Goal: Task Accomplishment & Management: Use online tool/utility

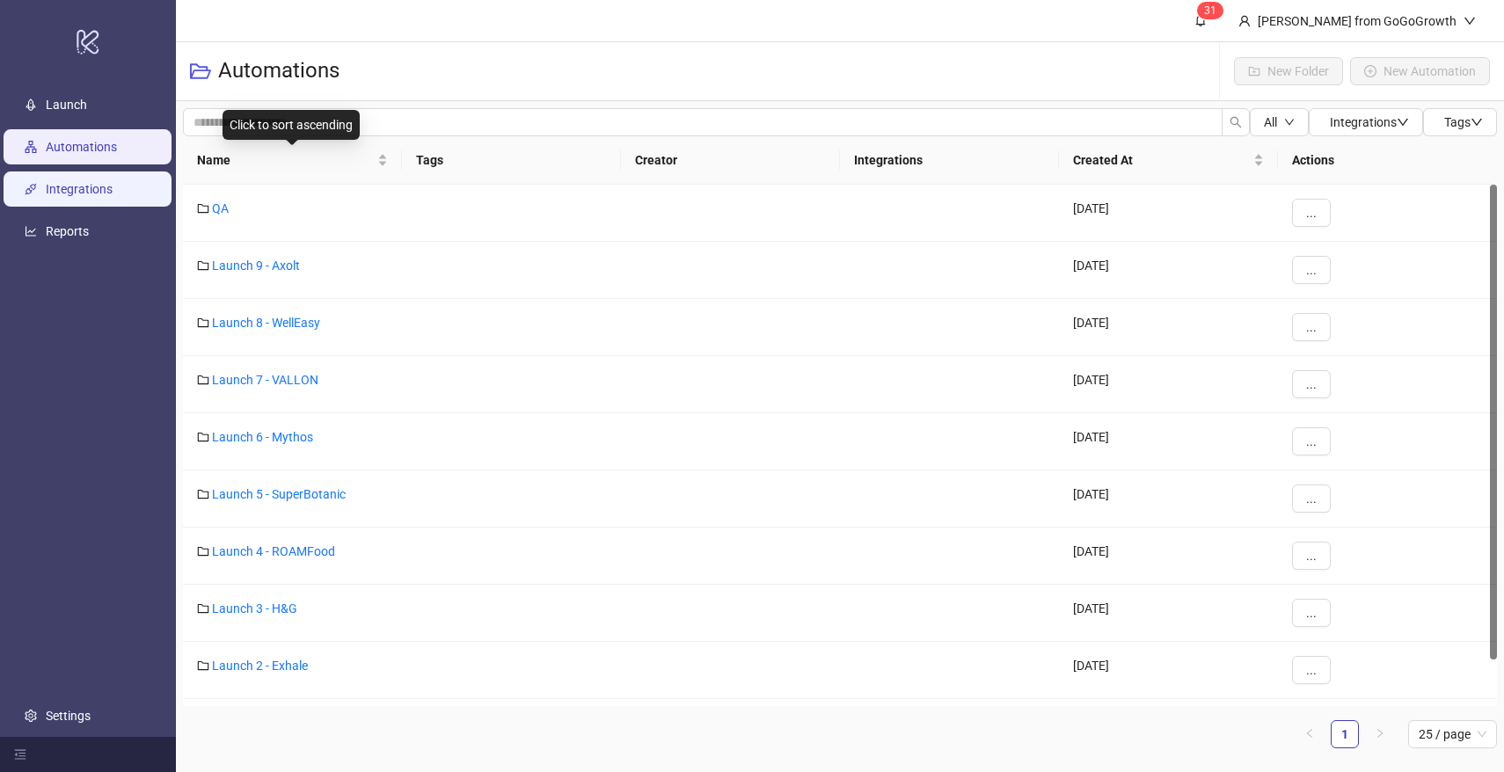
click at [110, 190] on link "Integrations" at bounding box center [79, 189] width 67 height 14
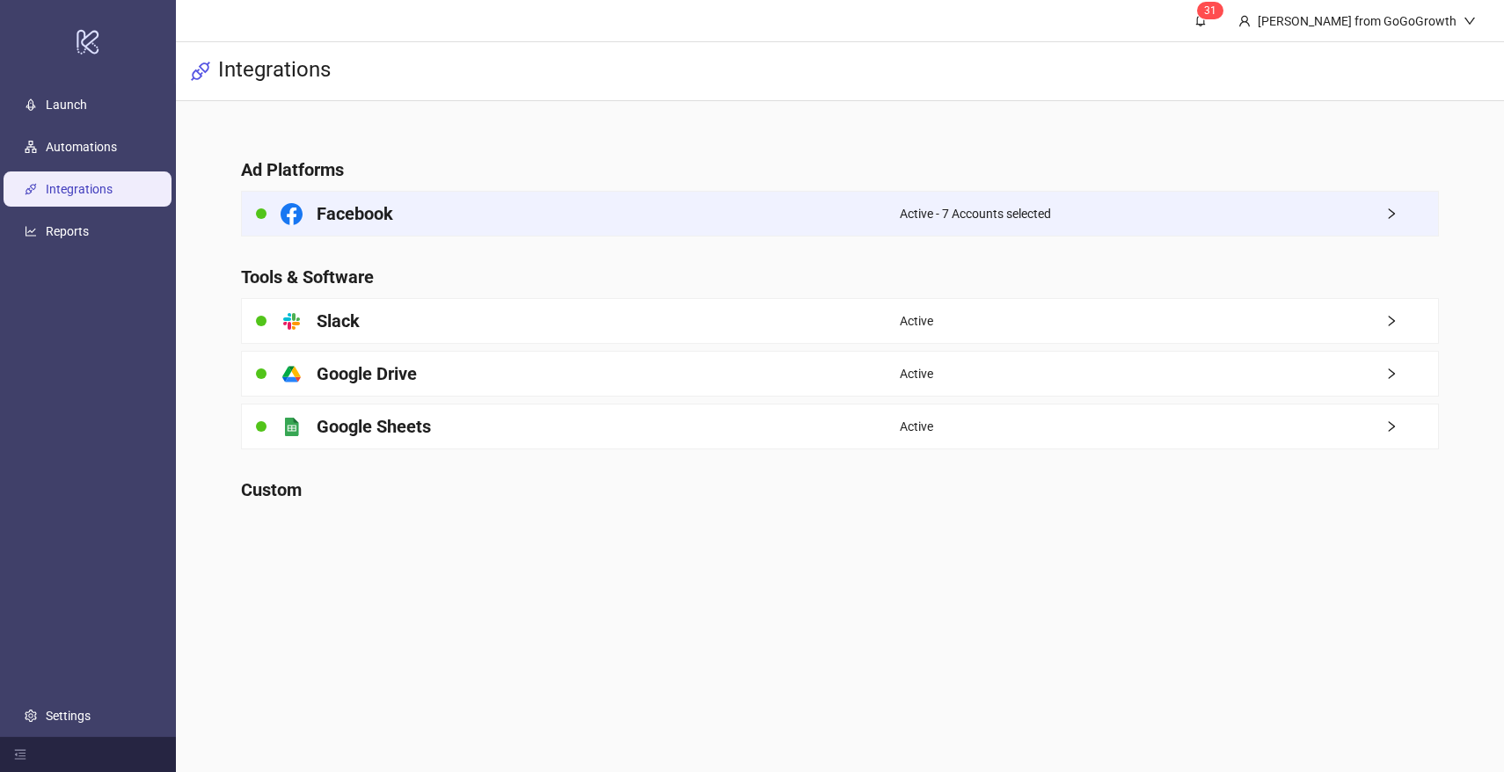
click at [386, 216] on h4 "Facebook" at bounding box center [355, 213] width 77 height 25
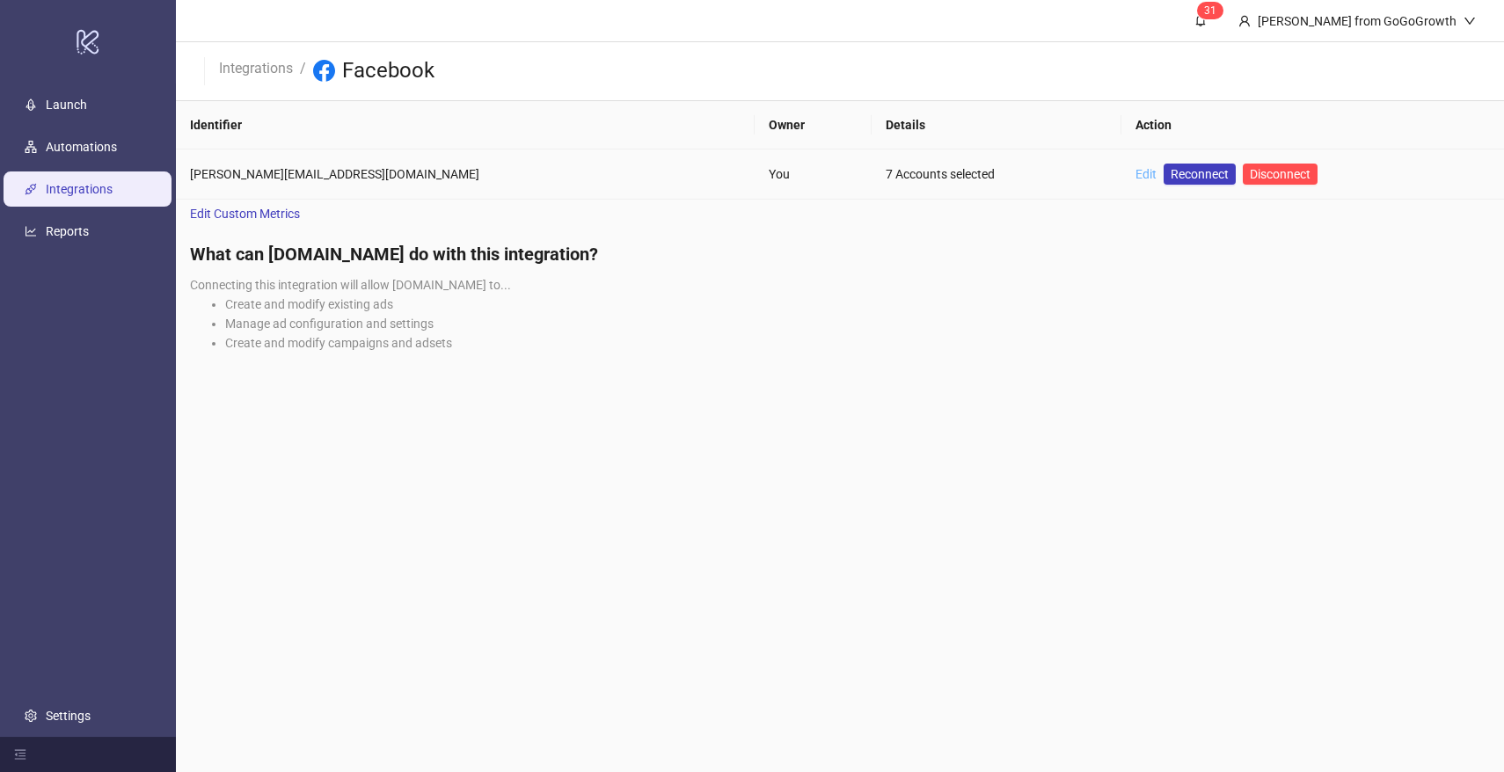
click at [1135, 176] on link "Edit" at bounding box center [1145, 174] width 21 height 14
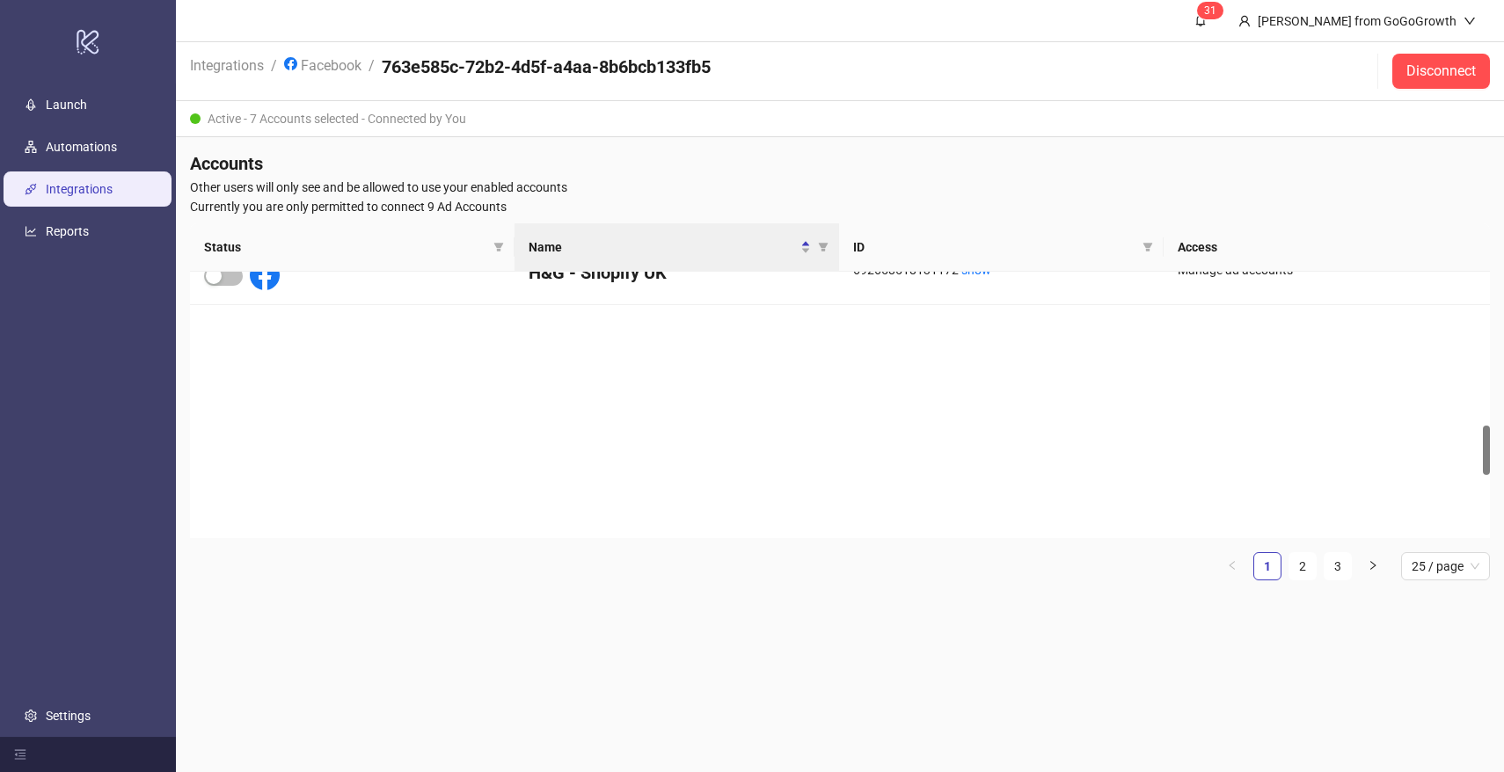
scroll to position [1226, 0]
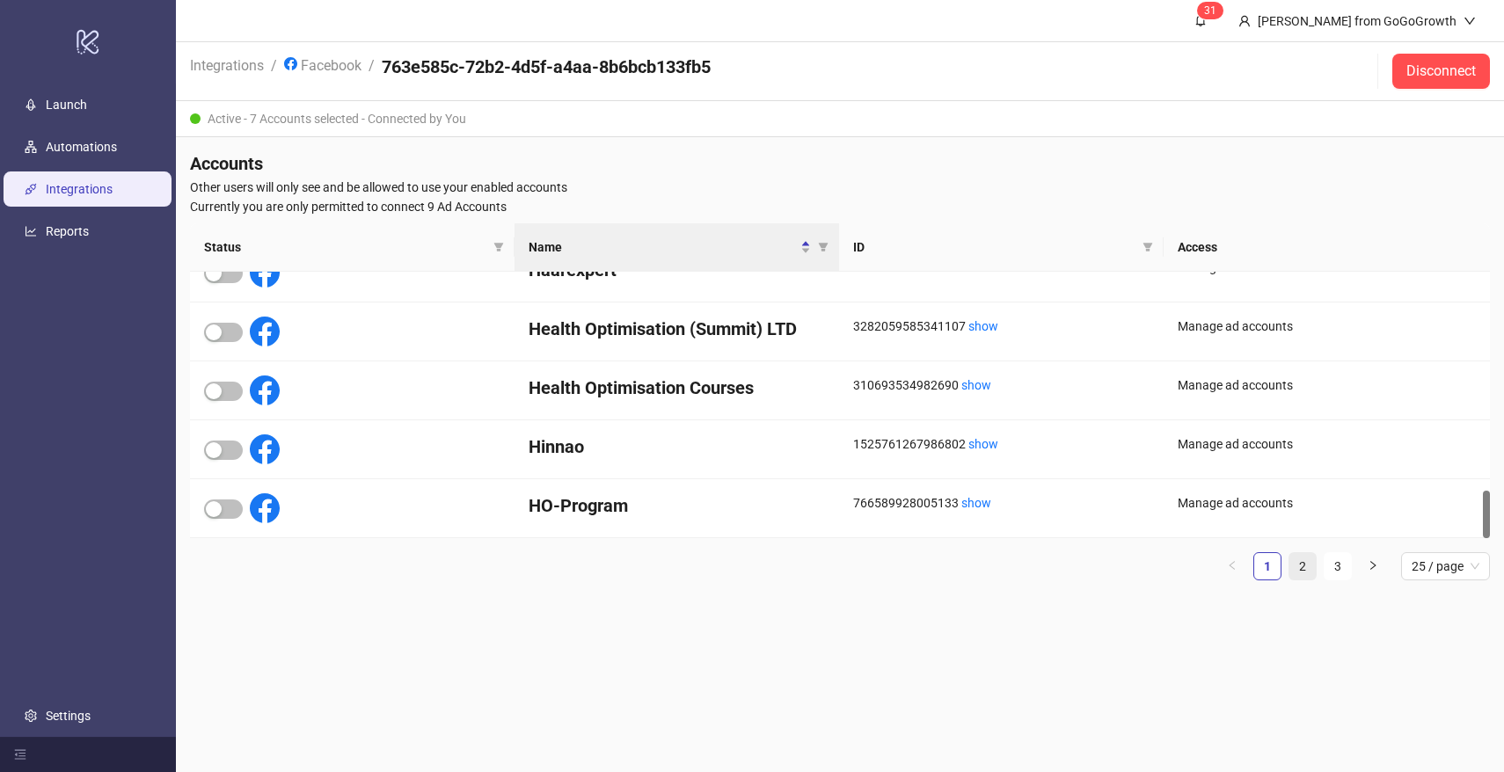
click at [1301, 571] on link "2" at bounding box center [1302, 566] width 26 height 26
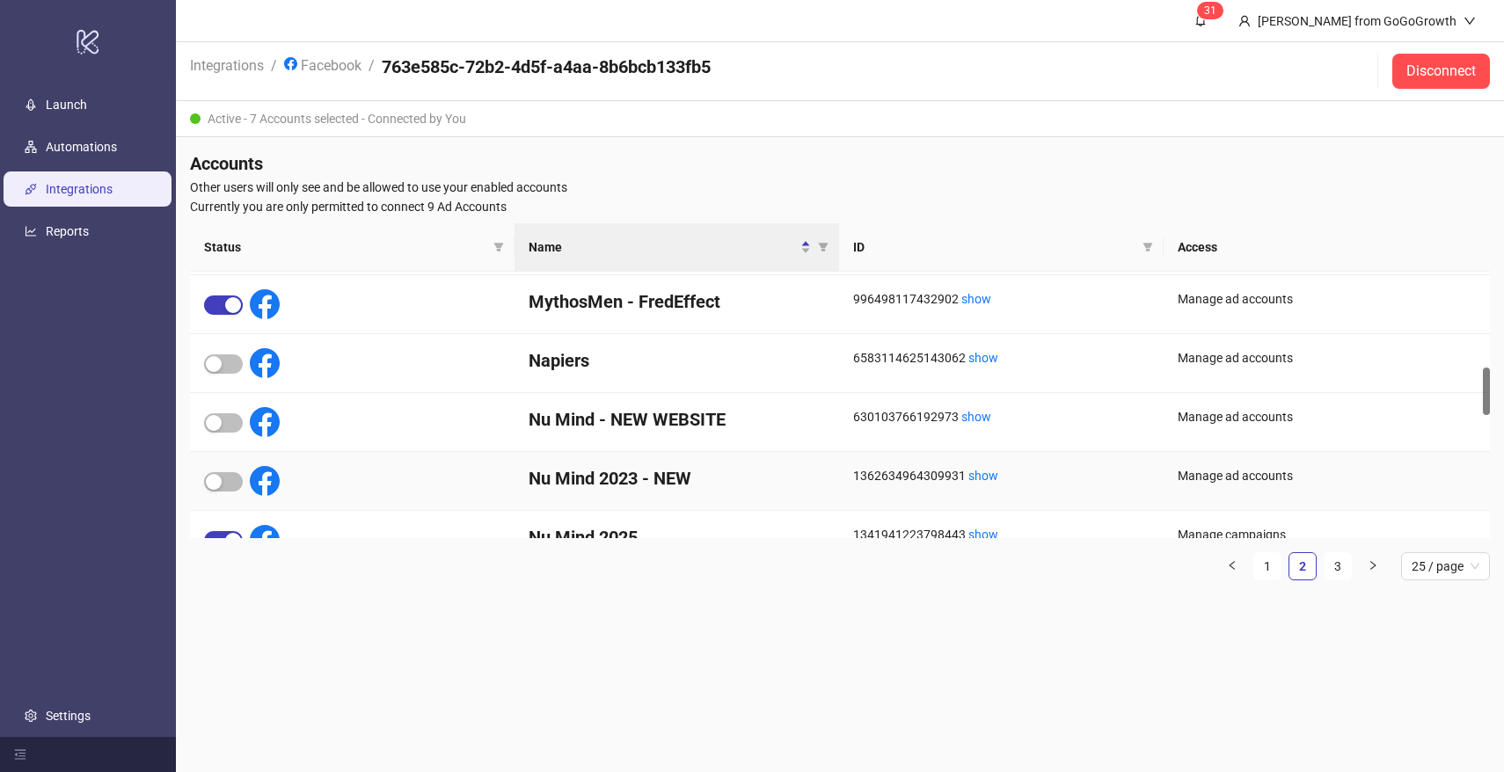
scroll to position [485, 0]
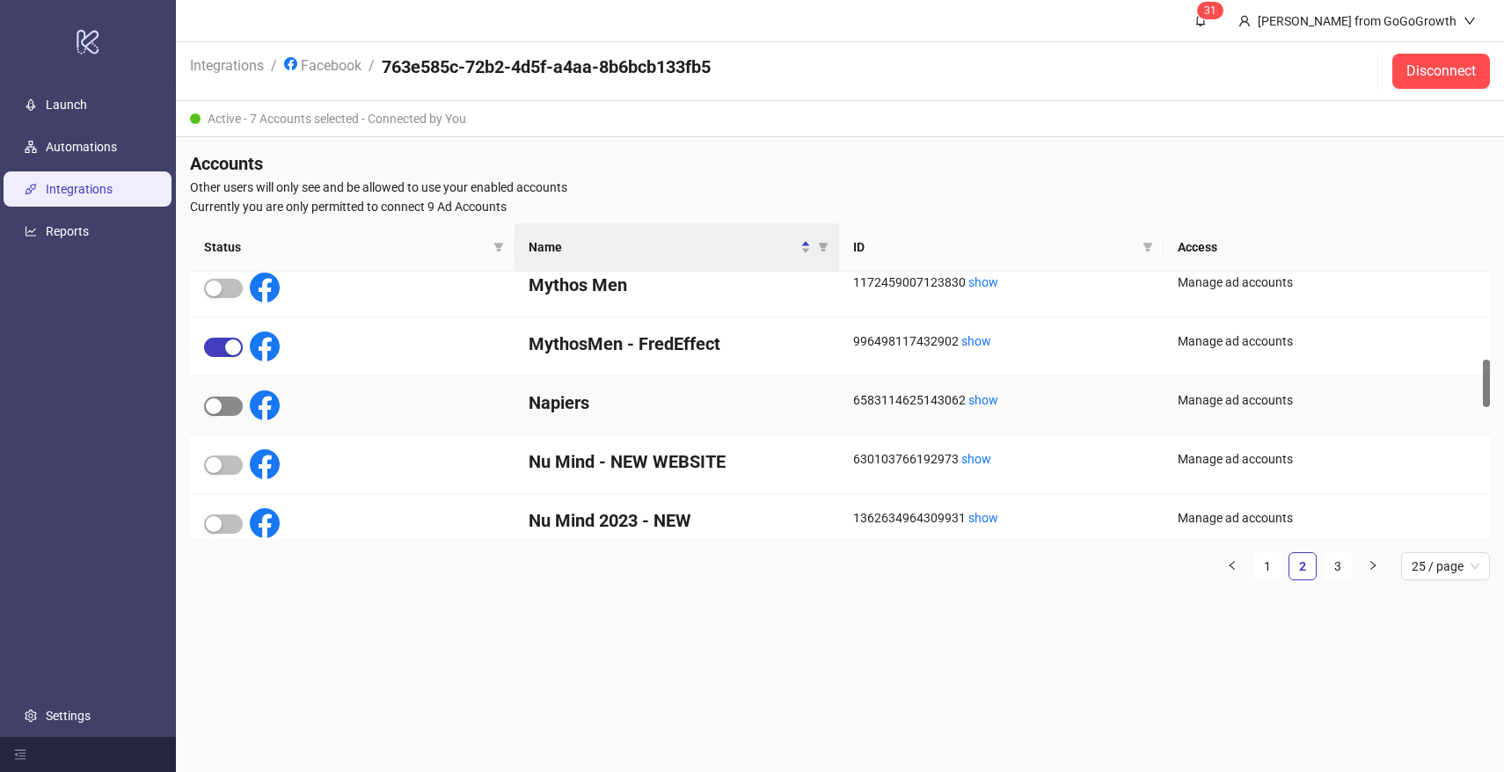
click at [206, 404] on div "button" at bounding box center [214, 406] width 16 height 16
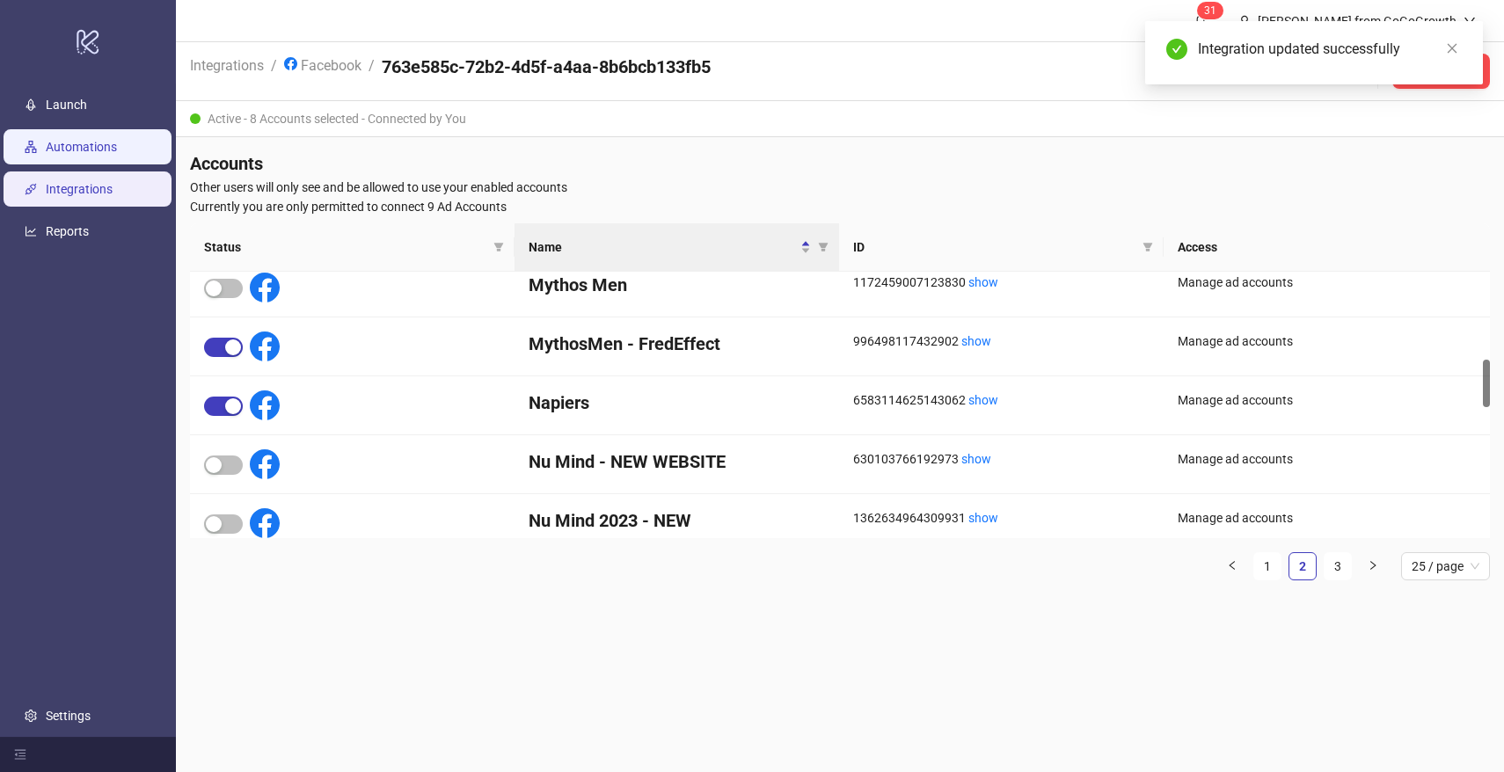
click at [76, 154] on link "Automations" at bounding box center [81, 147] width 71 height 14
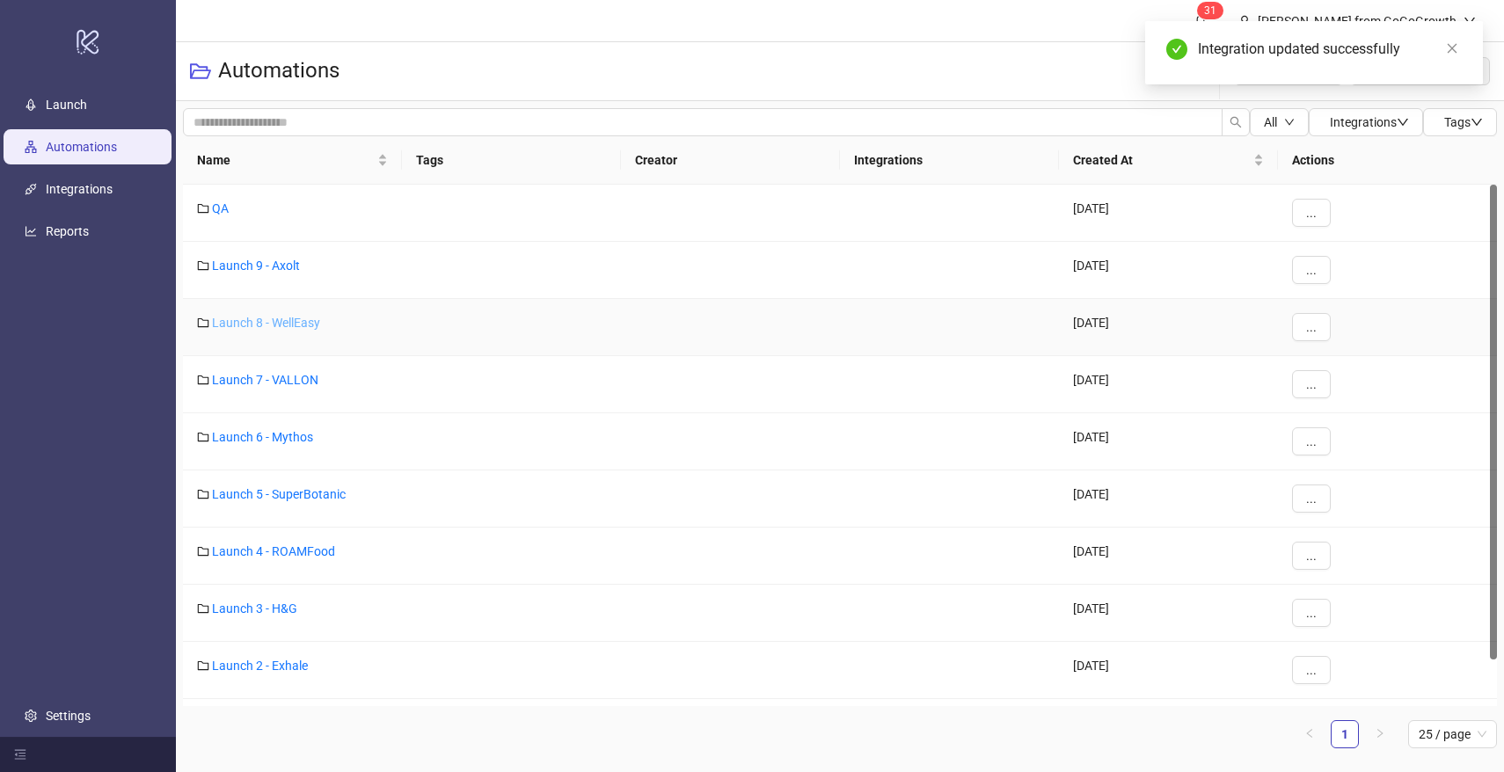
click at [292, 324] on link "Launch 8 - WellEasy" at bounding box center [266, 323] width 108 height 14
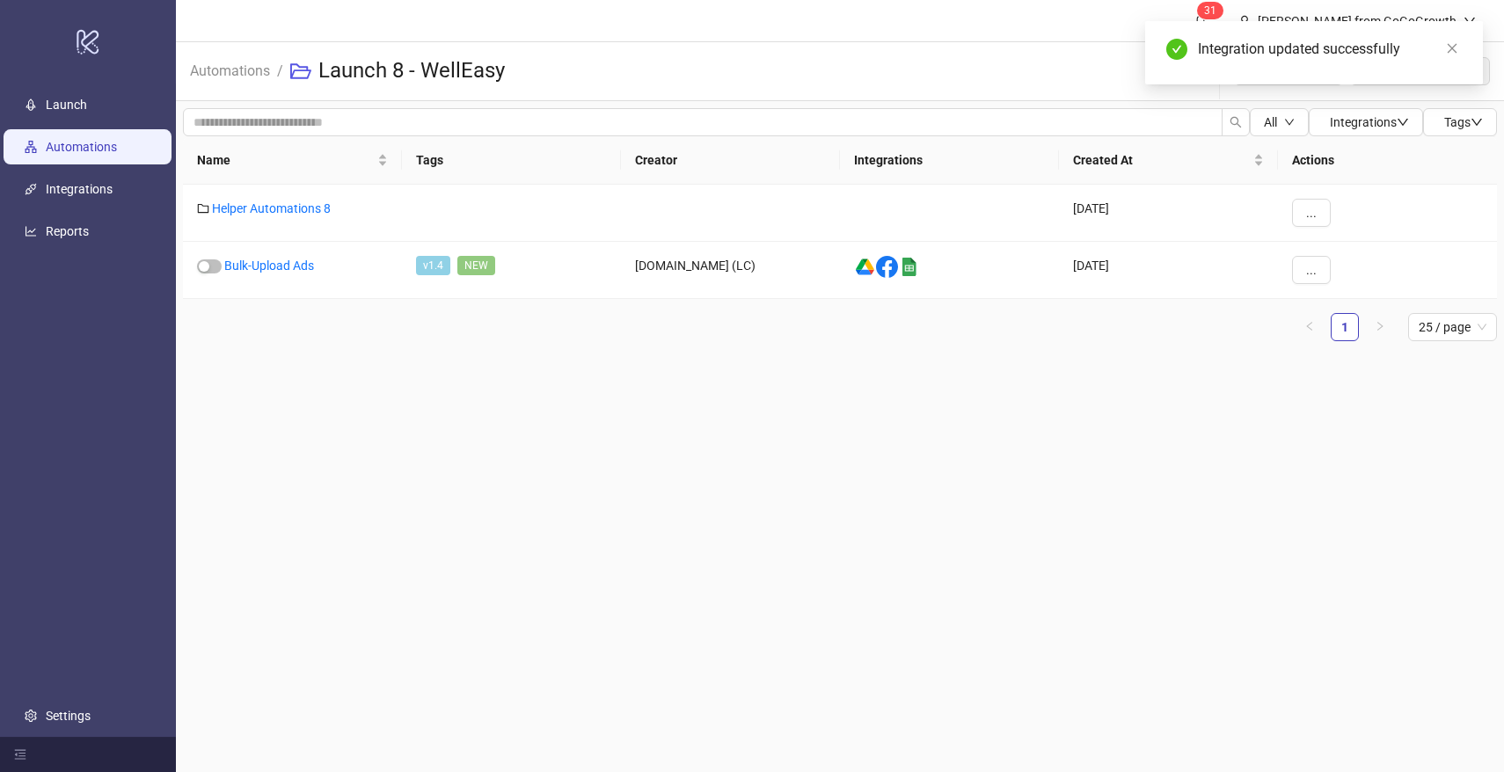
click at [117, 140] on link "Automations" at bounding box center [81, 147] width 71 height 14
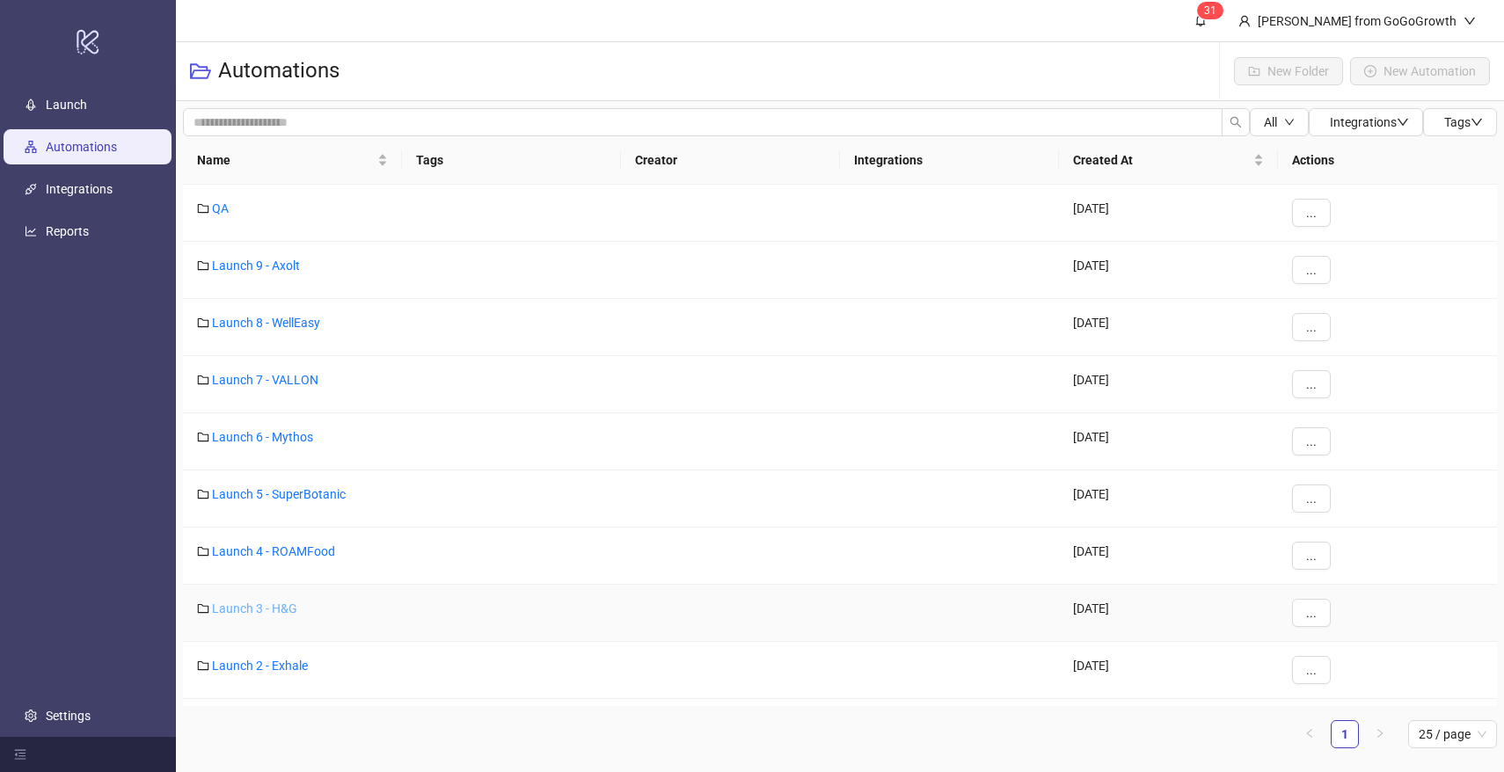
click at [273, 607] on link "Launch 3 - H&G" at bounding box center [254, 608] width 85 height 14
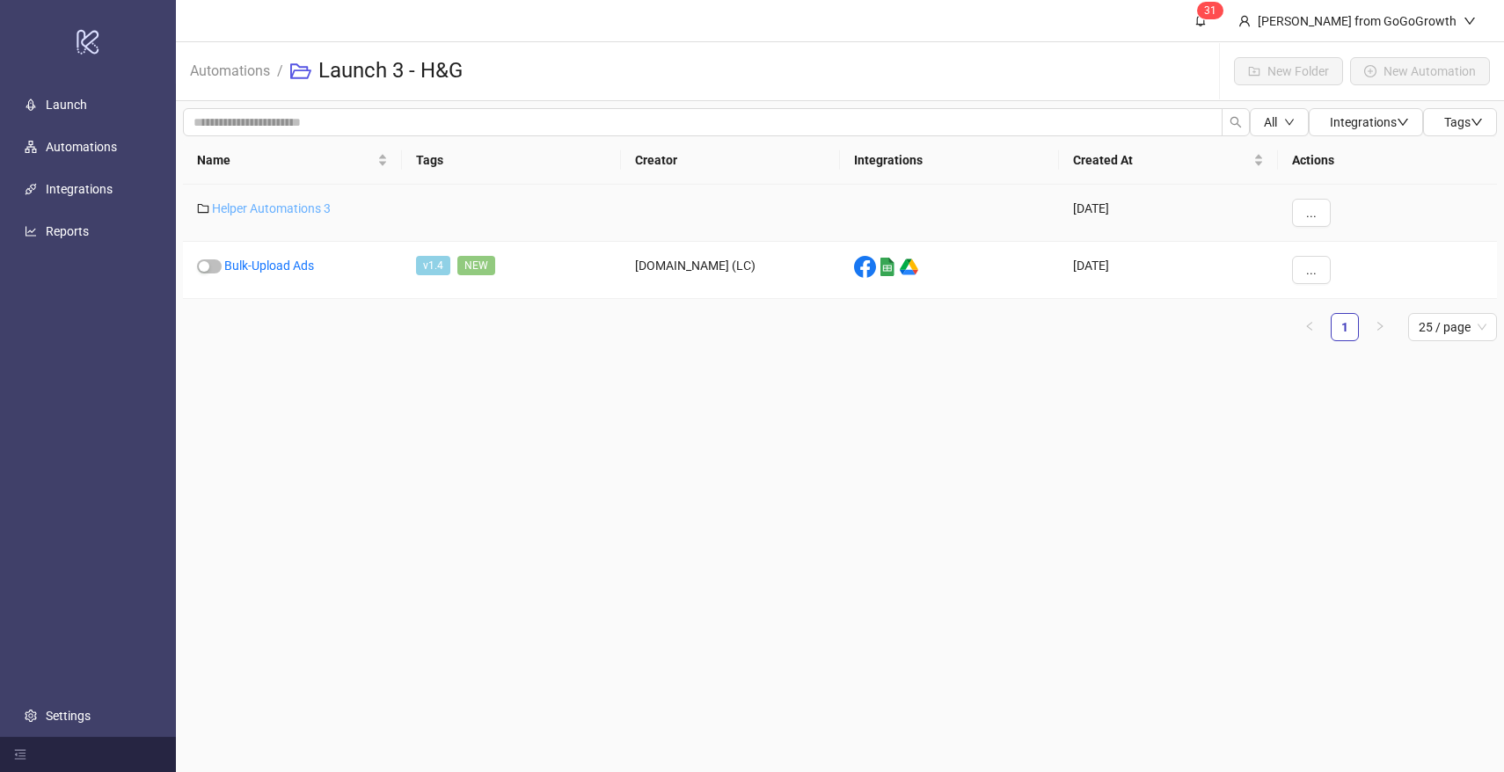
click at [288, 208] on link "Helper Automations 3" at bounding box center [271, 208] width 119 height 14
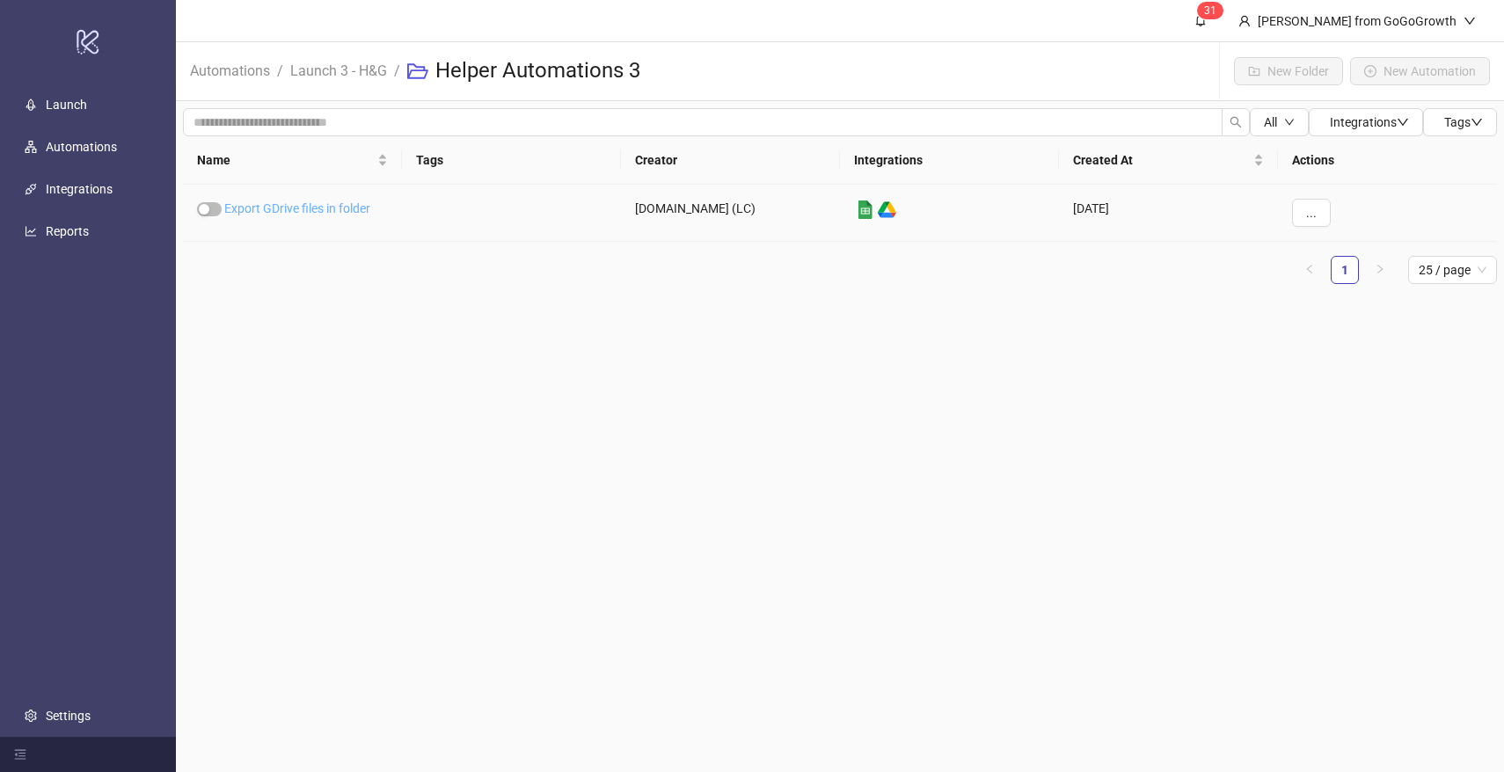
click at [288, 208] on link "Export GDrive files in folder" at bounding box center [297, 208] width 146 height 14
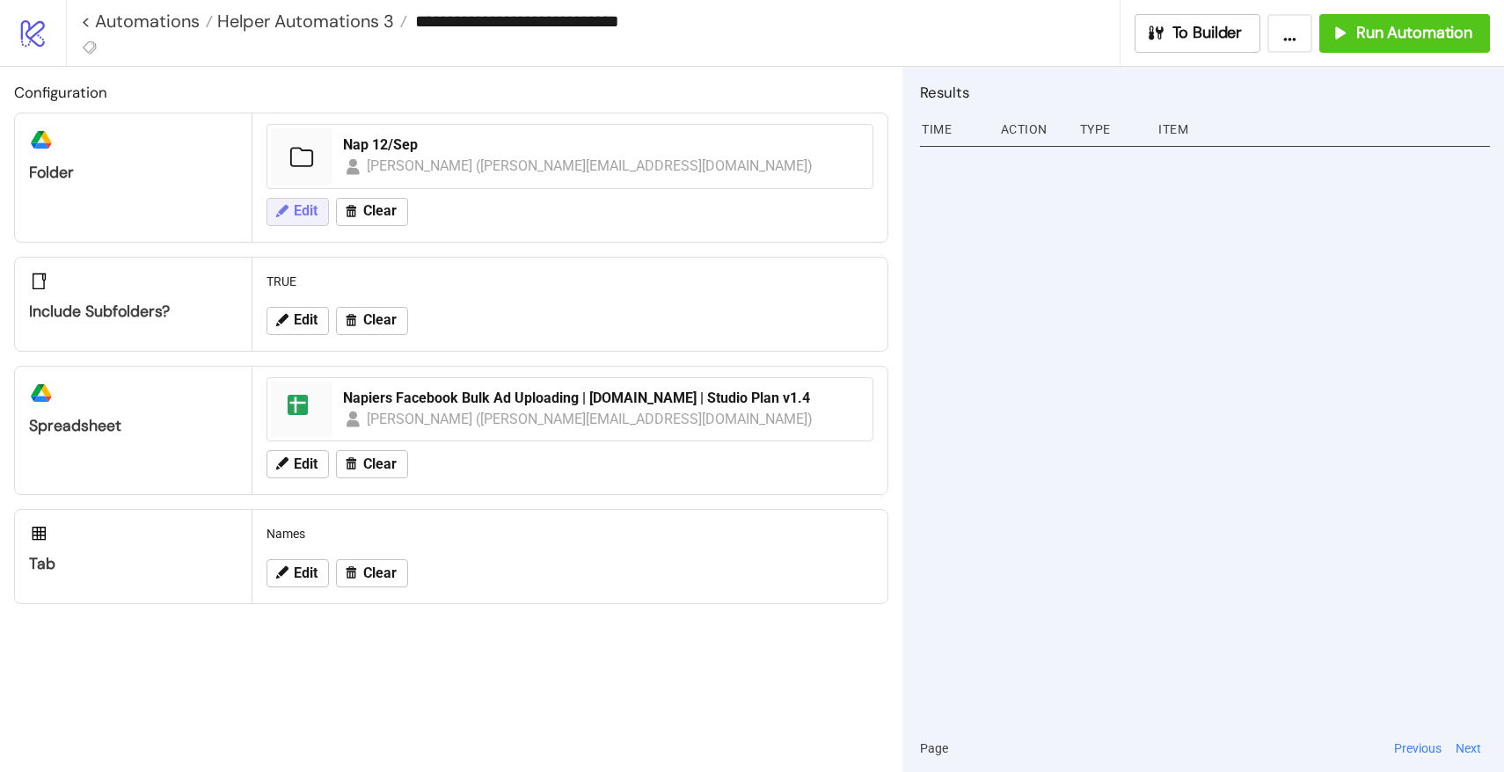
click at [299, 201] on button "Edit" at bounding box center [297, 212] width 62 height 28
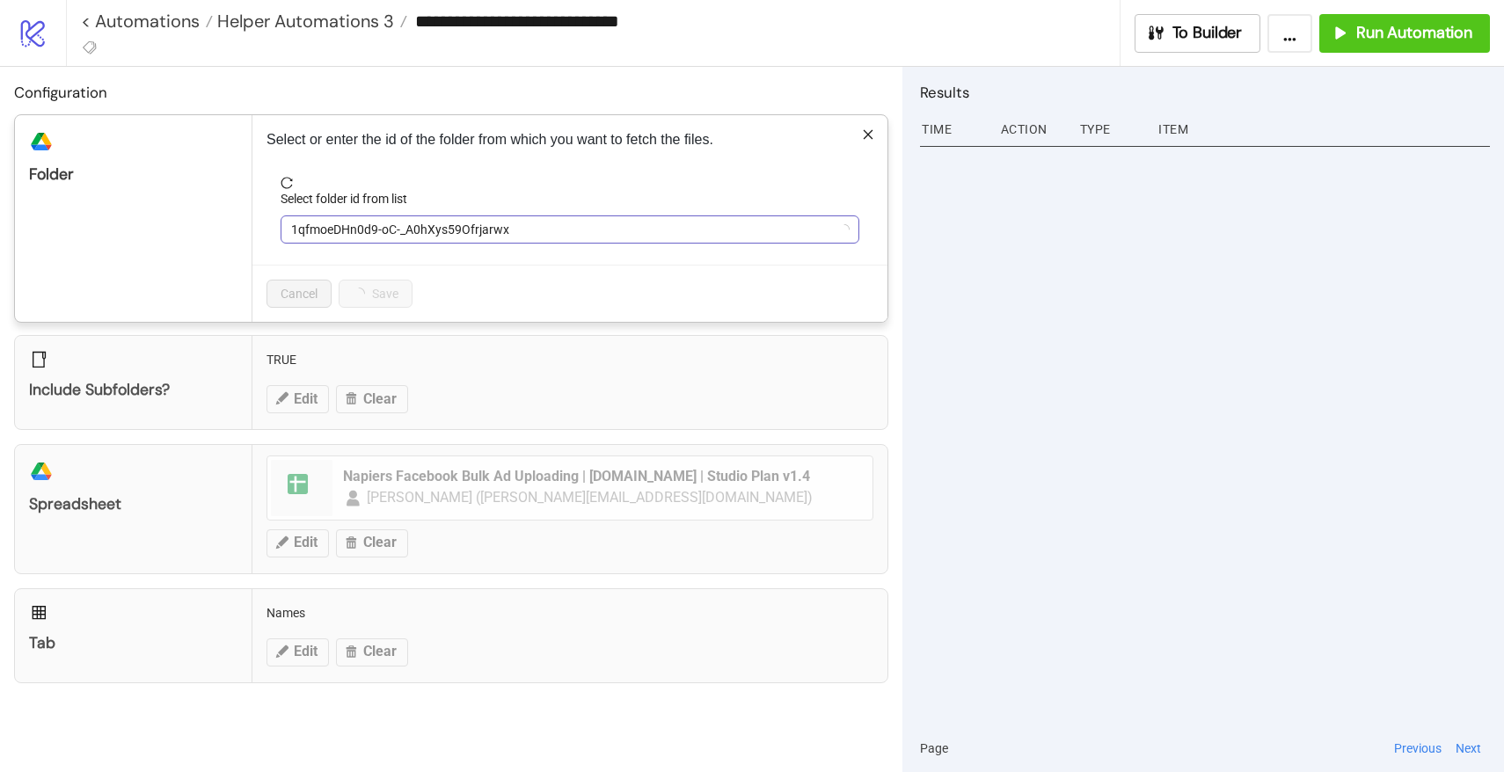
click at [345, 230] on span "1qfmoeDHn0d9-oC-_A0hXys59Ofrjarwx" at bounding box center [570, 229] width 558 height 26
click at [345, 230] on span "Nap 12/Sep" at bounding box center [570, 229] width 558 height 26
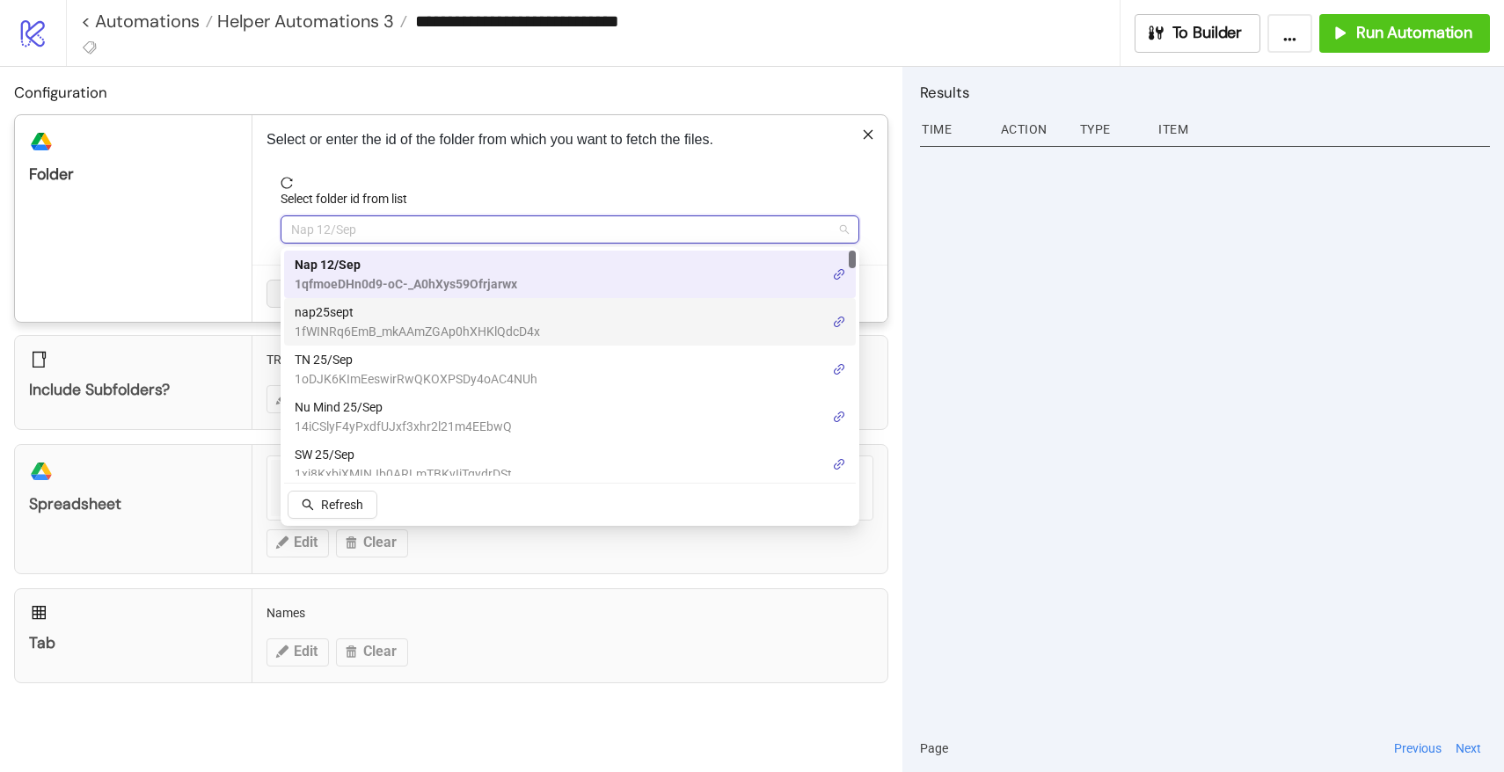
click at [345, 314] on span "nap25sept" at bounding box center [417, 312] width 245 height 19
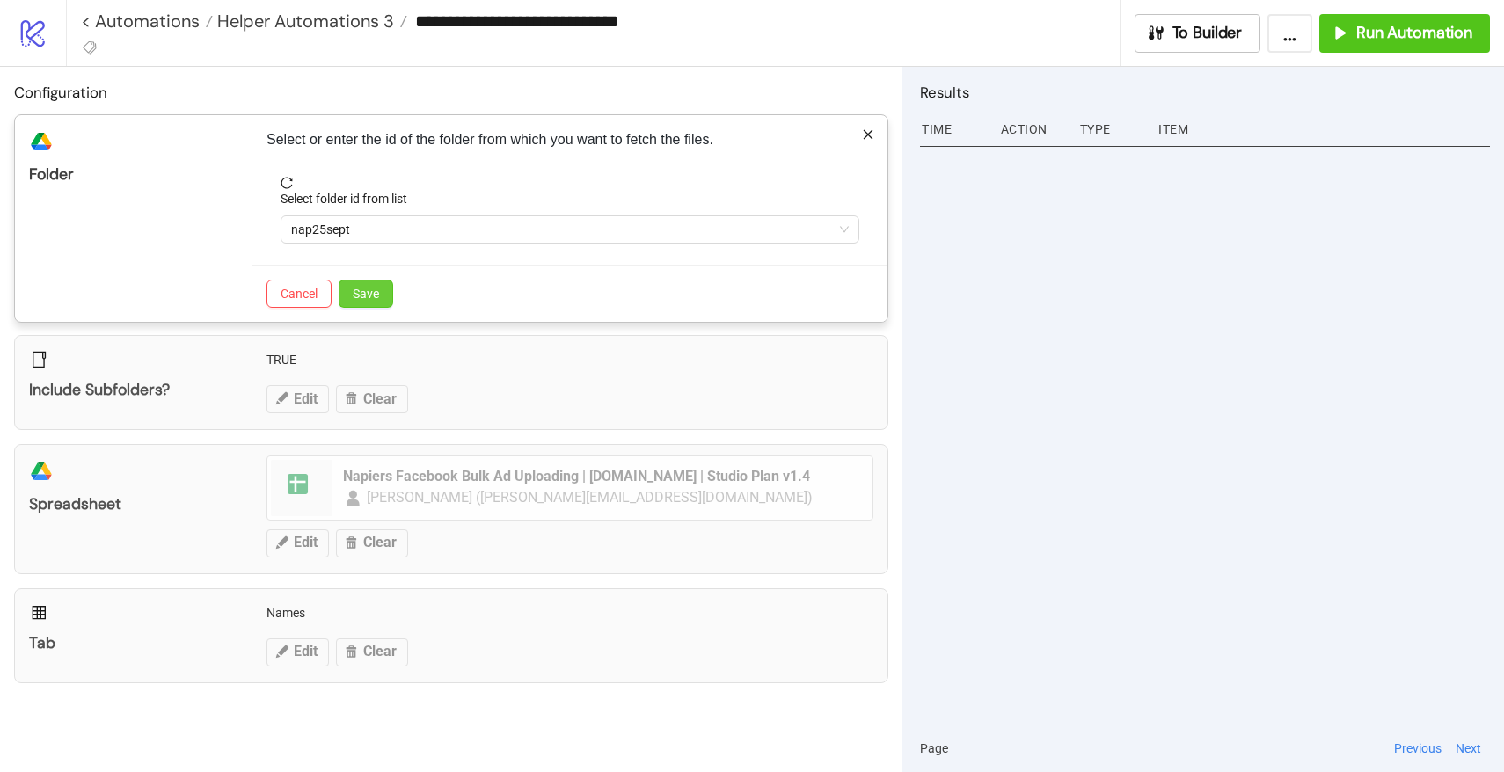
click at [375, 281] on button "Save" at bounding box center [366, 294] width 55 height 28
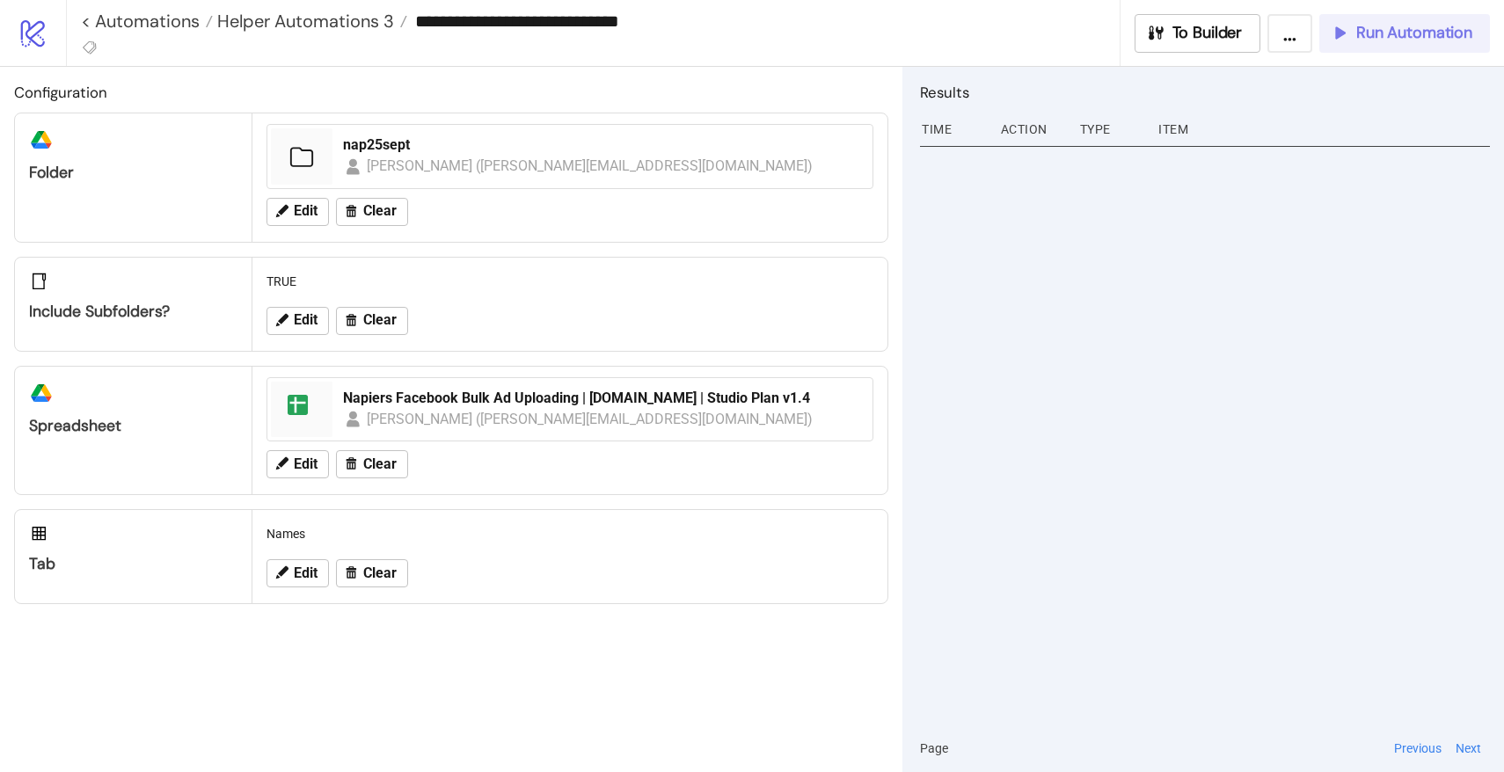
click at [1403, 44] on button "Run Automation" at bounding box center [1404, 33] width 171 height 39
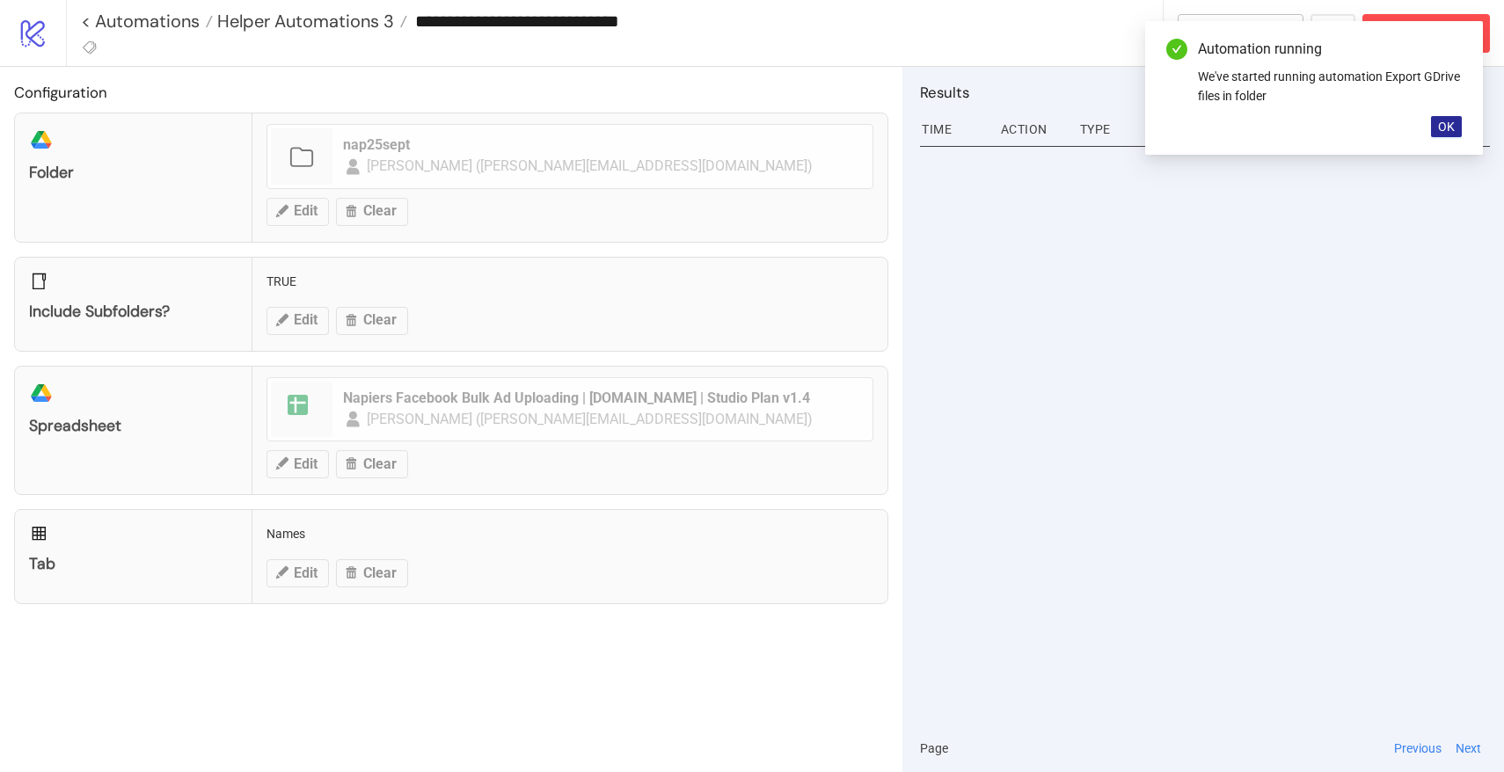
click at [1449, 126] on span "OK" at bounding box center [1446, 127] width 17 height 14
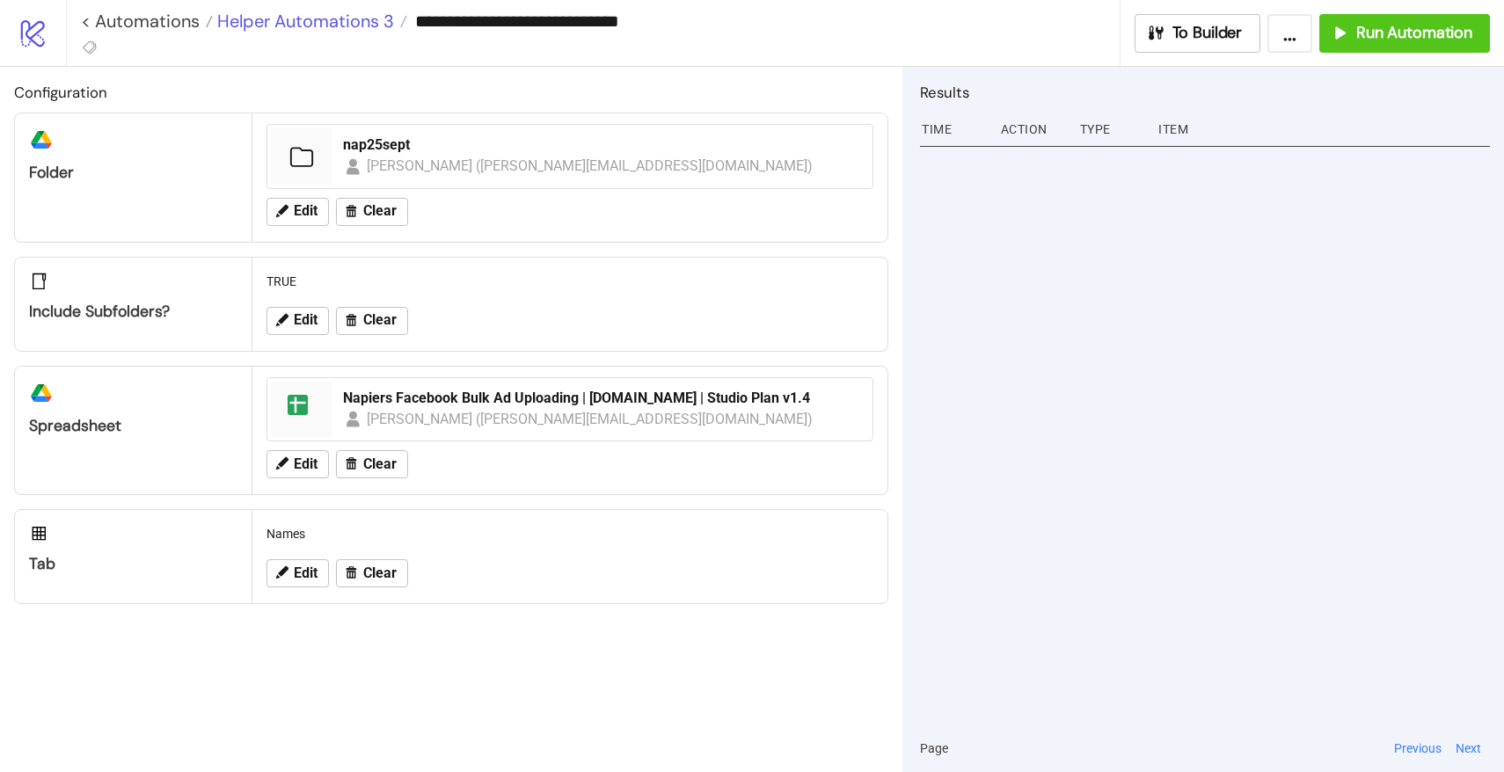
click at [374, 16] on span "Helper Automations 3" at bounding box center [303, 21] width 181 height 23
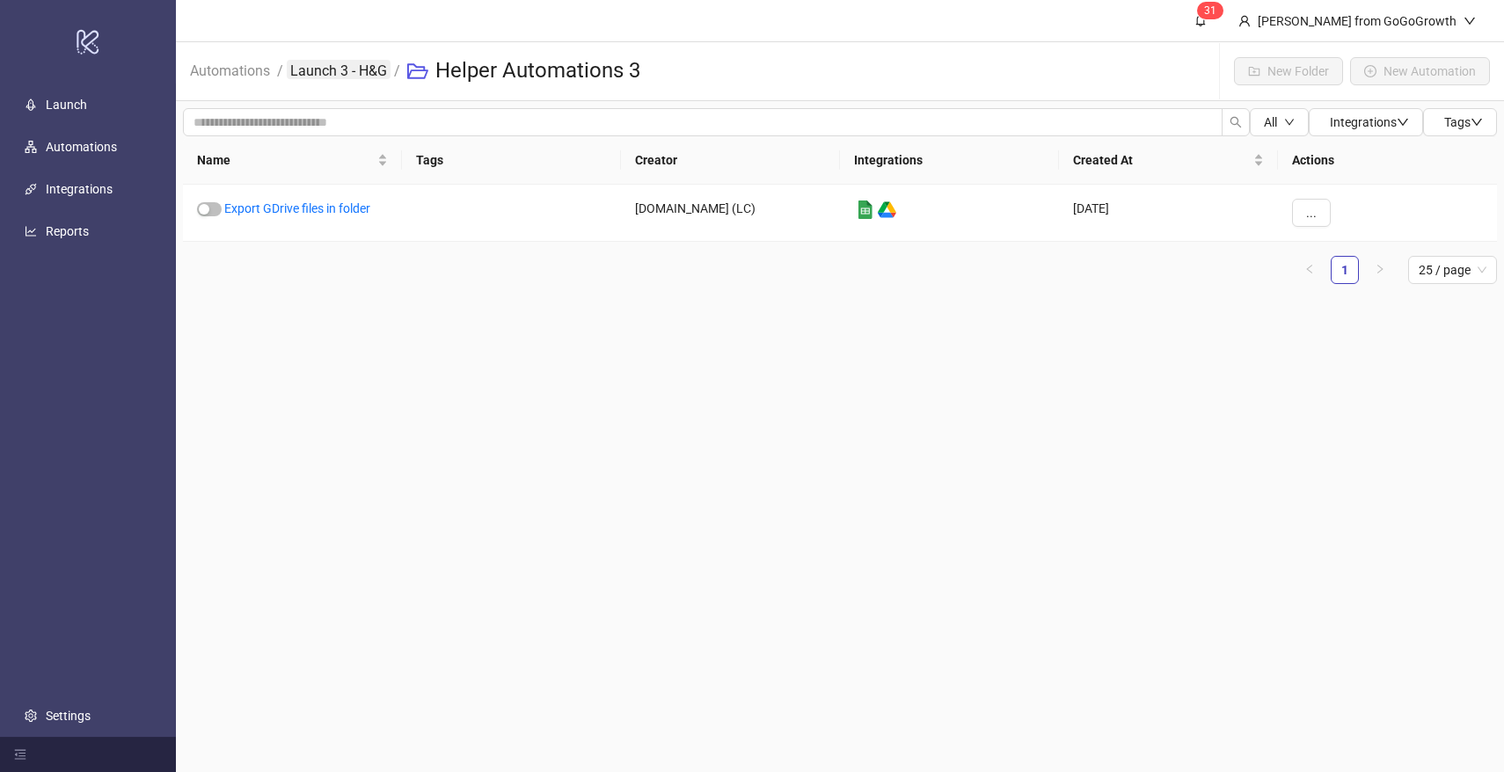
click at [345, 75] on link "Launch 3 - H&G" at bounding box center [339, 69] width 104 height 19
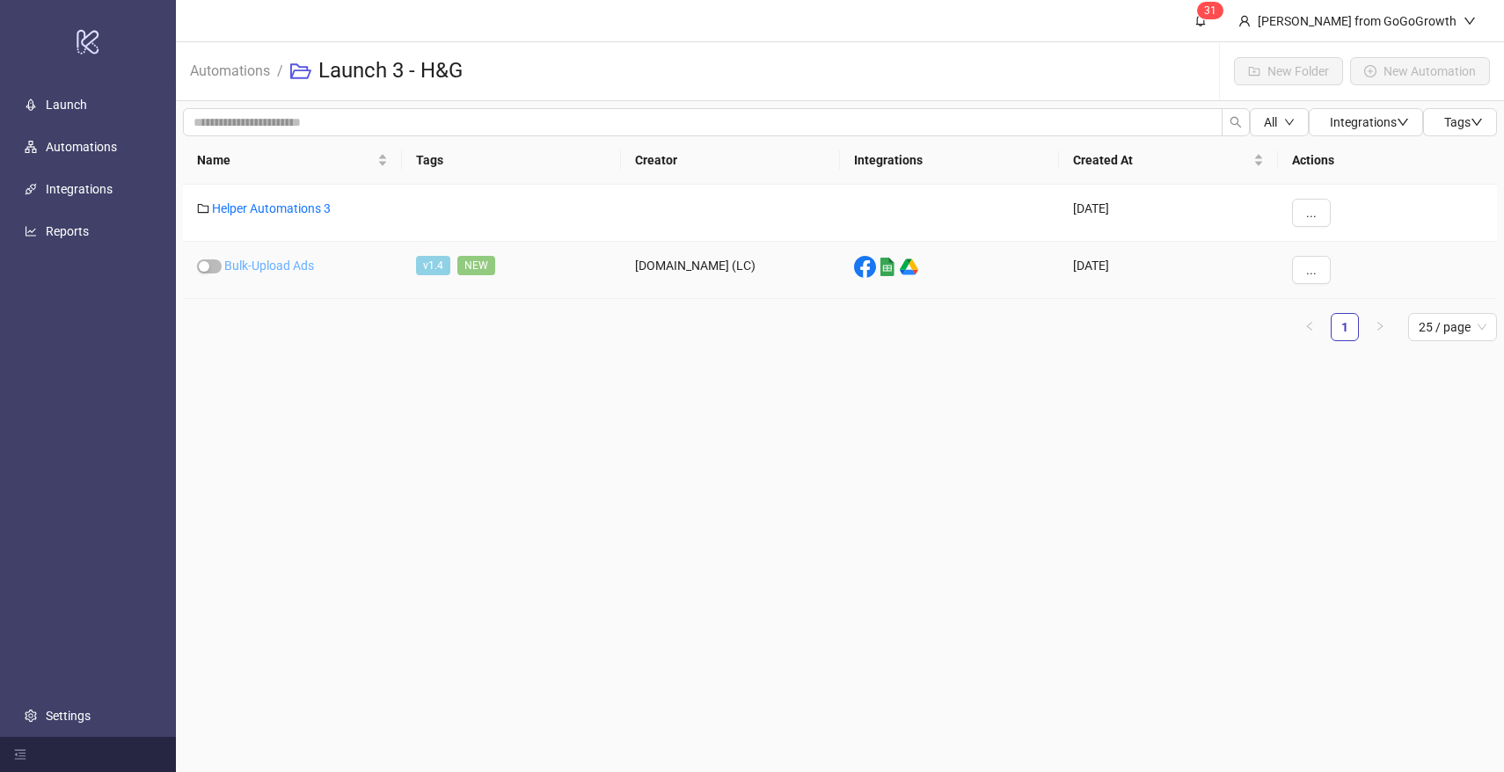
click at [296, 259] on link "Bulk-Upload Ads" at bounding box center [269, 266] width 90 height 14
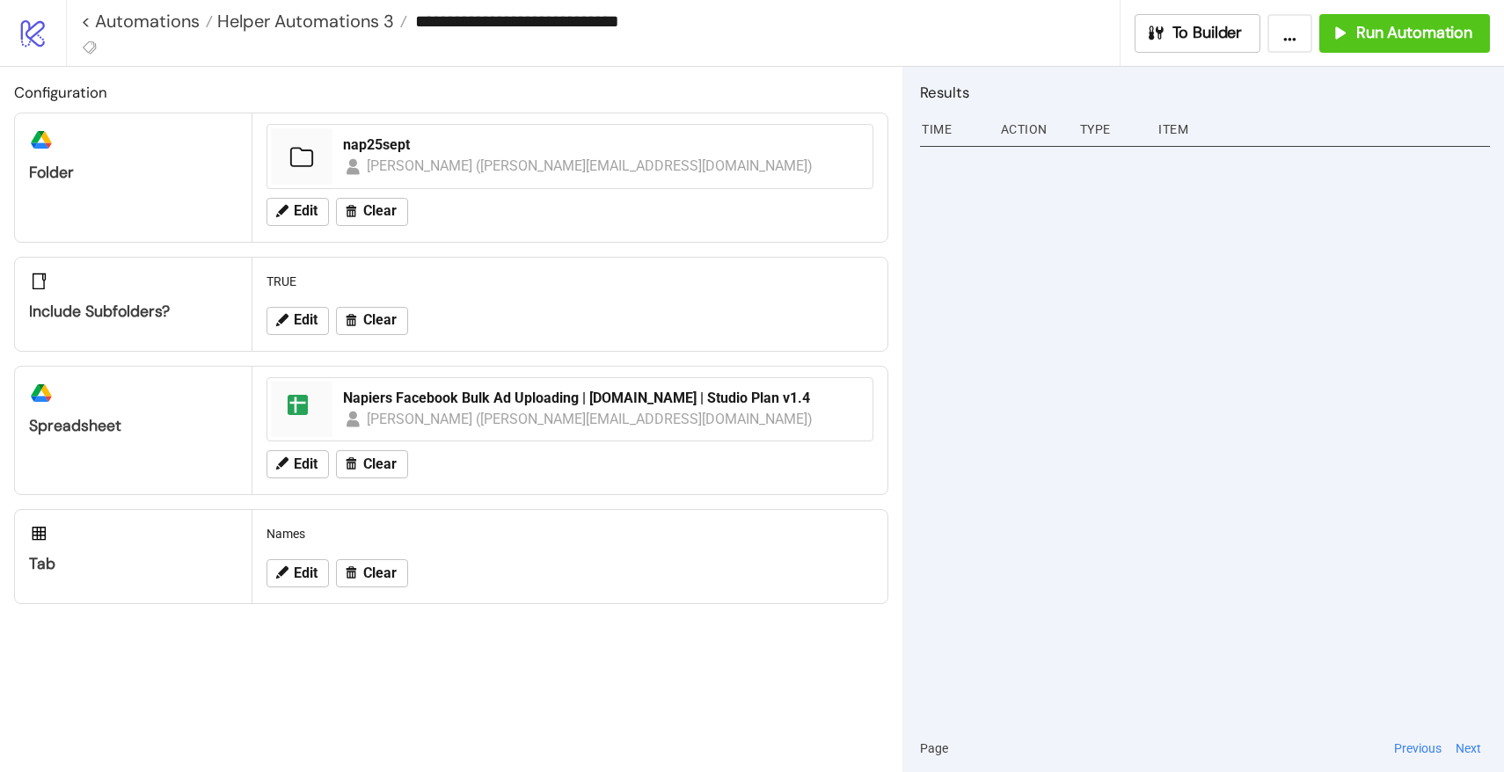
type input "**********"
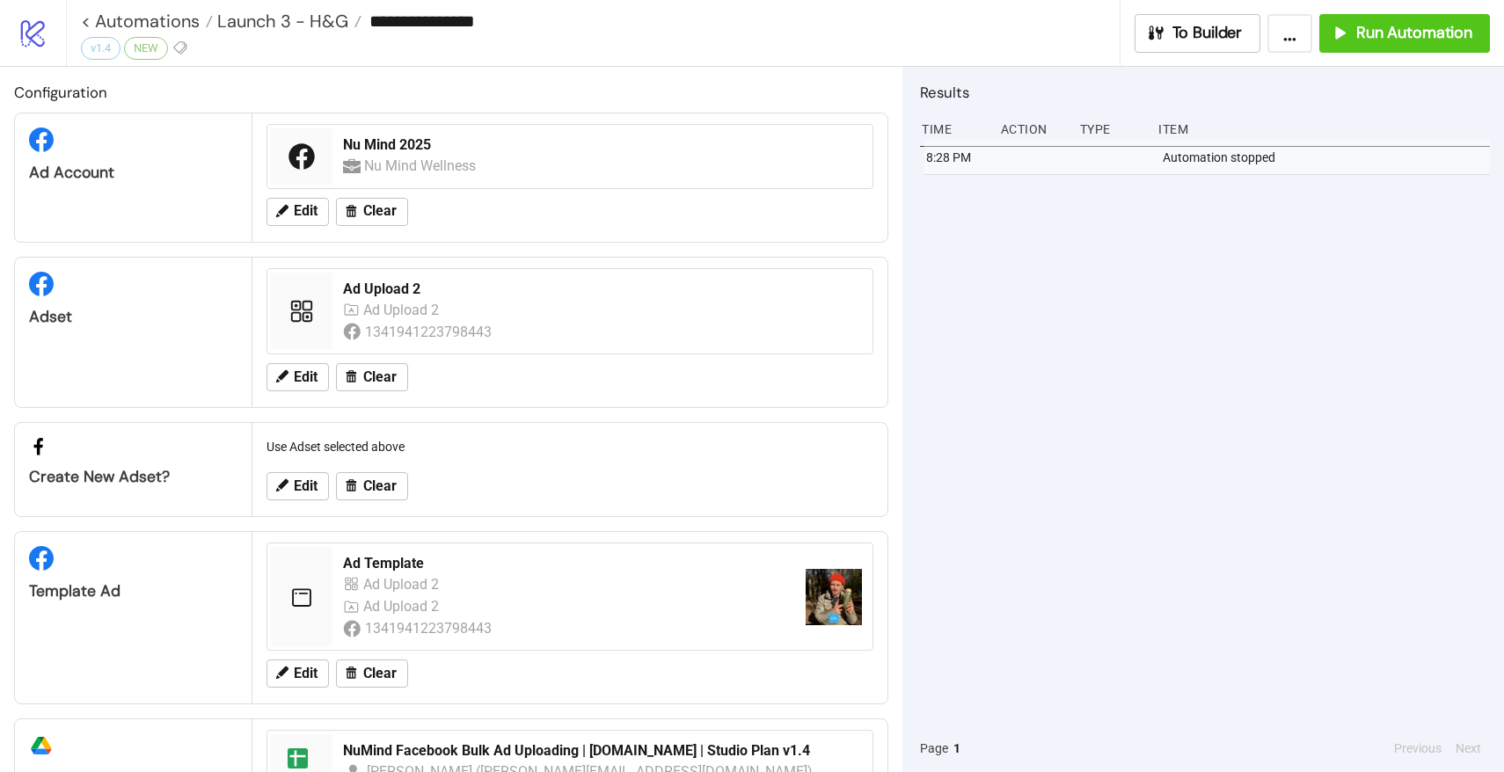
click at [319, 196] on div "Edit Clear" at bounding box center [569, 212] width 621 height 46
click at [311, 219] on span "Edit" at bounding box center [306, 211] width 24 height 16
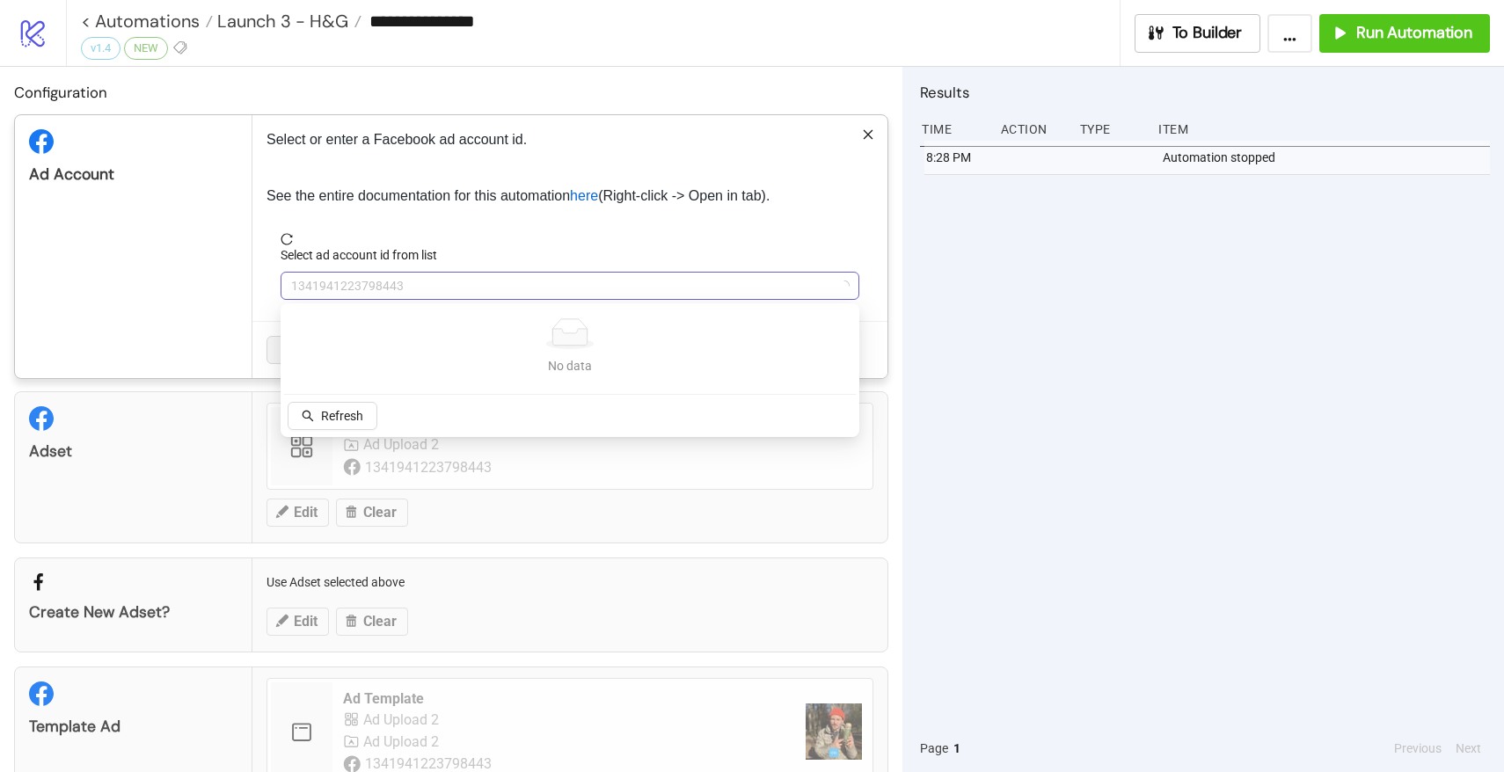
click at [406, 282] on span "1341941223798443" at bounding box center [570, 286] width 558 height 26
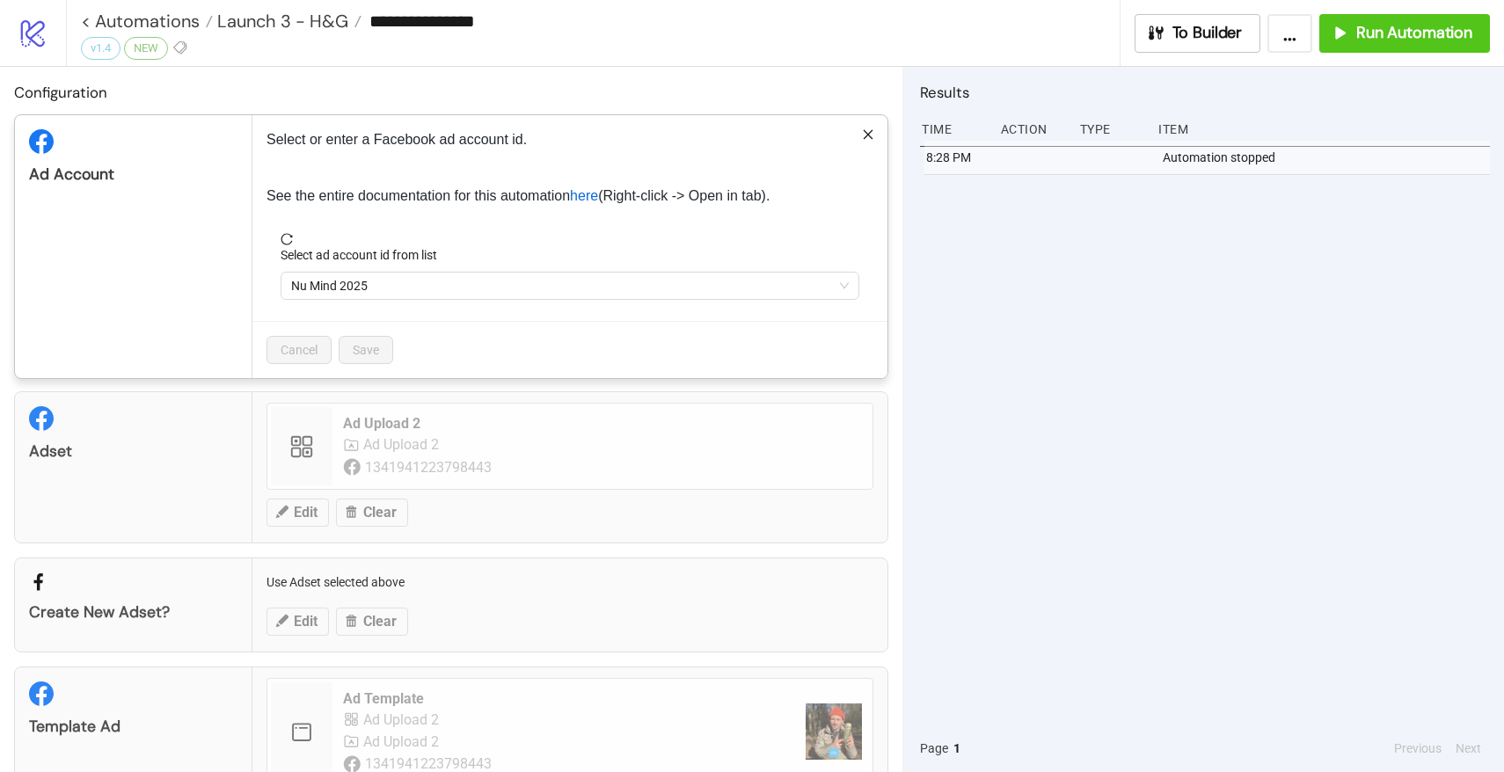
click at [406, 282] on span "Nu Mind 2025" at bounding box center [570, 286] width 558 height 26
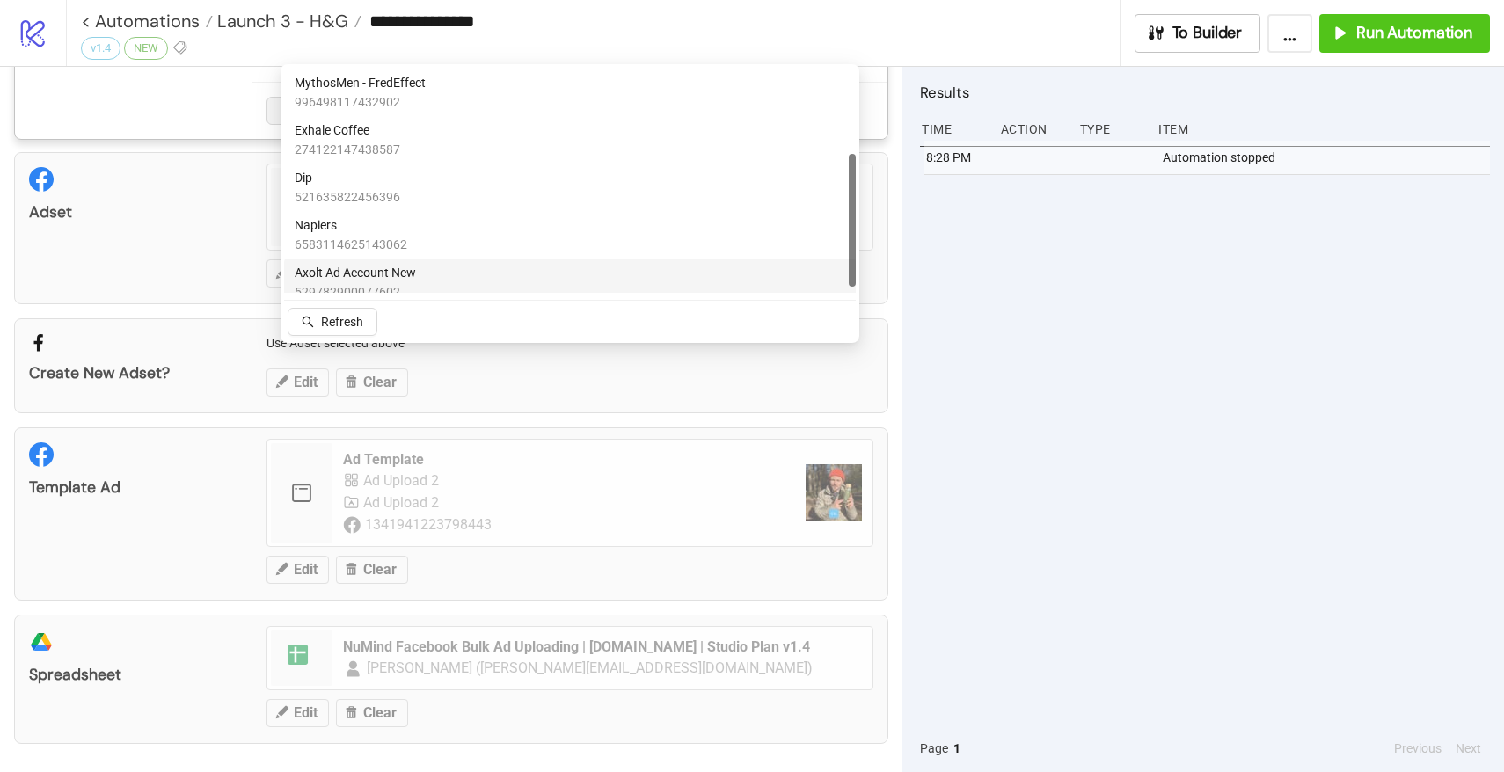
scroll to position [144, 0]
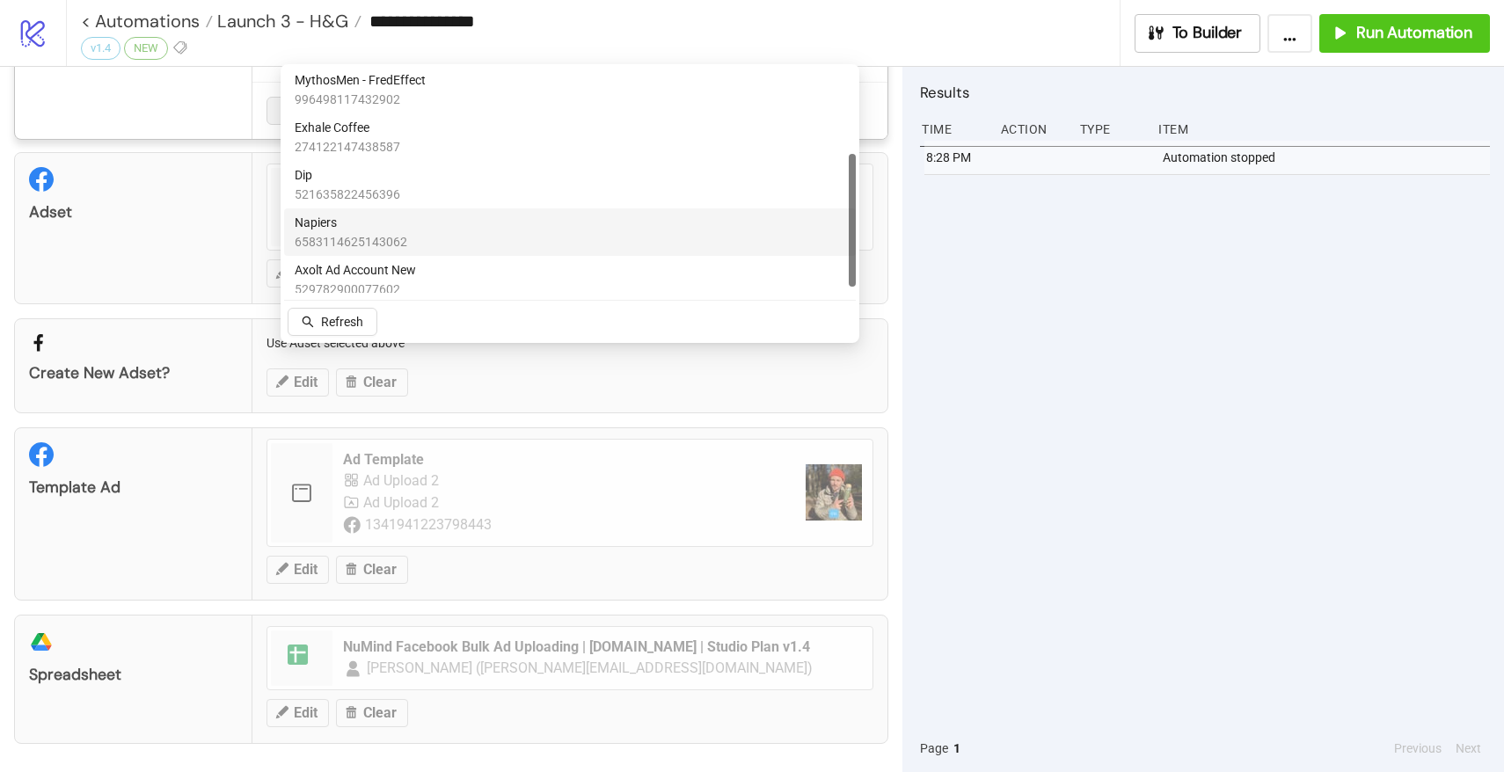
click at [388, 235] on span "6583114625143062" at bounding box center [351, 241] width 113 height 19
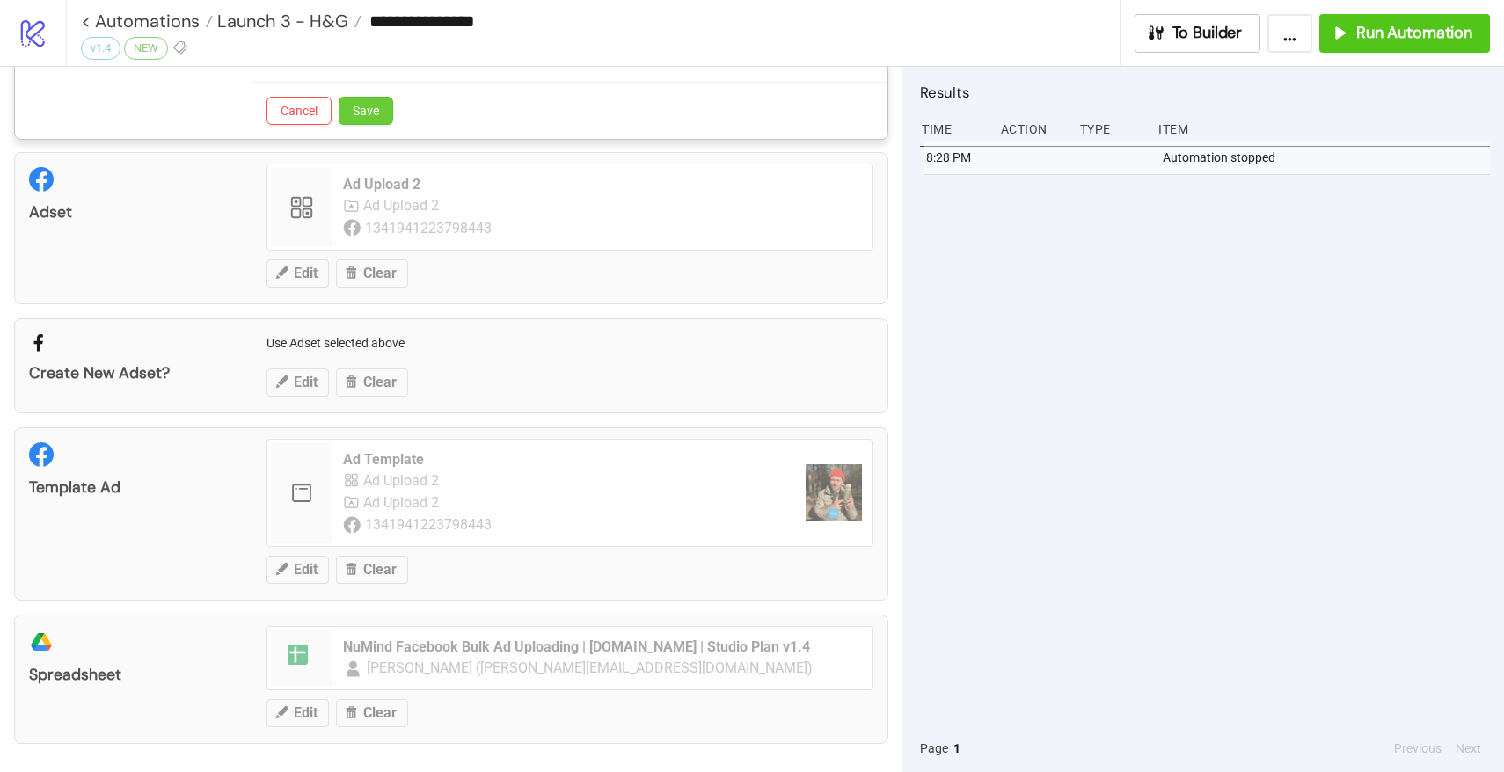
click at [375, 123] on button "Save" at bounding box center [366, 111] width 55 height 28
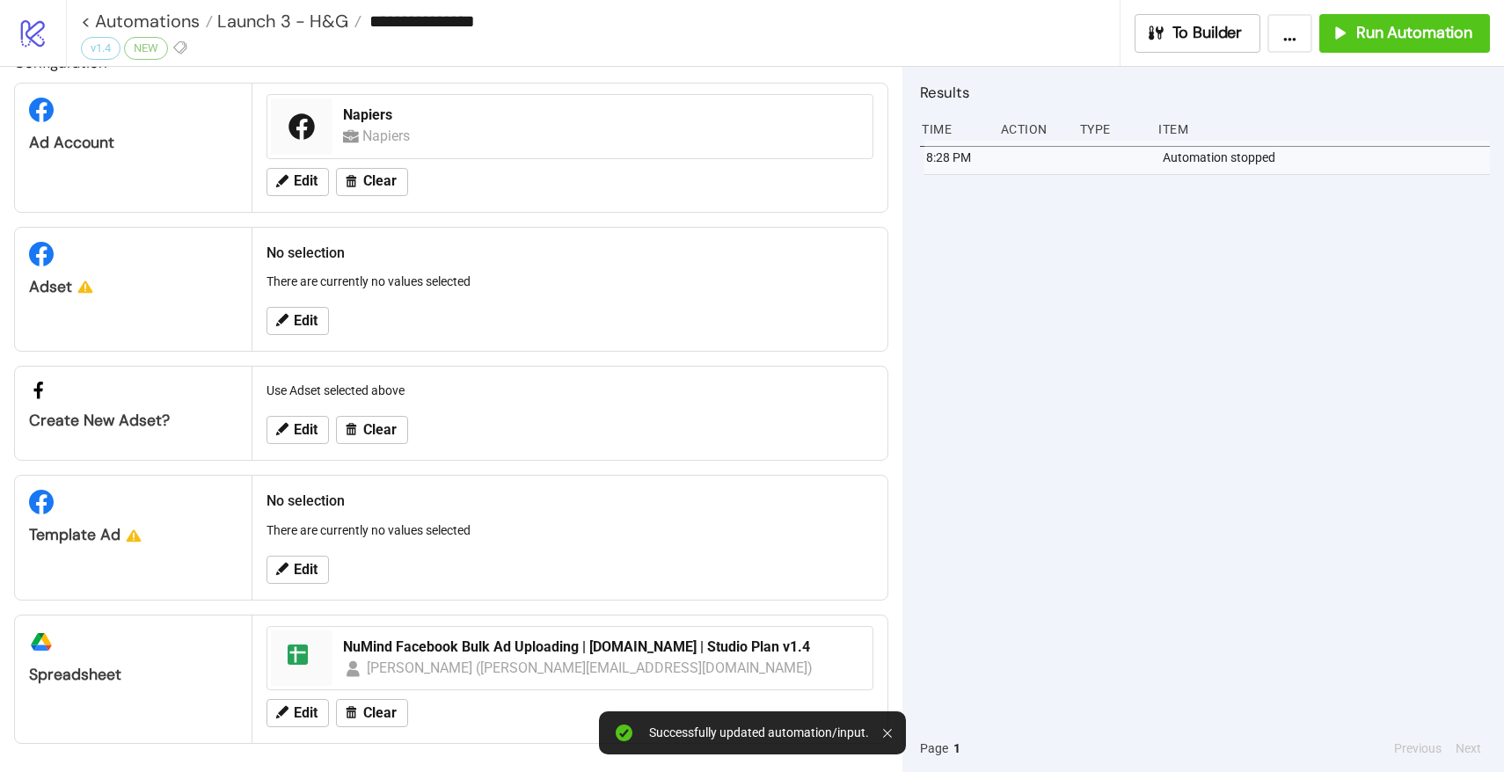
scroll to position [0, 0]
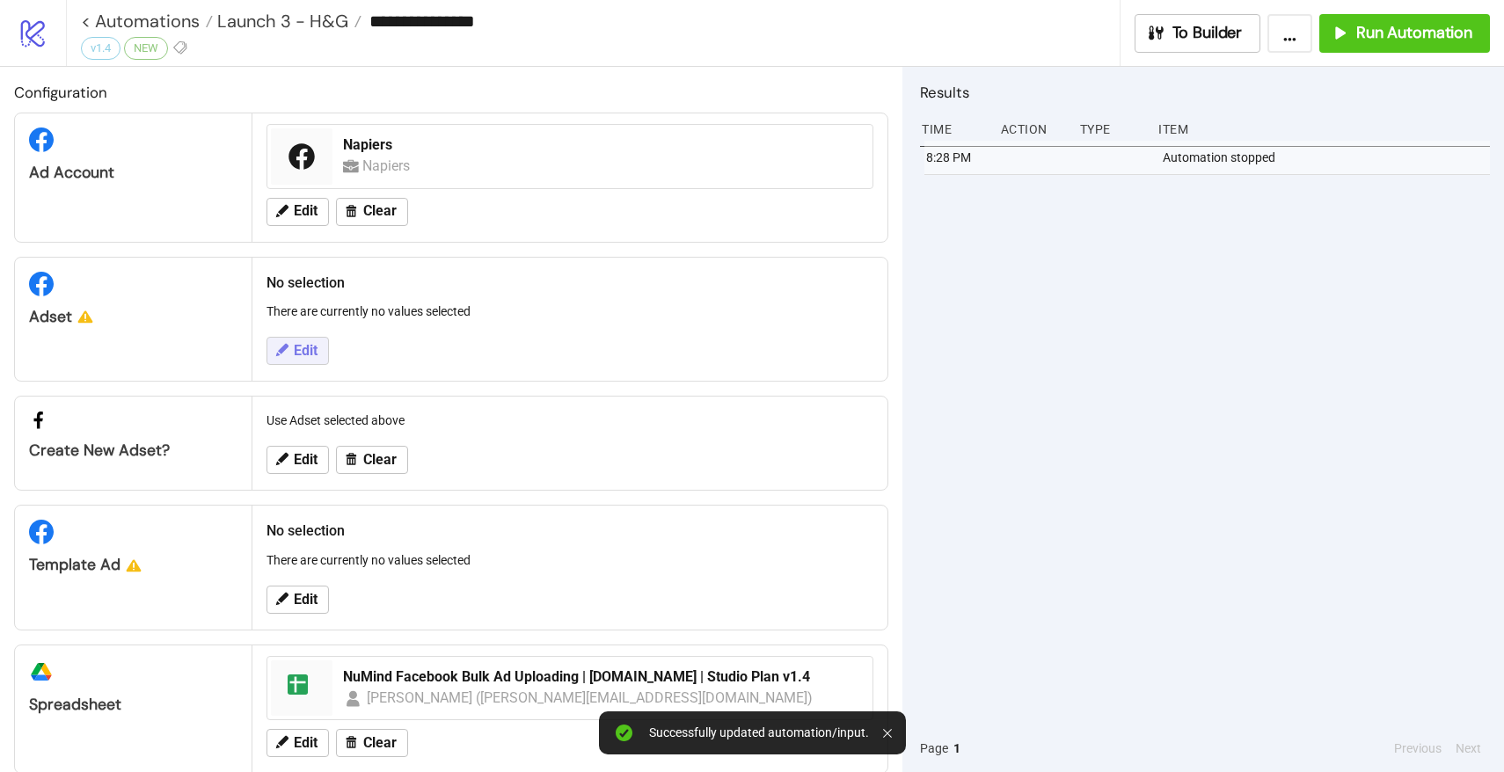
click at [295, 356] on span "Edit" at bounding box center [306, 351] width 24 height 16
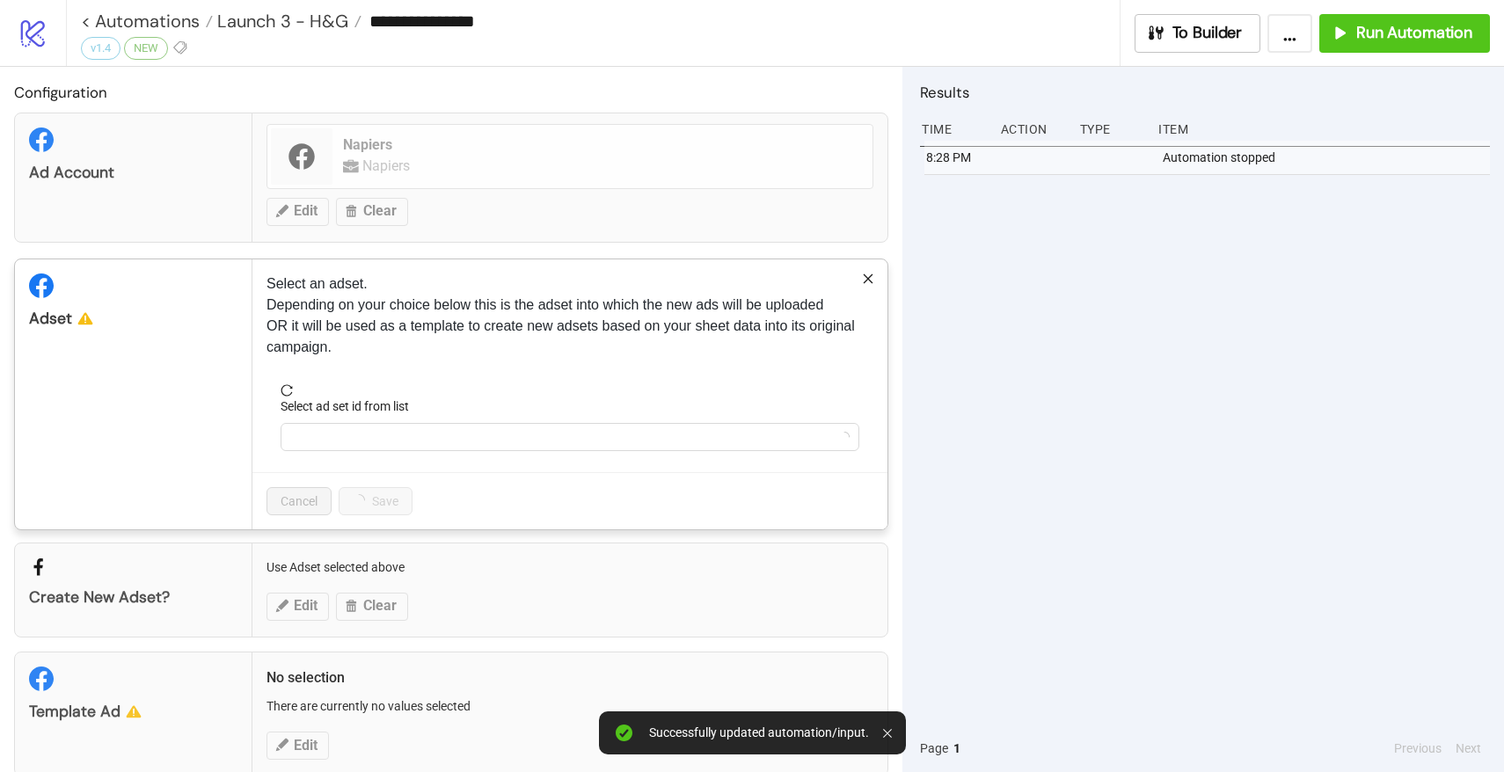
click at [358, 455] on form "Select ad set id from list" at bounding box center [569, 428] width 607 height 88
click at [358, 442] on input "Select ad set id from list" at bounding box center [562, 437] width 542 height 26
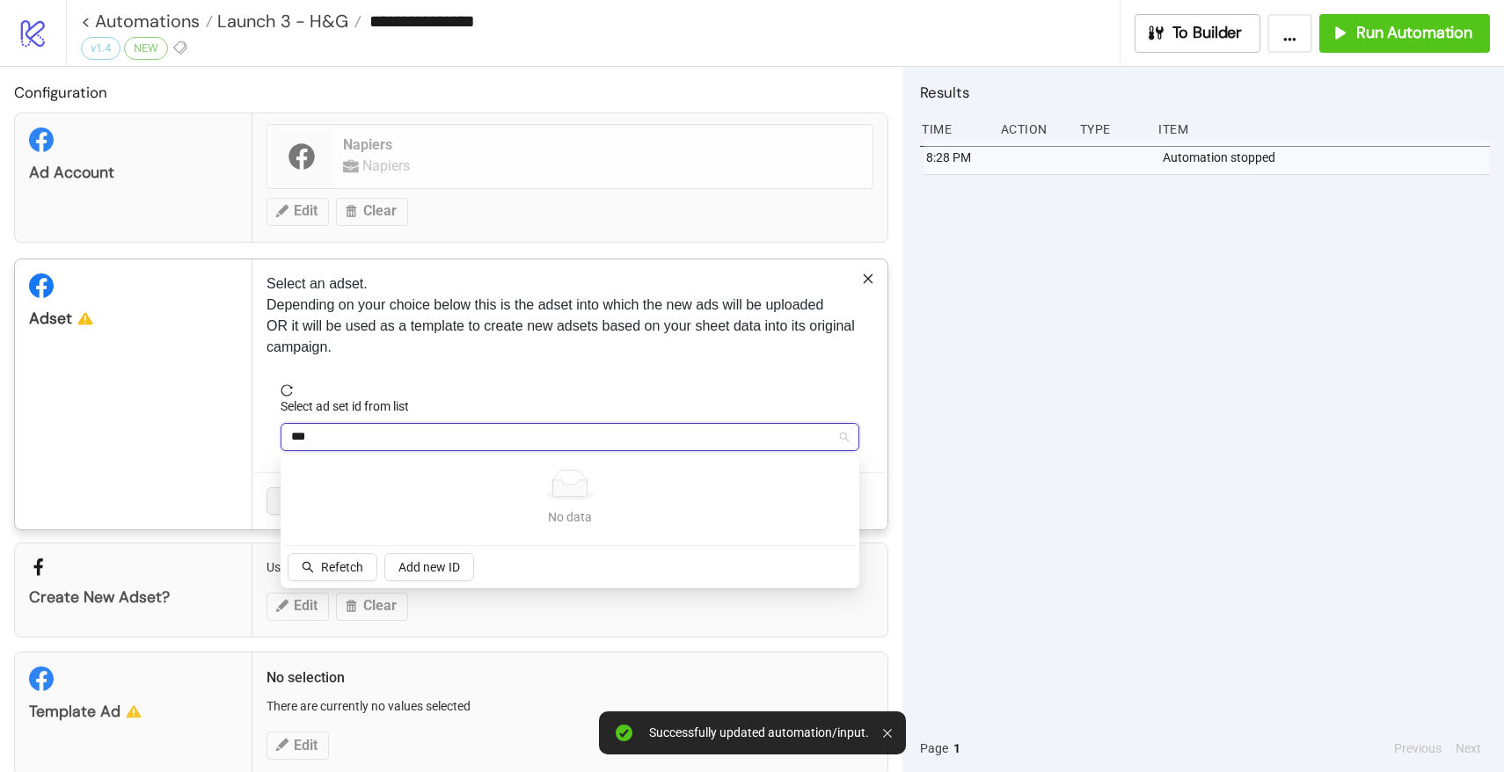
type input "****"
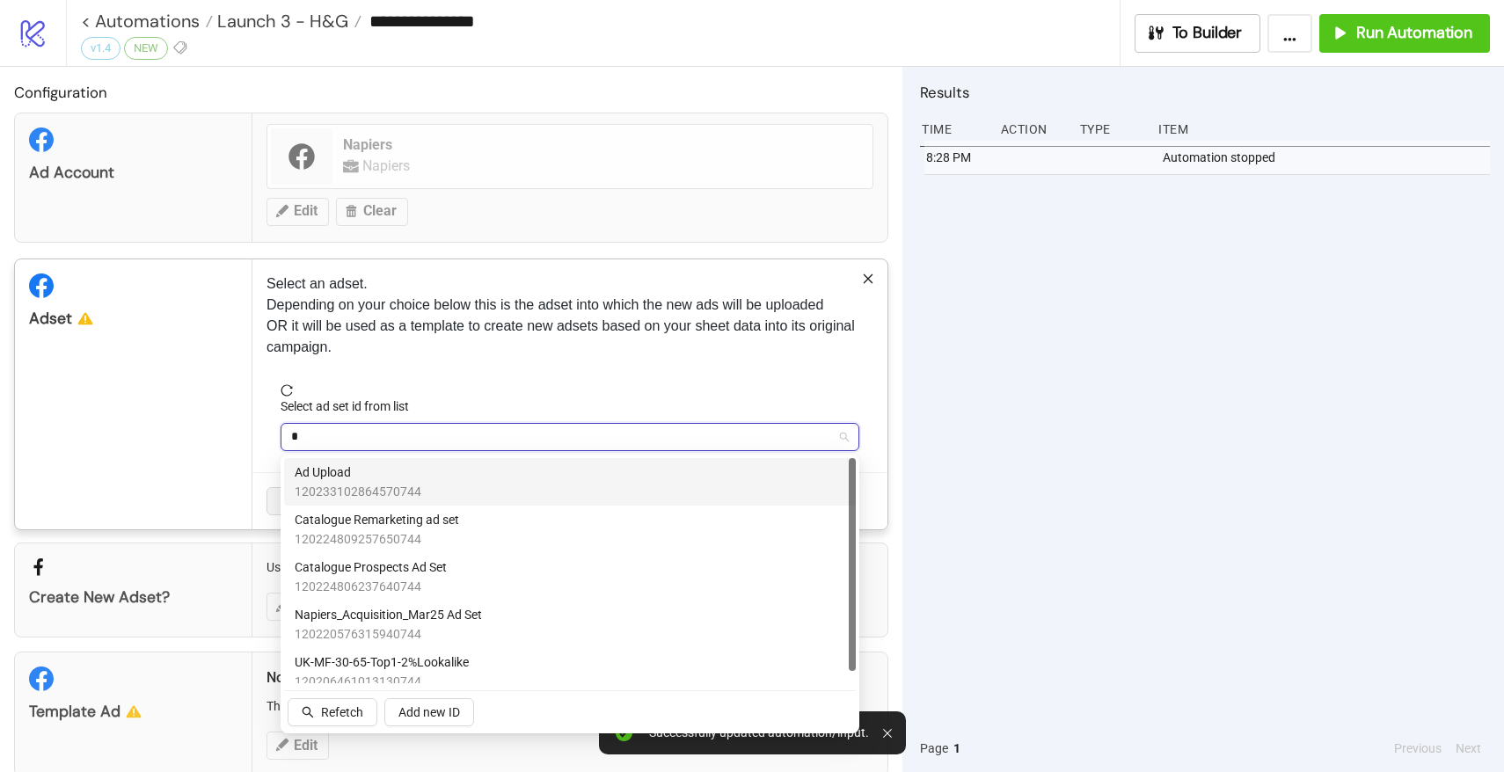
type input "**"
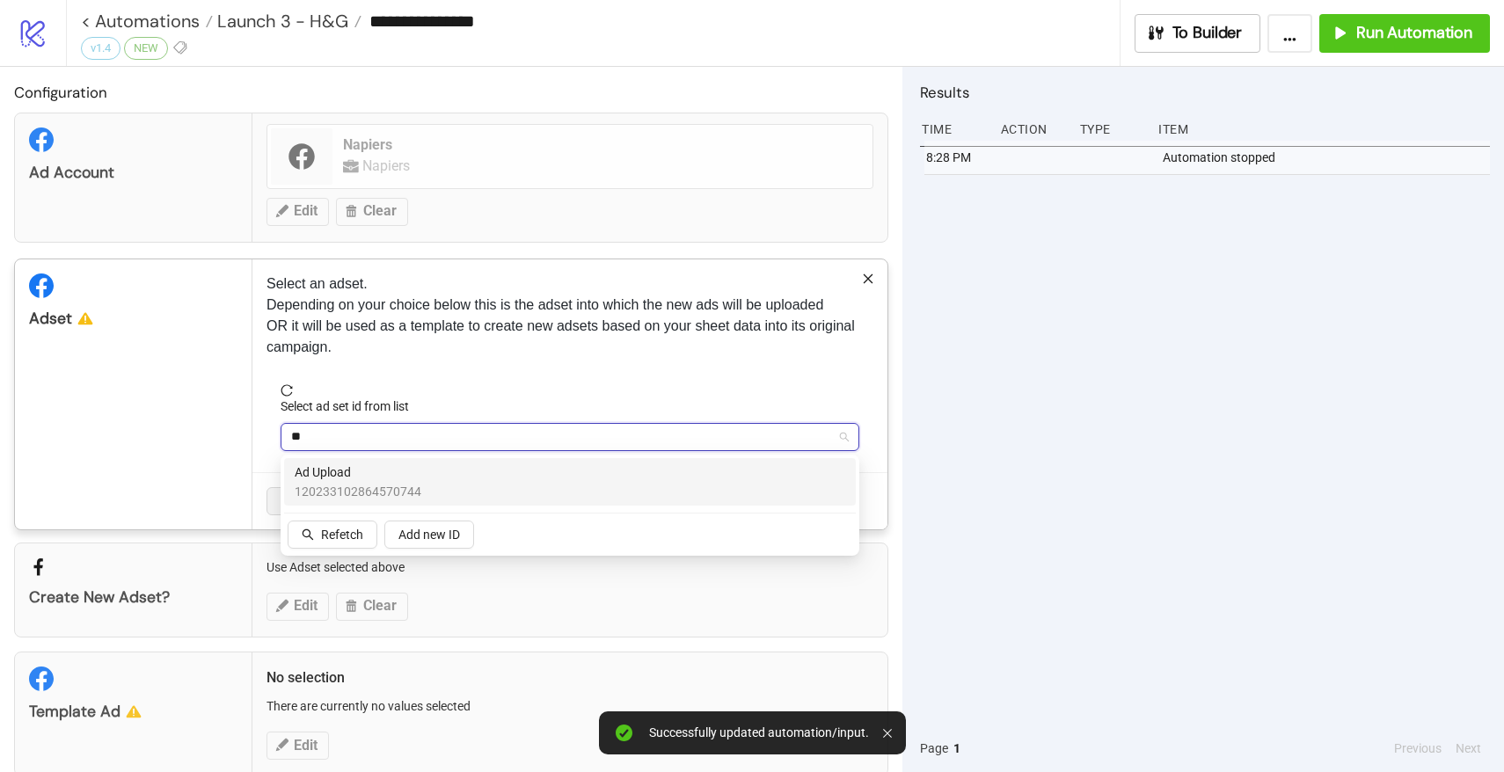
click at [368, 480] on span "Ad Upload" at bounding box center [358, 472] width 127 height 19
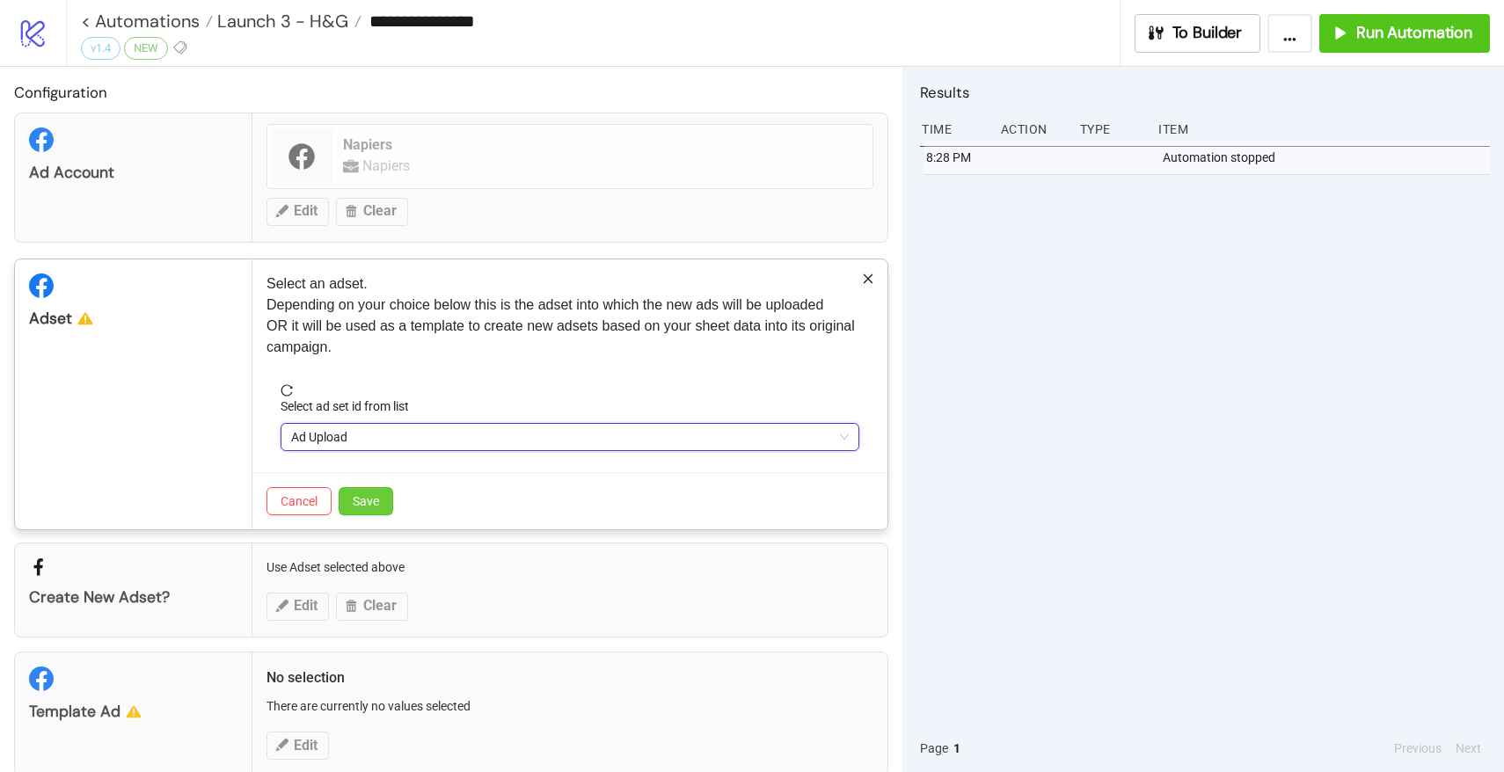
click at [364, 498] on span "Save" at bounding box center [366, 501] width 26 height 14
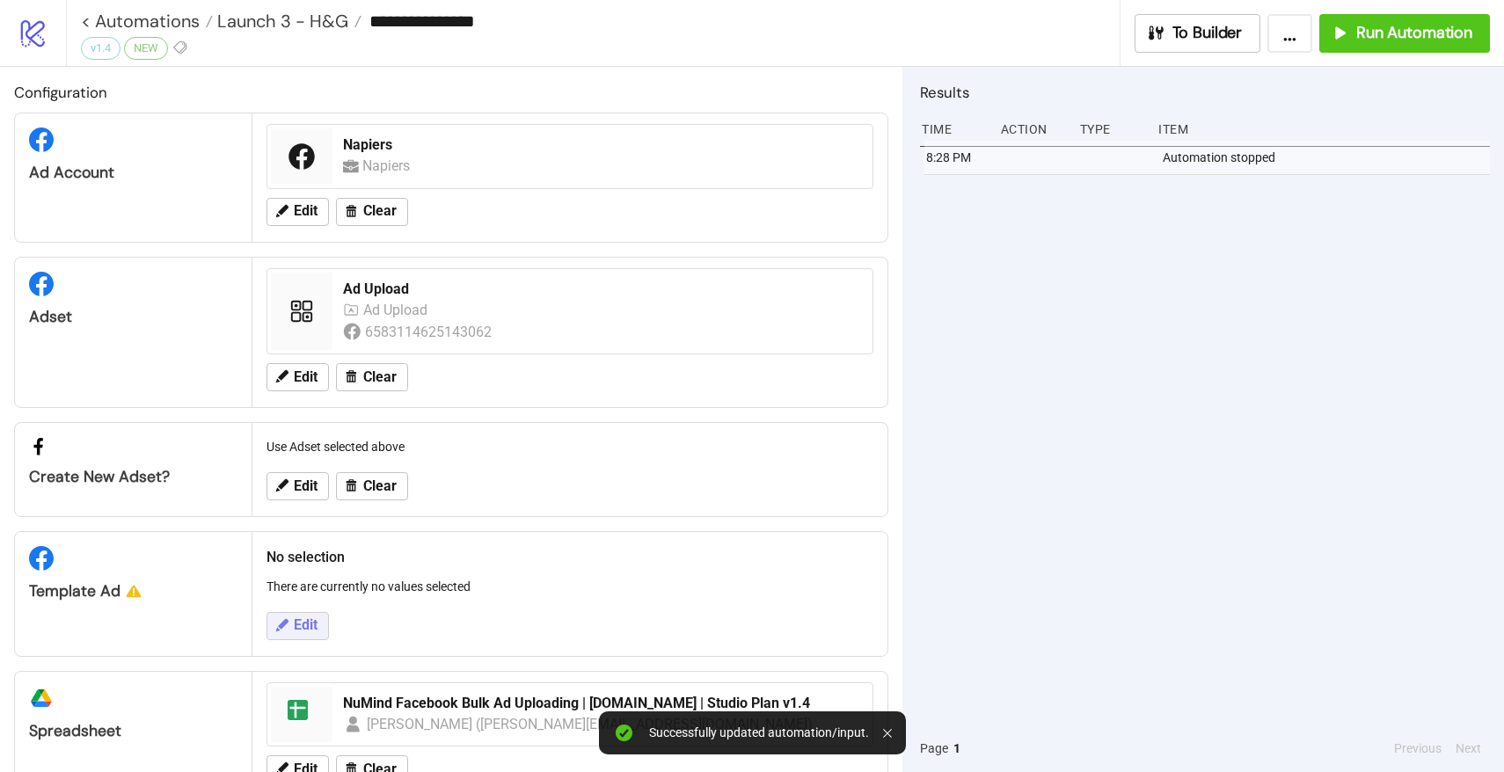
click at [300, 629] on span "Edit" at bounding box center [306, 625] width 24 height 16
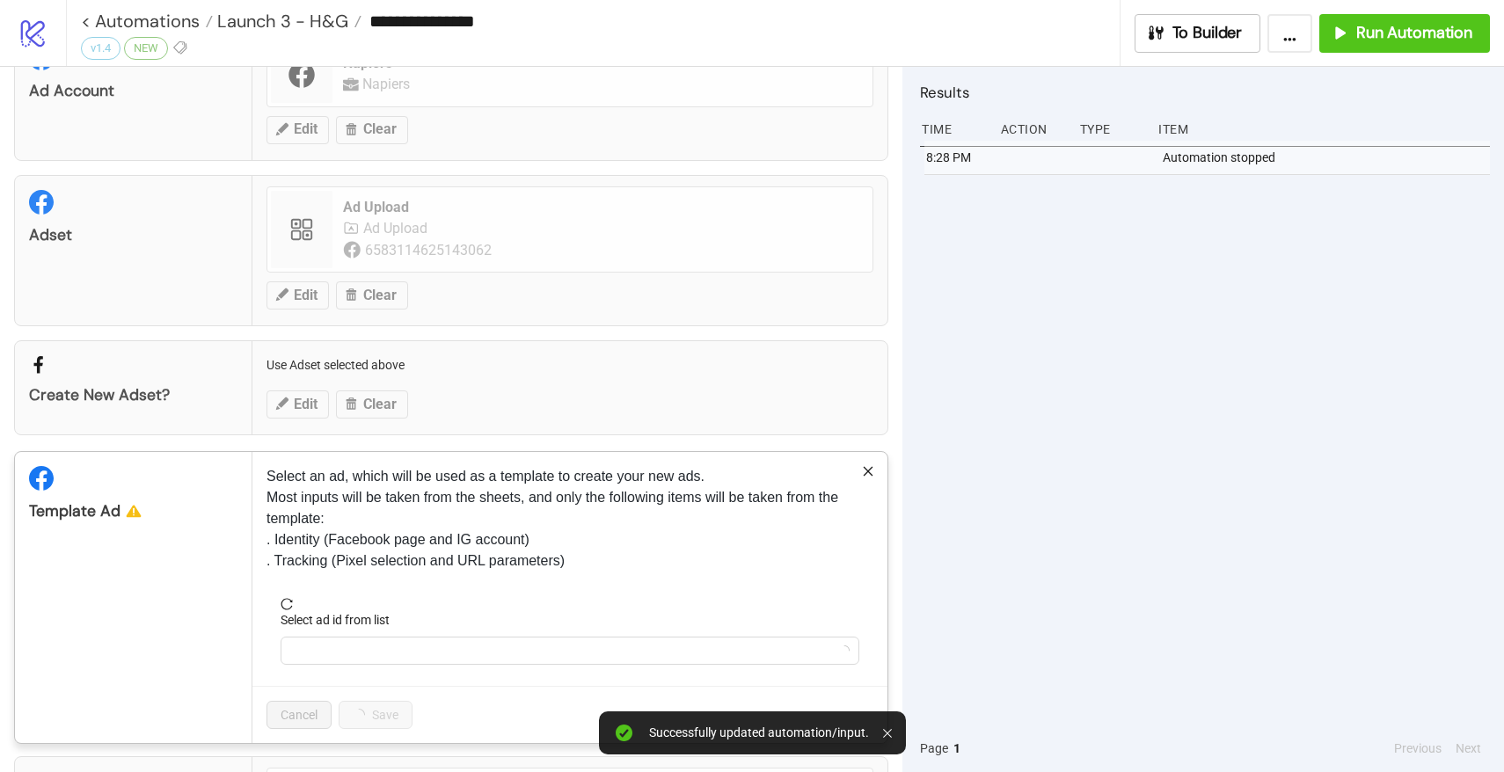
scroll to position [223, 0]
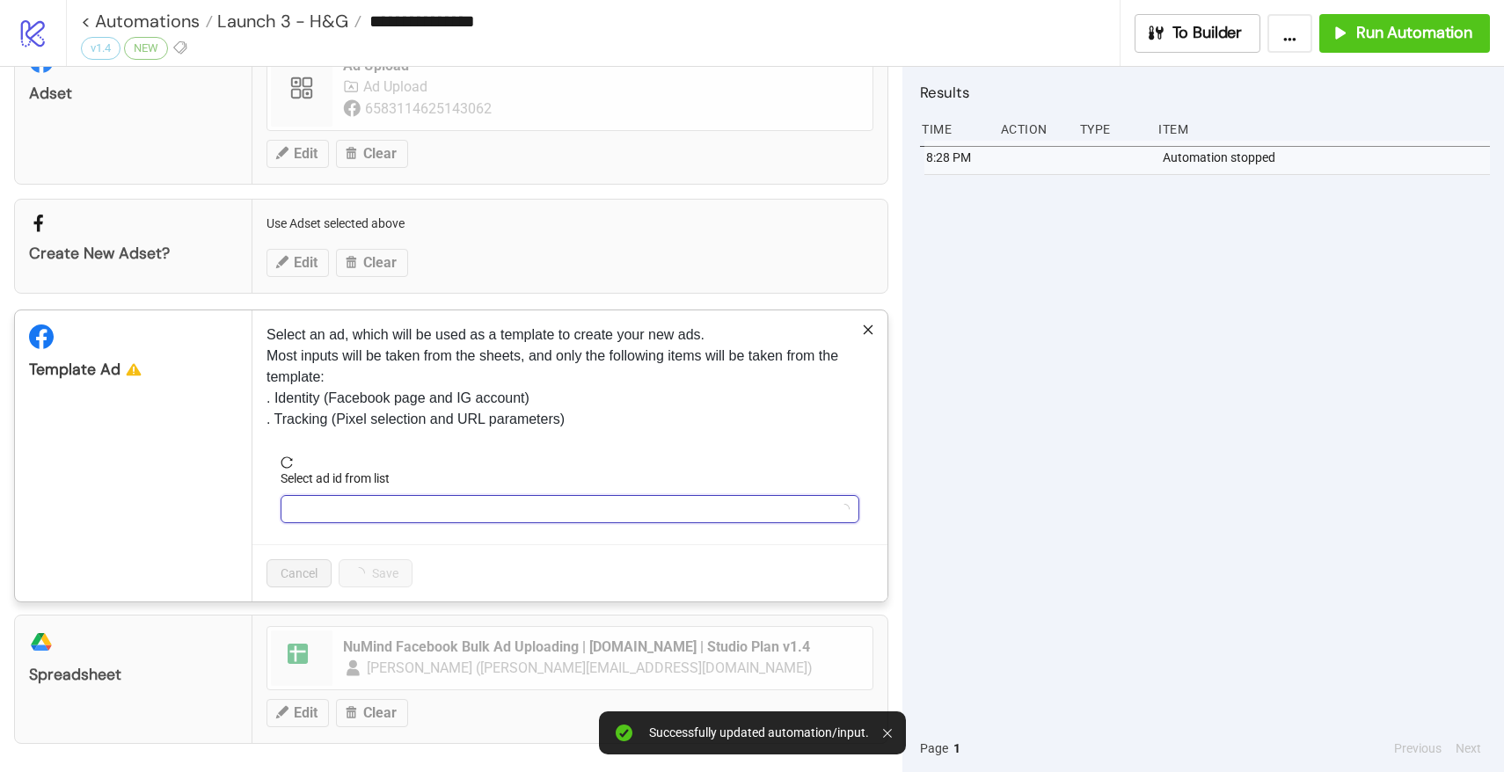
click at [342, 510] on input "Select ad id from list" at bounding box center [562, 509] width 542 height 26
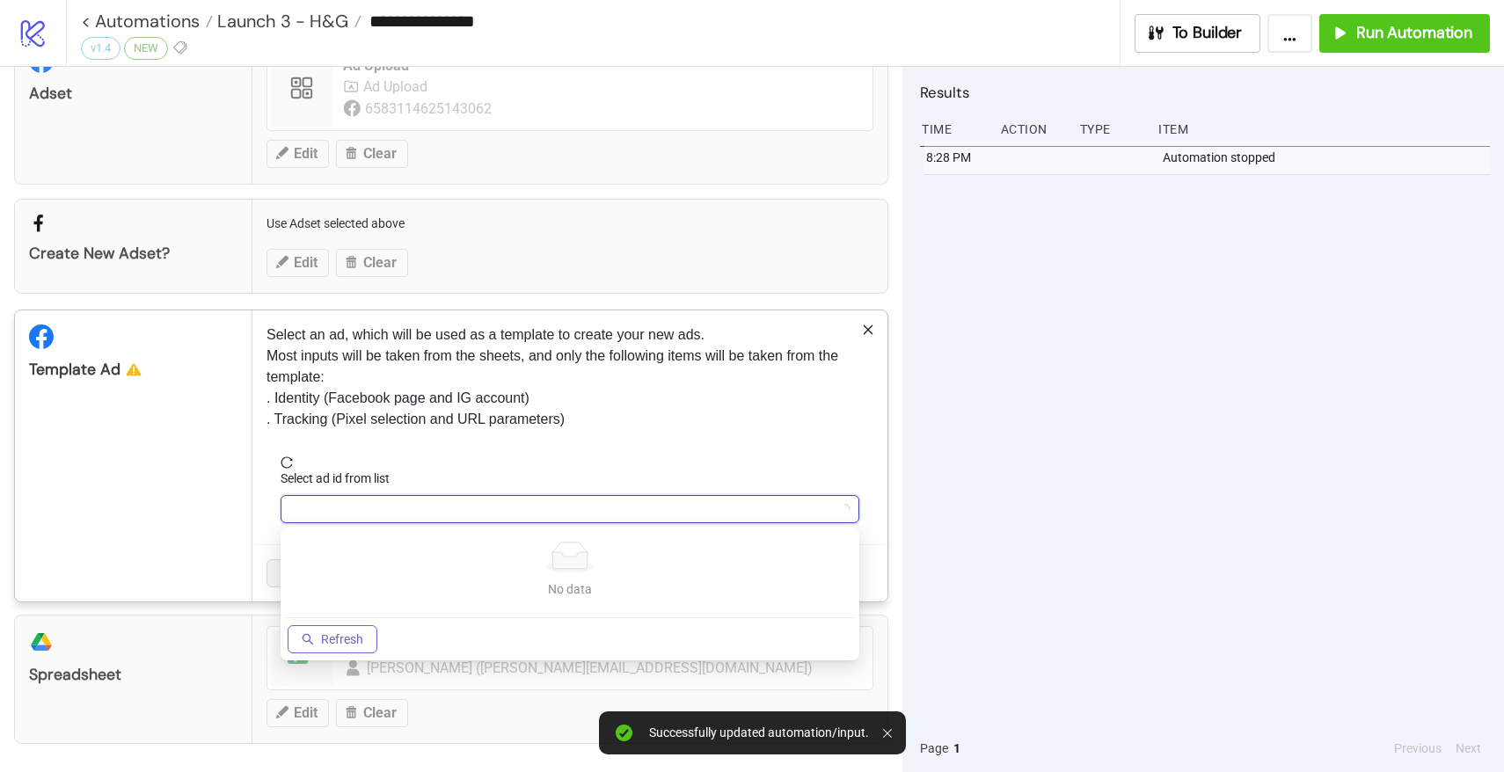
click at [338, 636] on span "Refresh" at bounding box center [342, 639] width 42 height 14
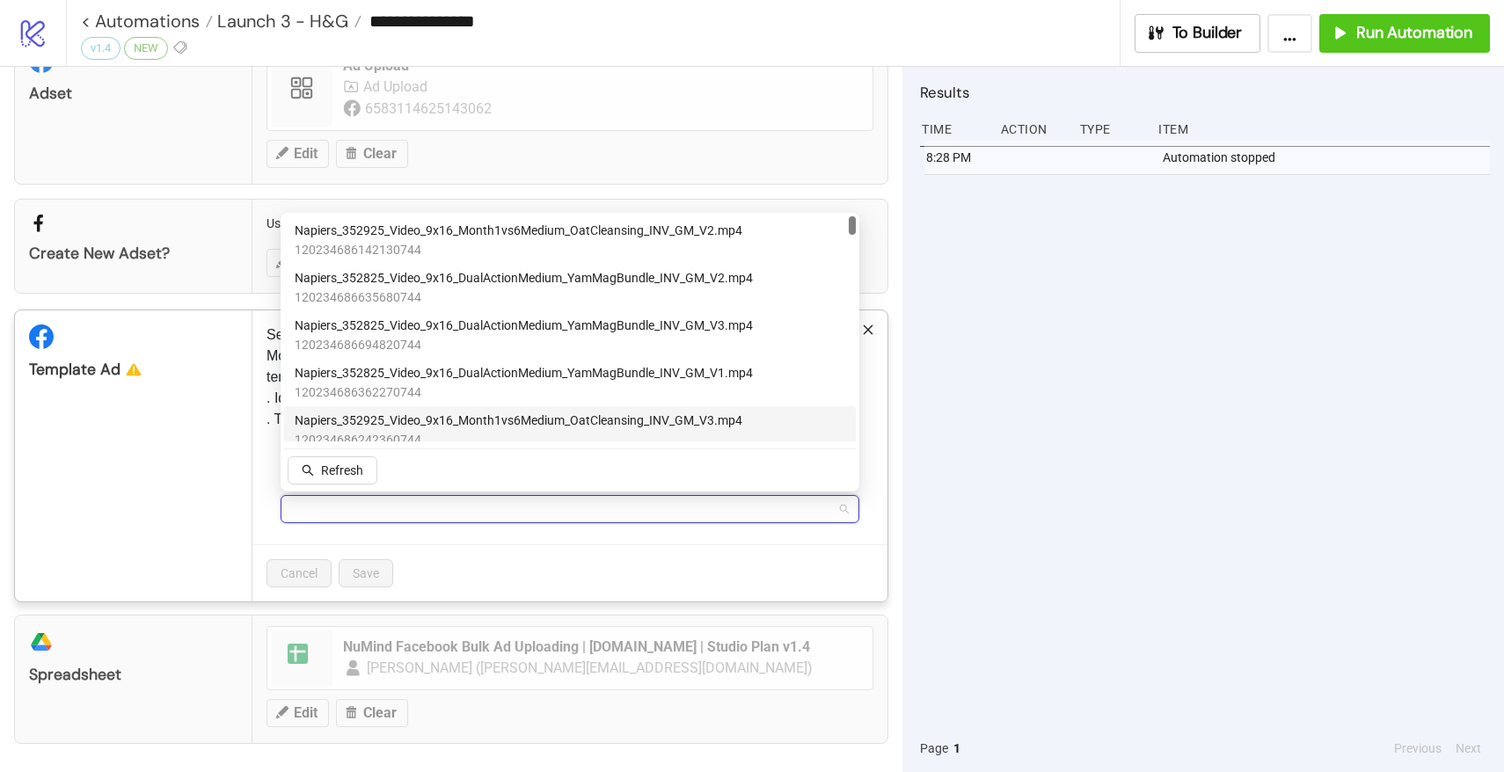
click at [332, 505] on input "Select ad id from list" at bounding box center [562, 509] width 542 height 26
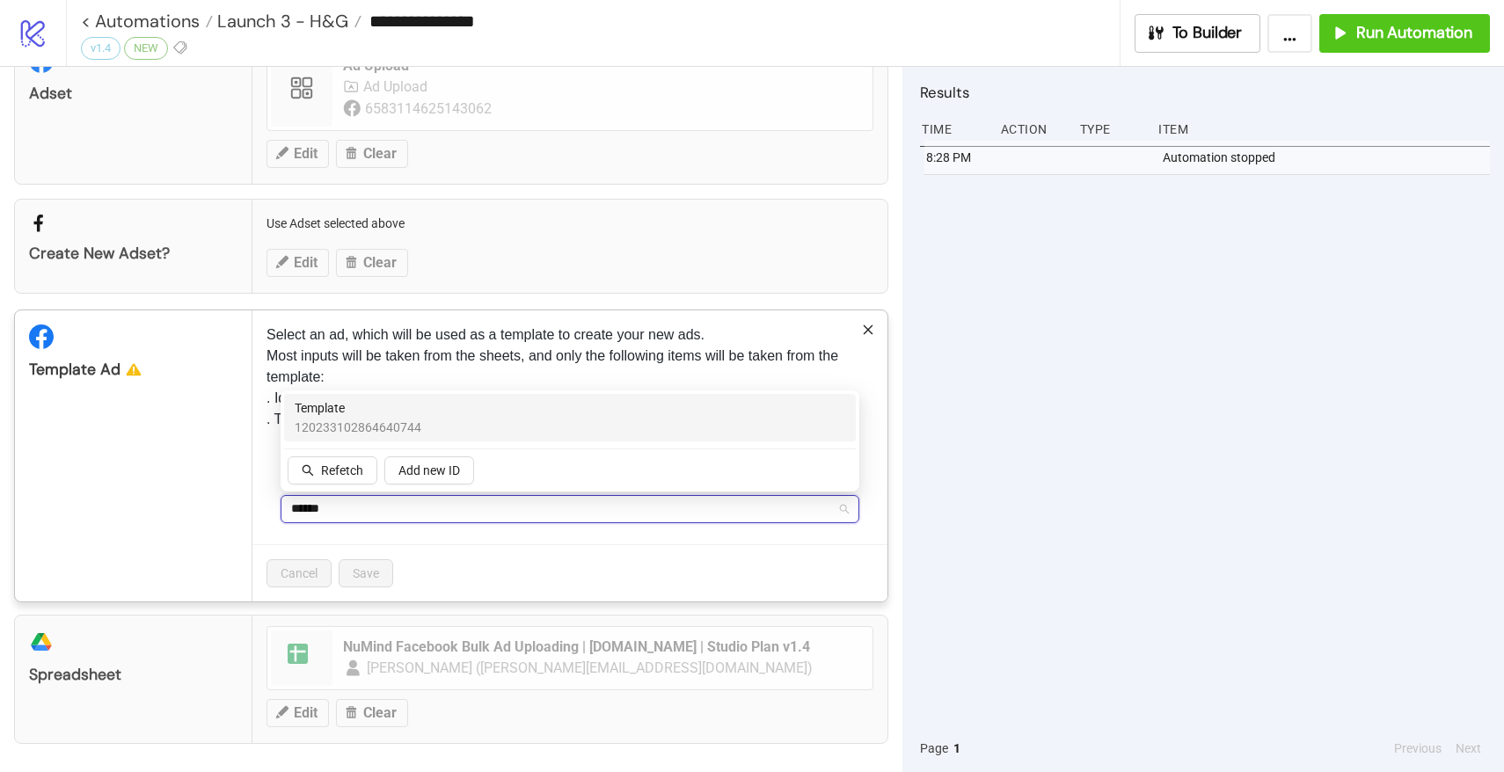
type input "*******"
click at [346, 405] on span "Template" at bounding box center [358, 407] width 127 height 19
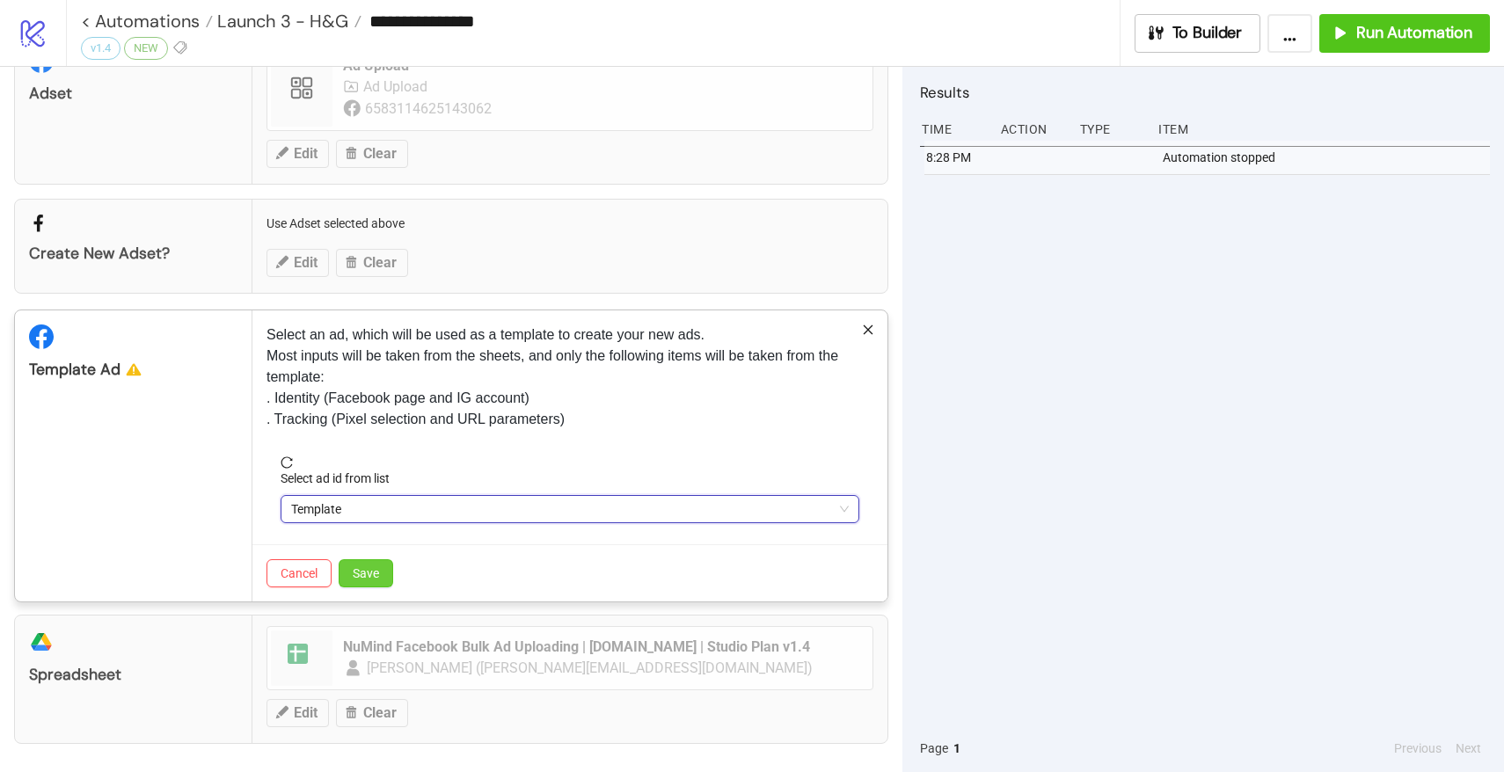
click at [368, 569] on span "Save" at bounding box center [366, 573] width 26 height 14
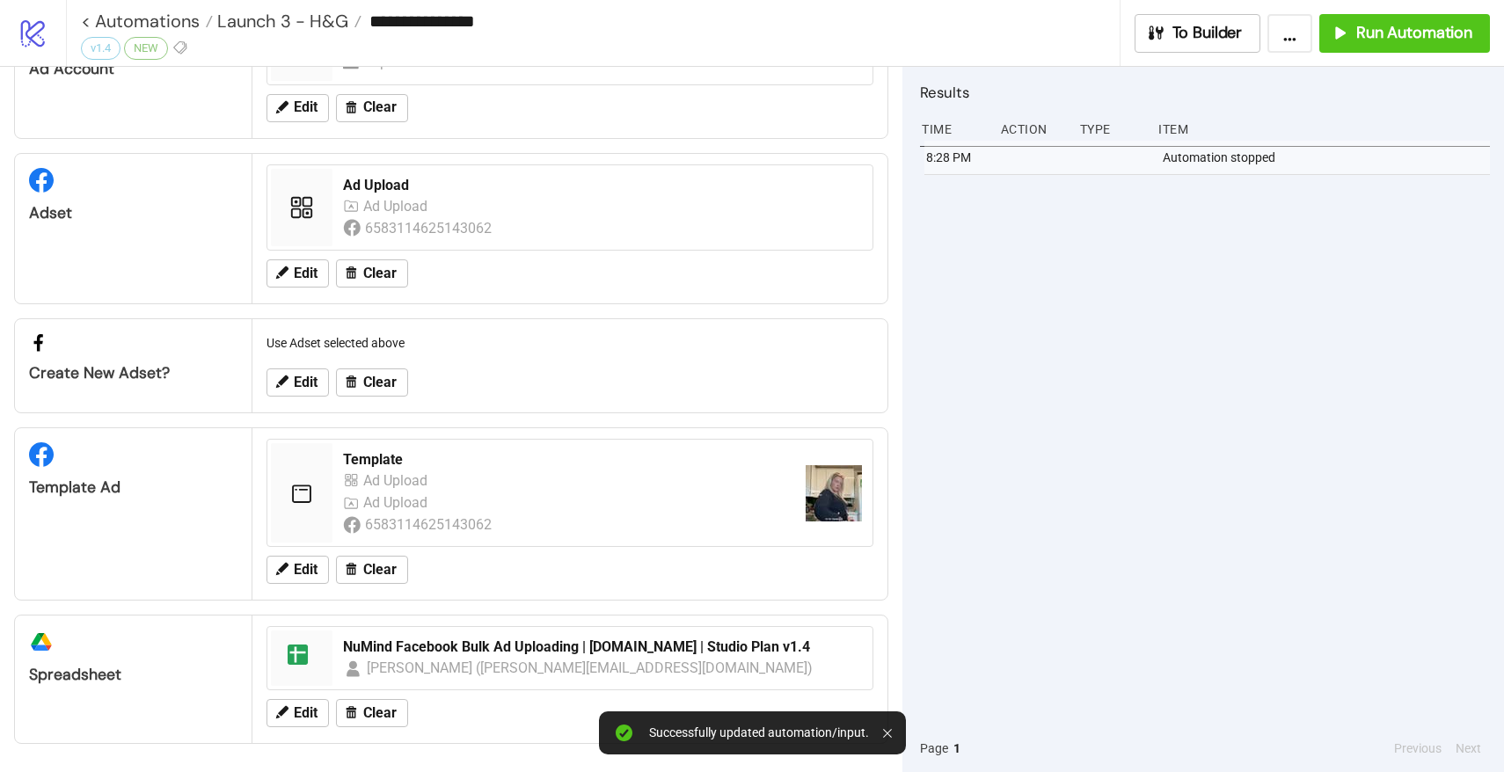
scroll to position [104, 0]
click at [298, 721] on button "Edit" at bounding box center [297, 713] width 62 height 28
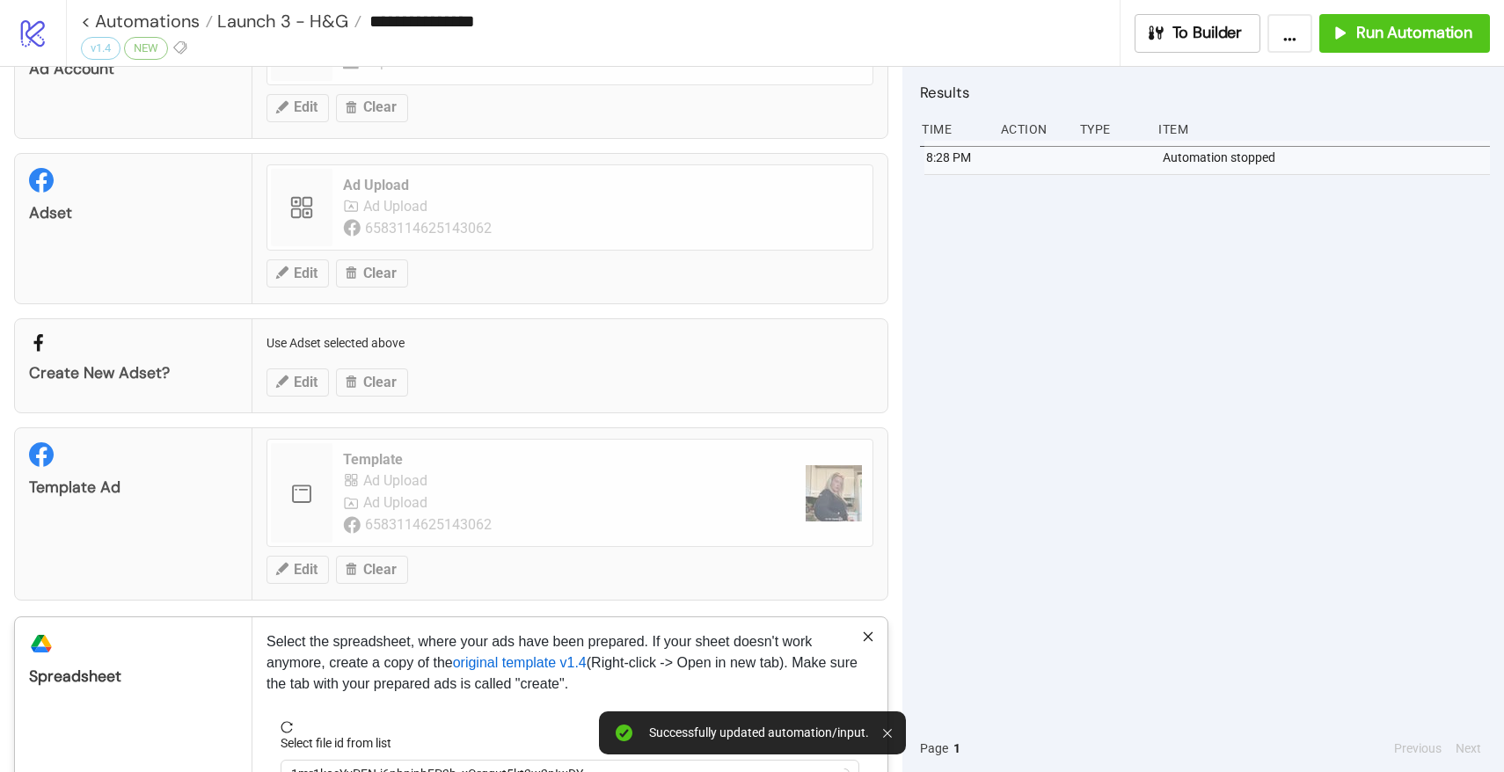
scroll to position [225, 0]
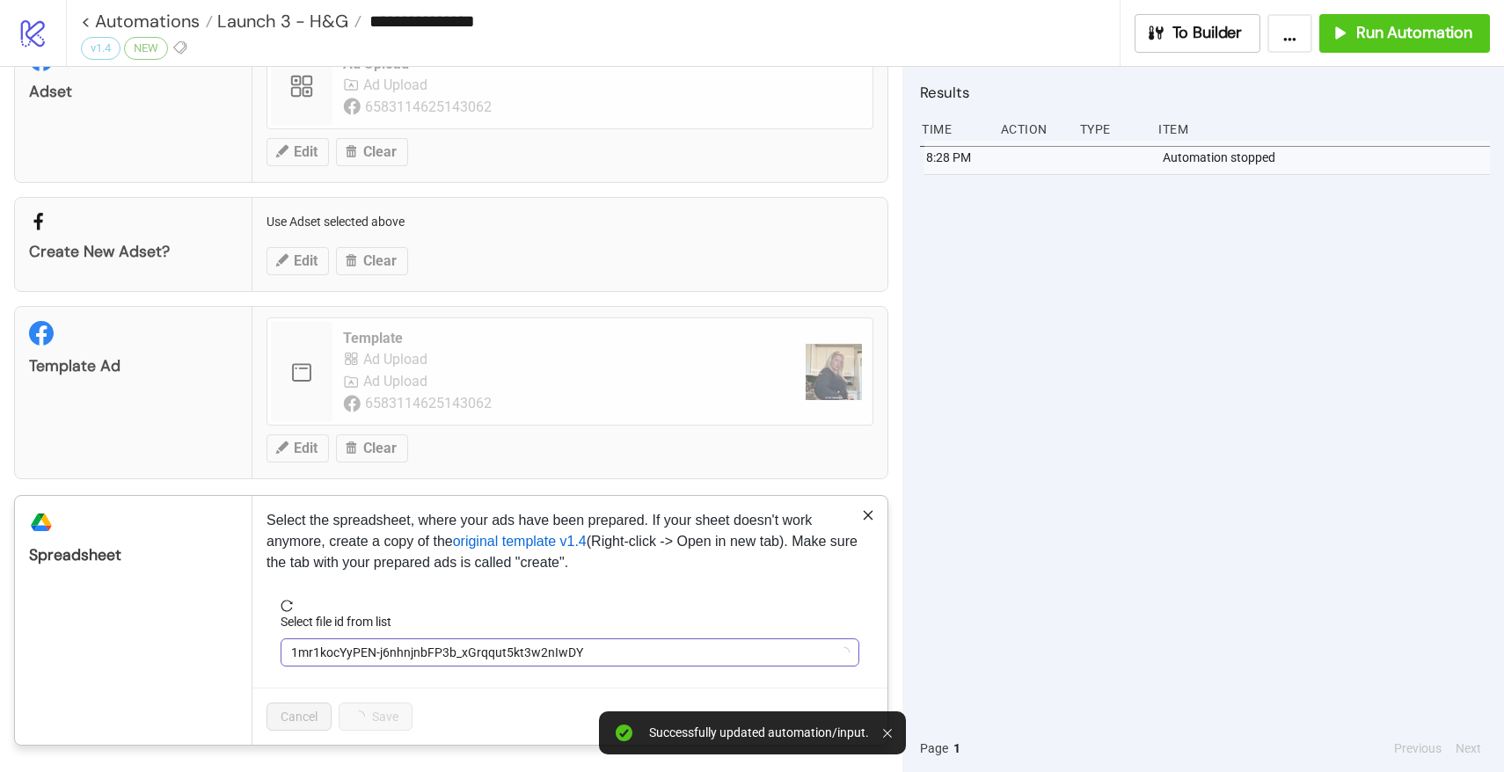
click at [340, 655] on span "1mr1kocYyPEN-j6nhnjnbFP3b_xGrqqut5kt3w2nIwDY" at bounding box center [570, 652] width 558 height 26
click at [340, 655] on span "NuMind Facebook Bulk Ad Uploading | [DOMAIN_NAME] | Studio Plan v1.4" at bounding box center [570, 652] width 558 height 26
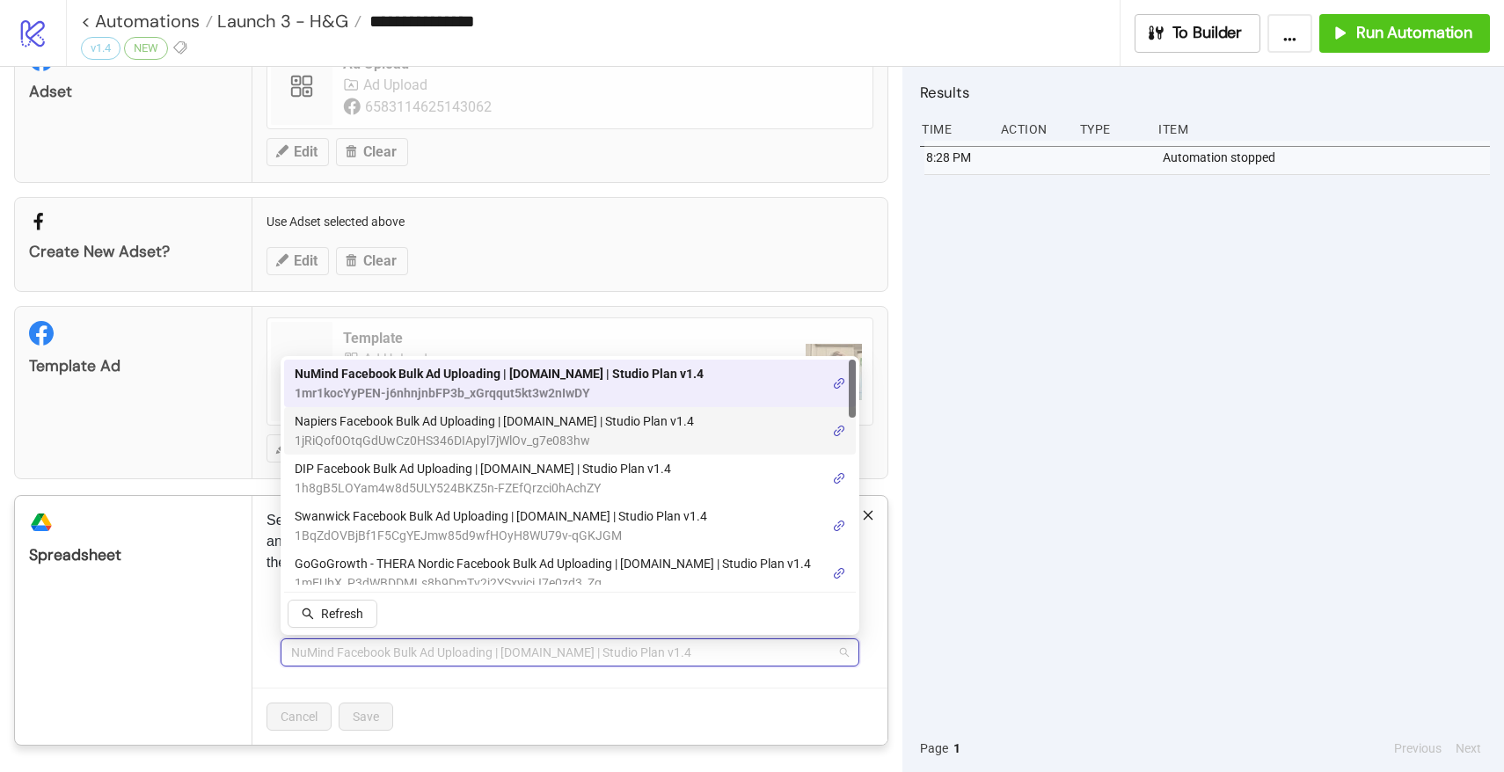
click at [359, 433] on span "1jRiQof0OtqGdUwCz0HS346DIApyl7jWlOv_g7e083hw" at bounding box center [494, 440] width 399 height 19
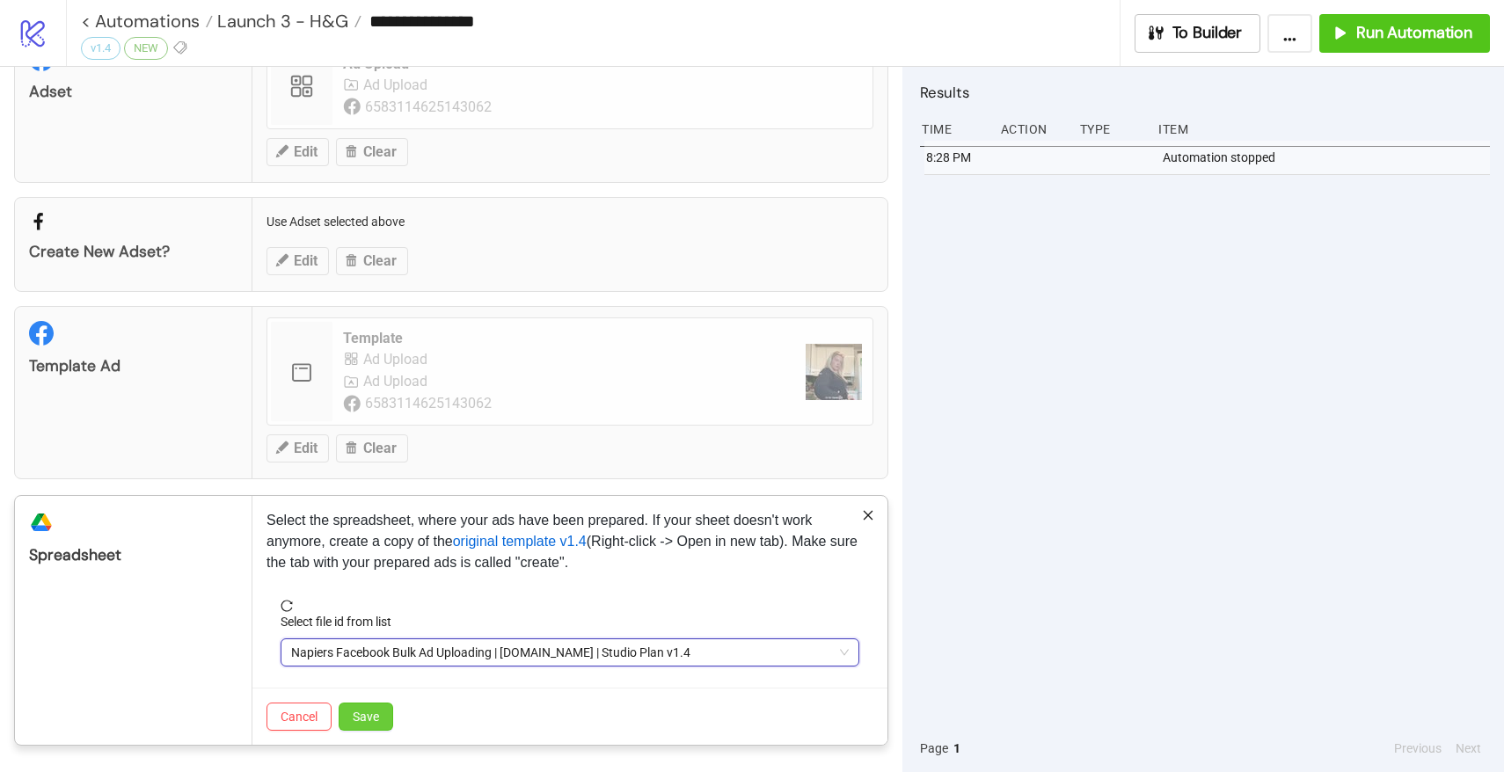
click at [366, 710] on span "Save" at bounding box center [366, 717] width 26 height 14
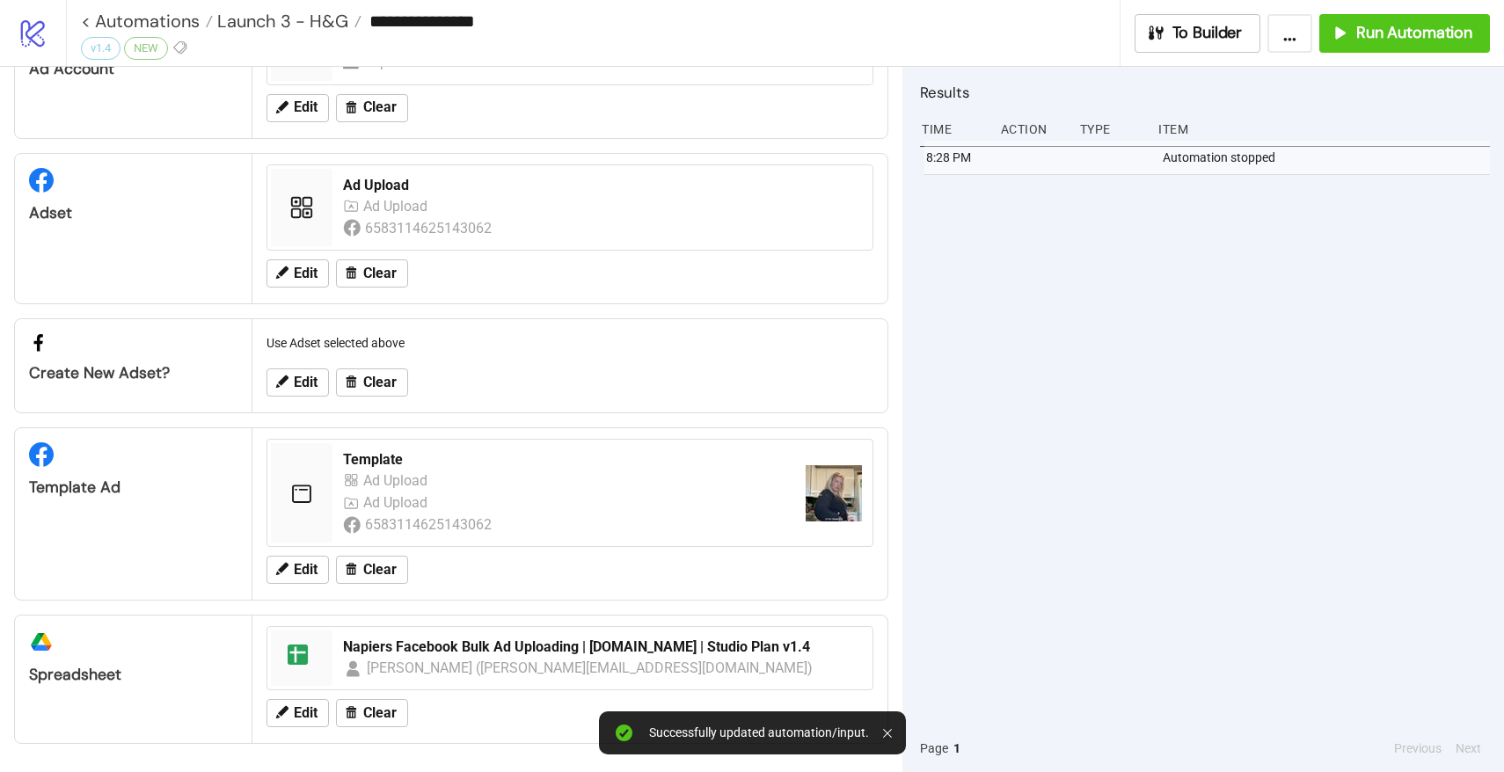
scroll to position [0, 0]
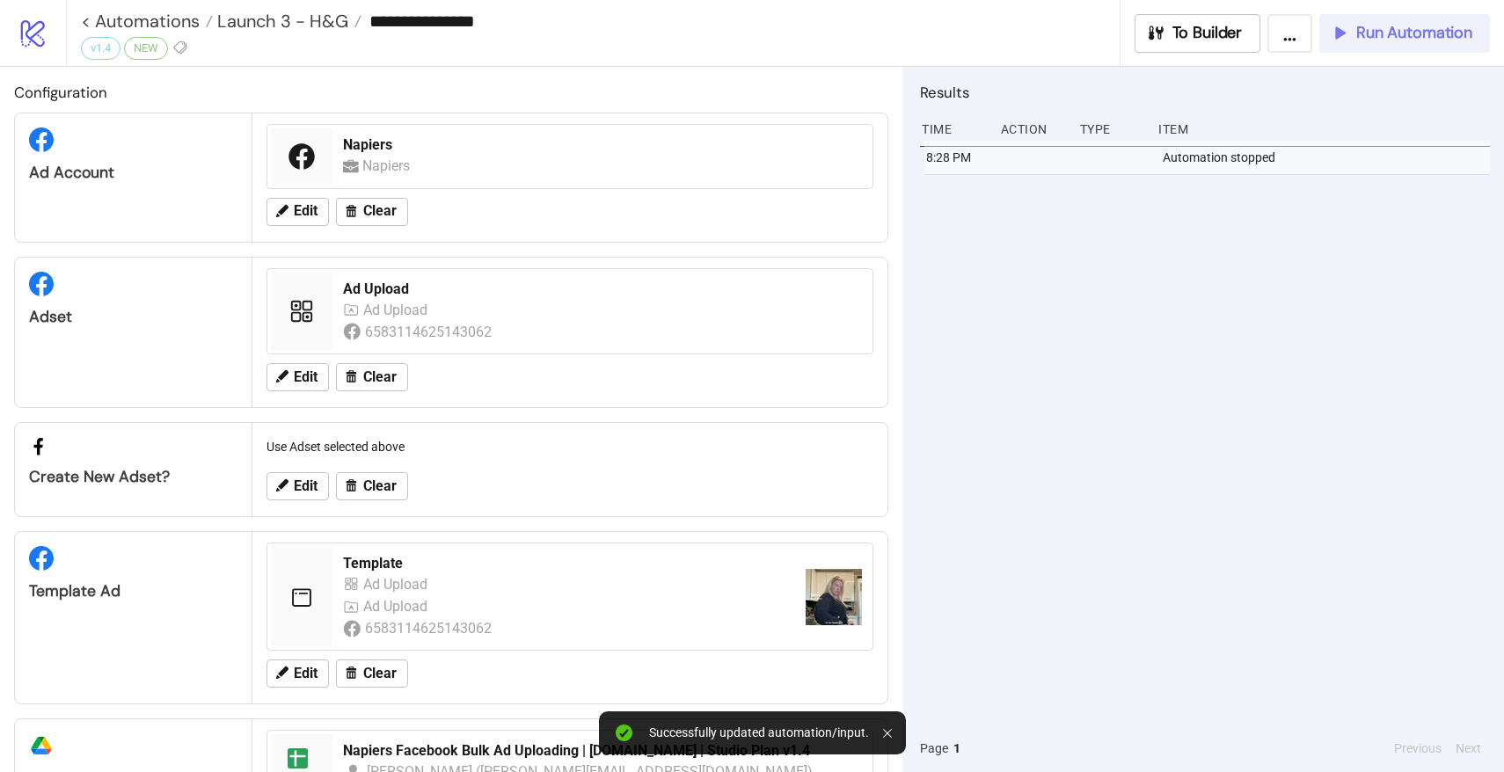
click at [1411, 20] on button "Run Automation" at bounding box center [1404, 33] width 171 height 39
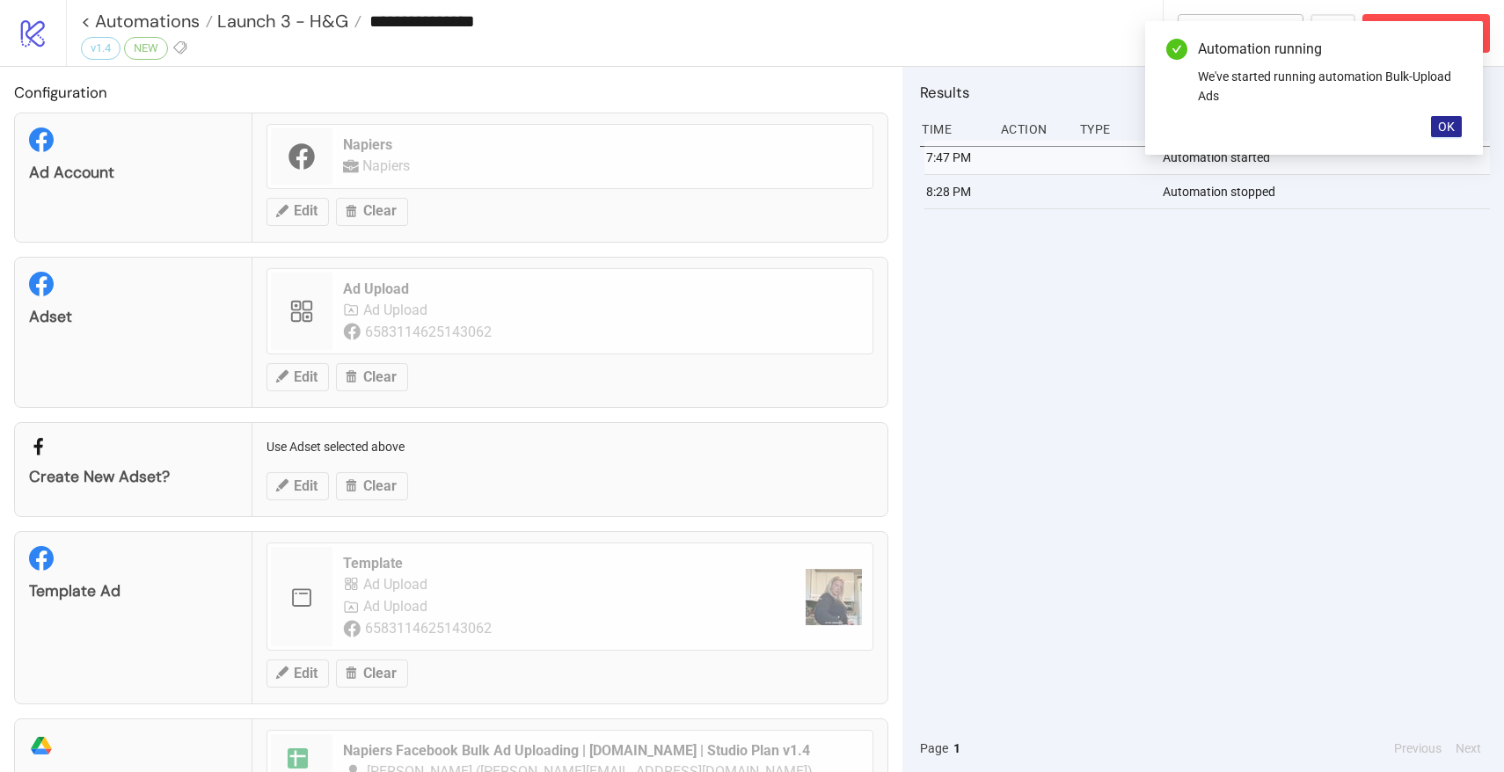
click at [1447, 126] on span "OK" at bounding box center [1446, 127] width 17 height 14
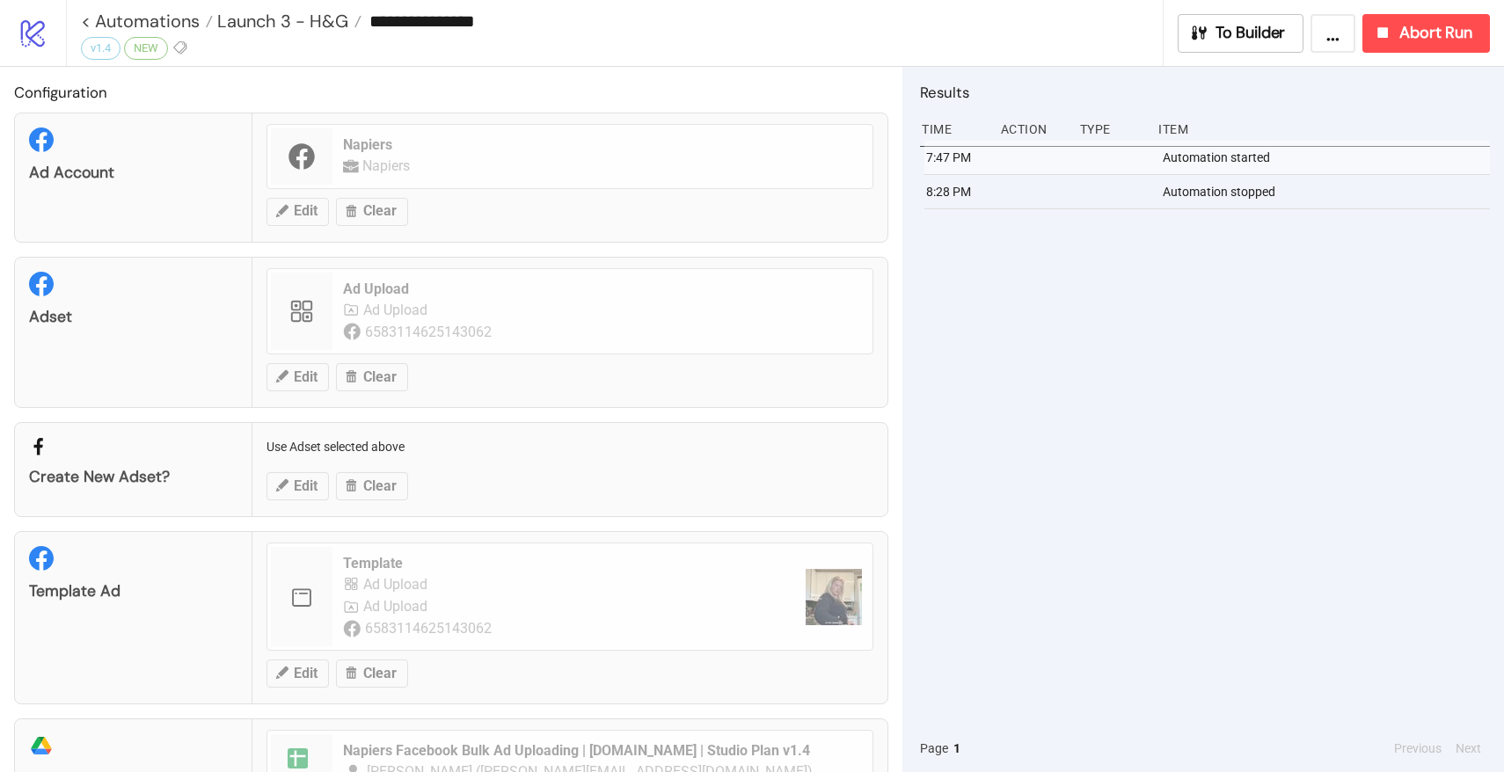
click at [294, 8] on div "**********" at bounding box center [622, 21] width 1082 height 26
click at [293, 18] on span "Launch 3 - H&G" at bounding box center [280, 21] width 135 height 23
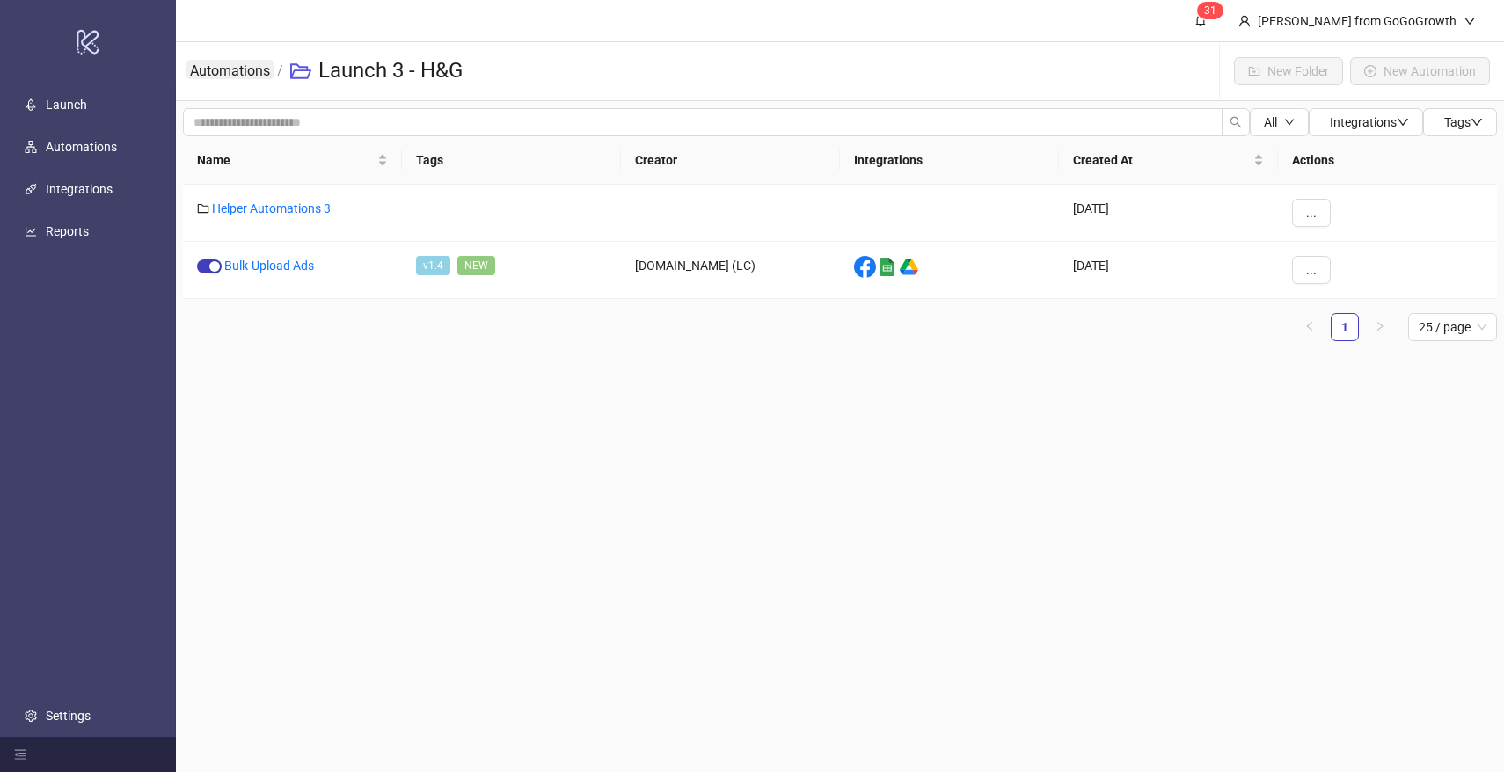
click at [251, 73] on link "Automations" at bounding box center [229, 69] width 87 height 19
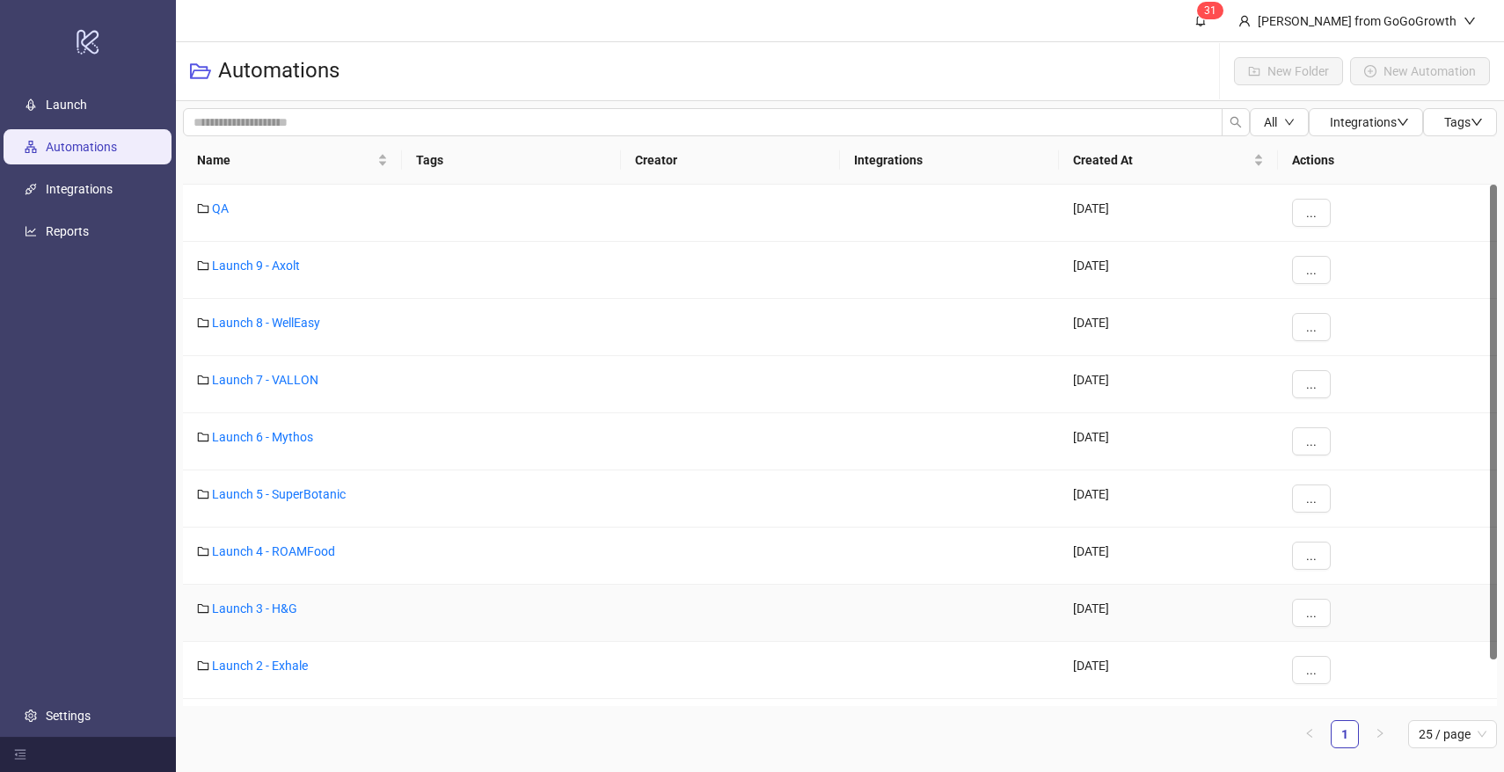
scroll to position [50, 0]
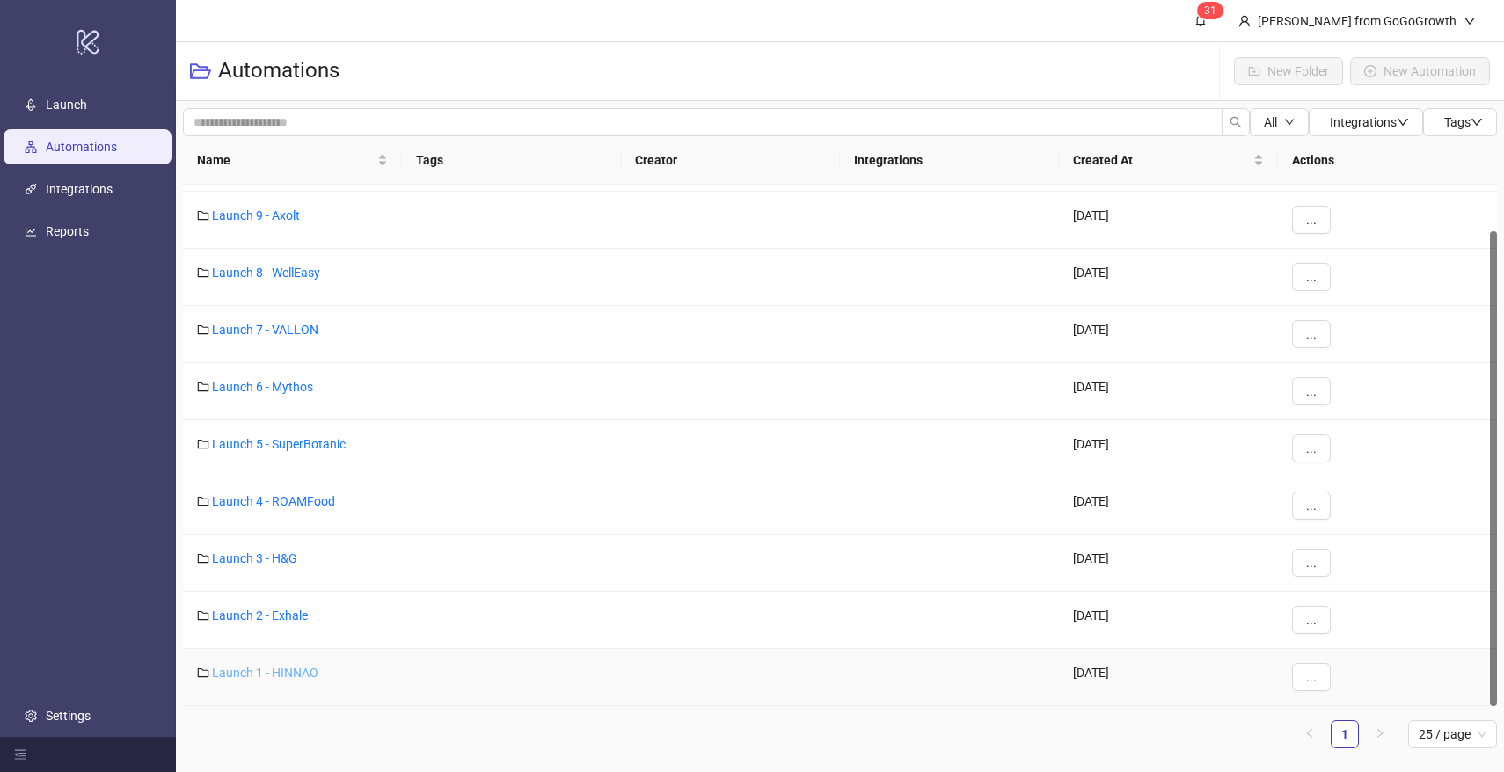
click at [259, 674] on link "Launch 1 - HINNAO" at bounding box center [265, 673] width 106 height 14
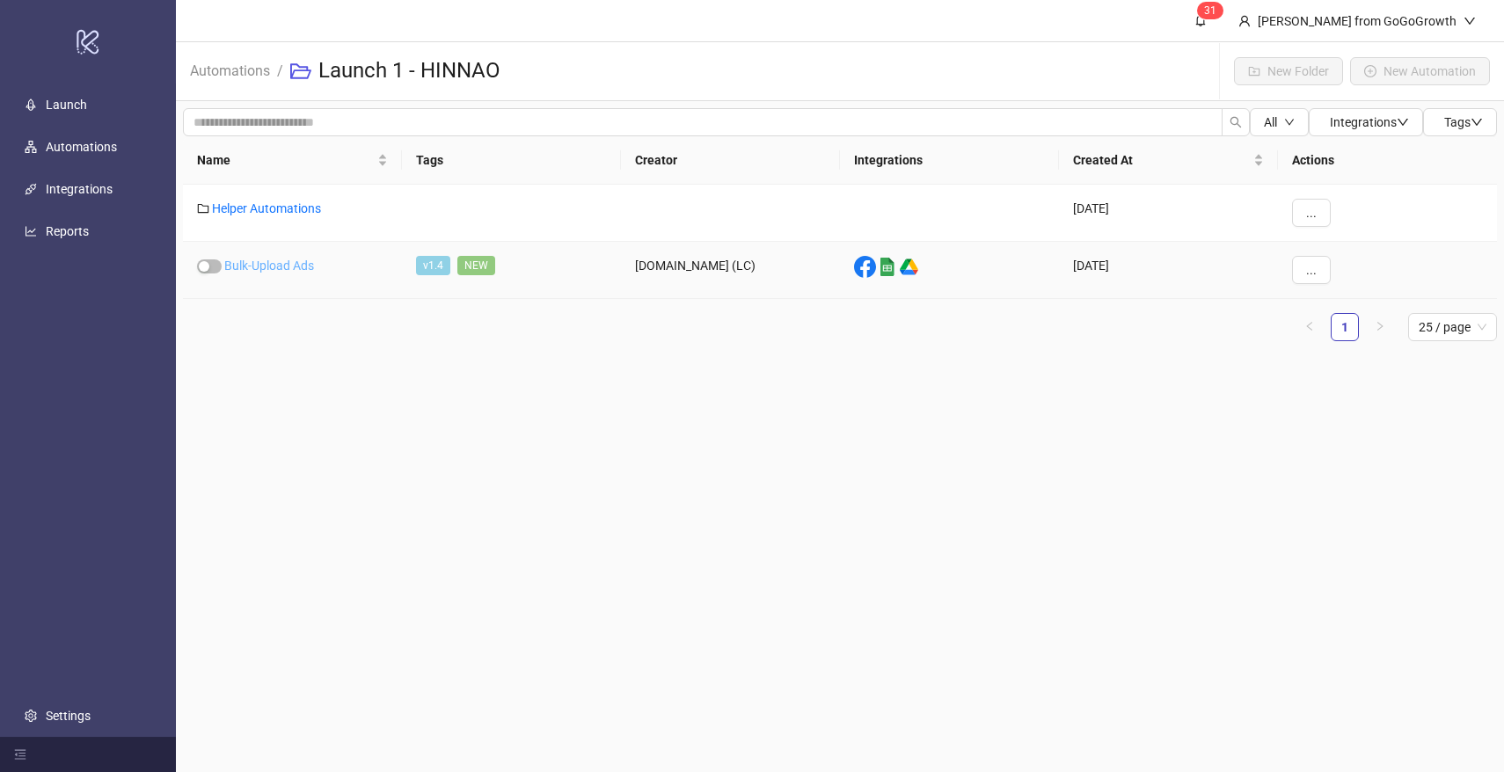
click at [267, 269] on link "Bulk-Upload Ads" at bounding box center [269, 266] width 90 height 14
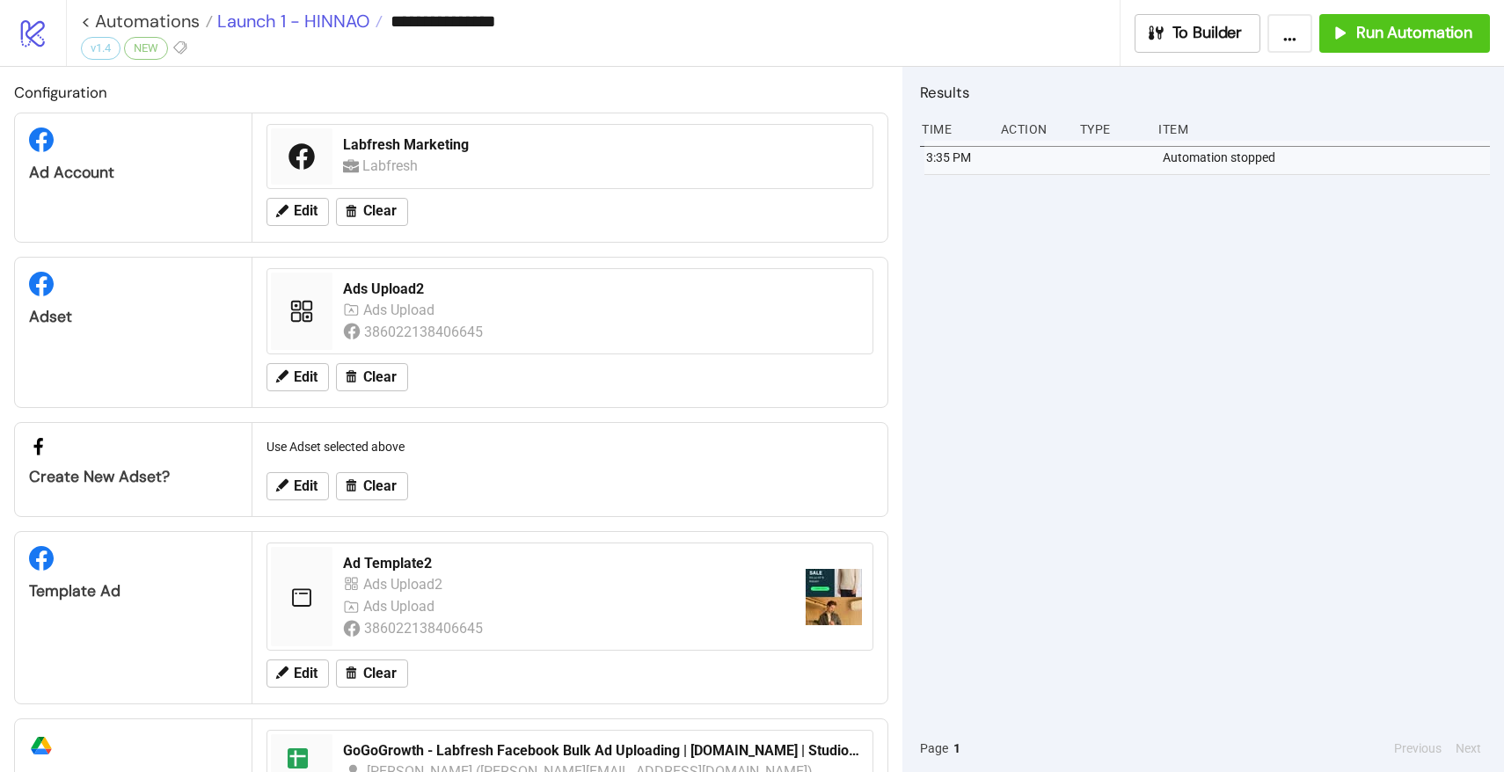
click at [317, 12] on span "Launch 1 - HINNAO" at bounding box center [291, 21] width 157 height 23
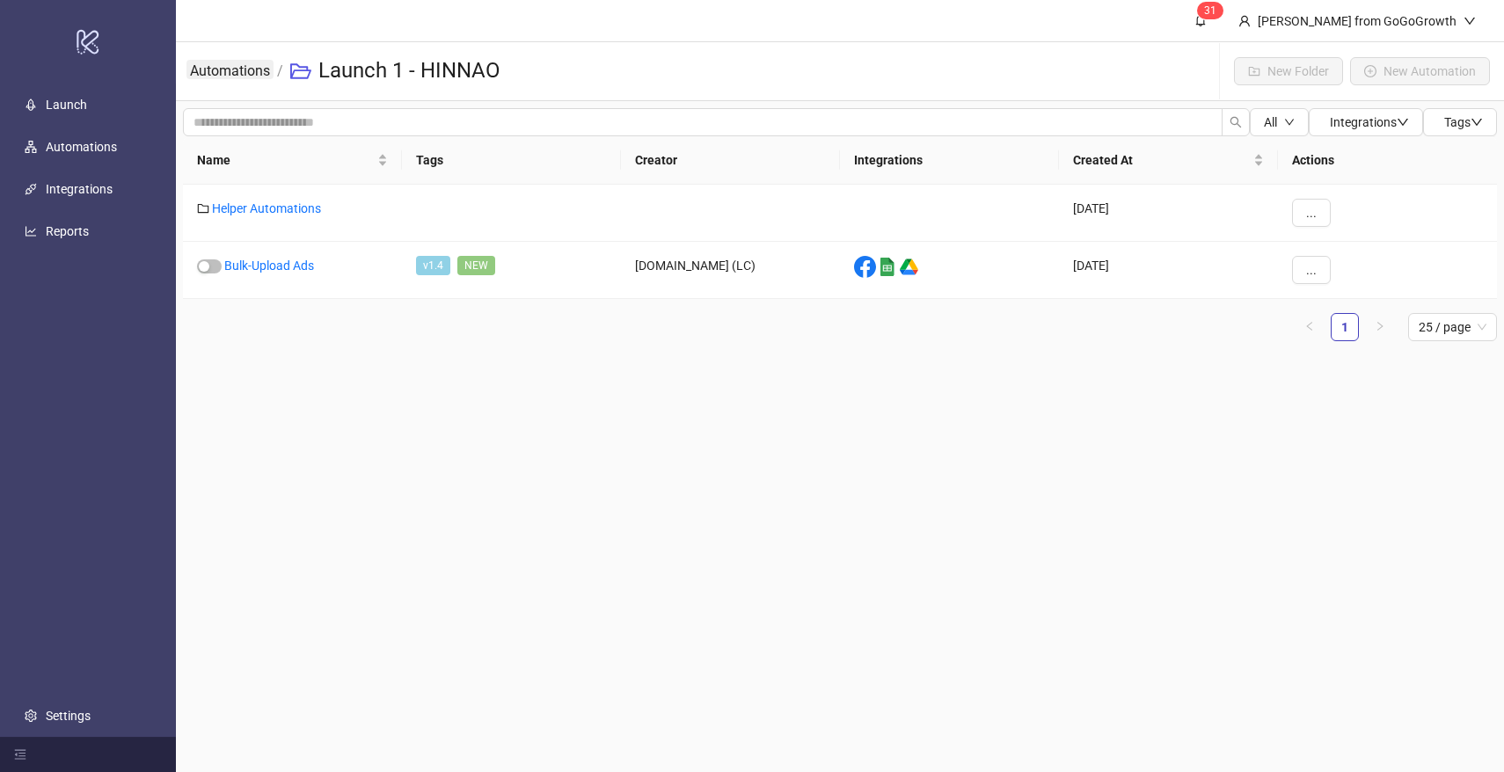
click at [251, 70] on link "Automations" at bounding box center [229, 69] width 87 height 19
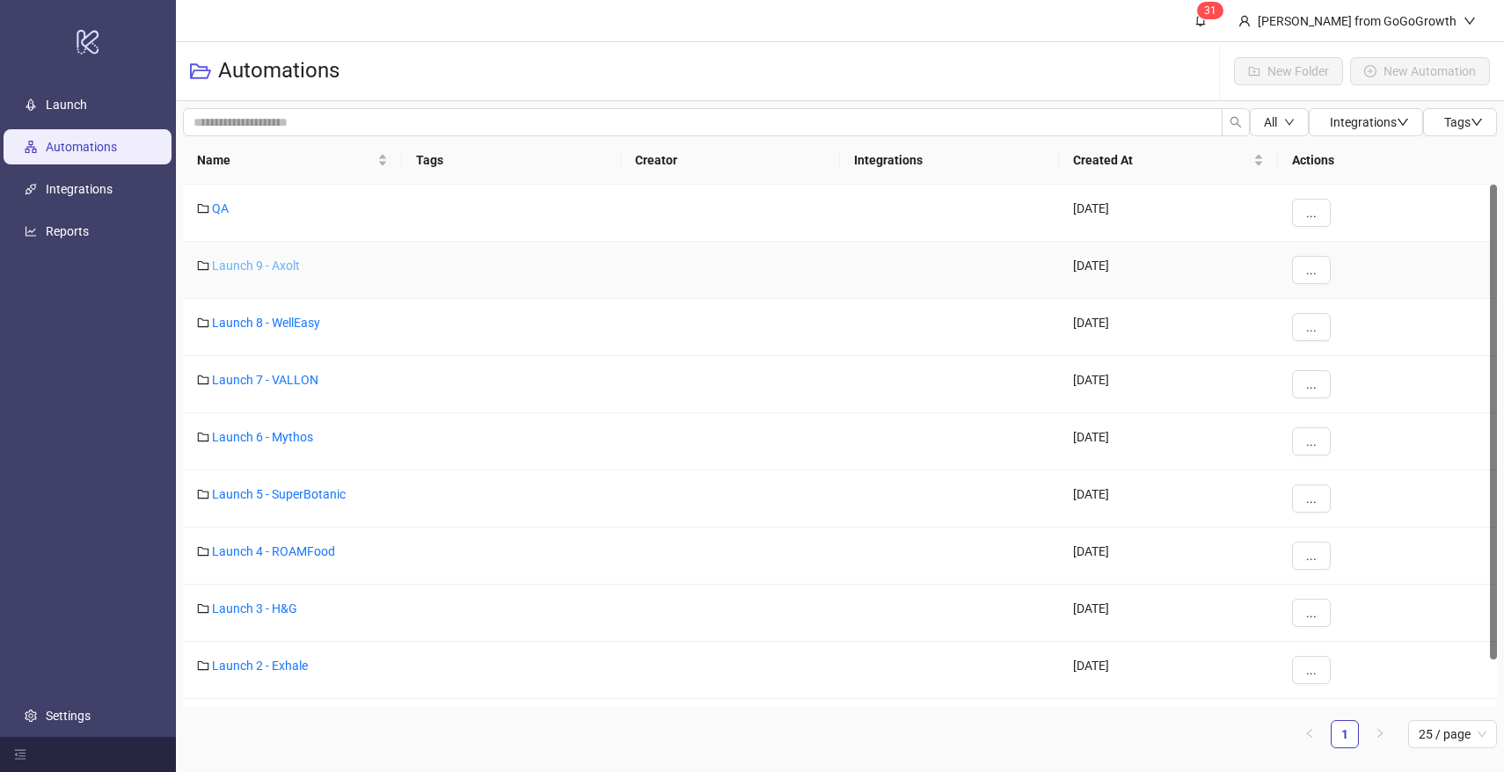
click at [246, 259] on link "Launch 9 - Axolt" at bounding box center [256, 266] width 88 height 14
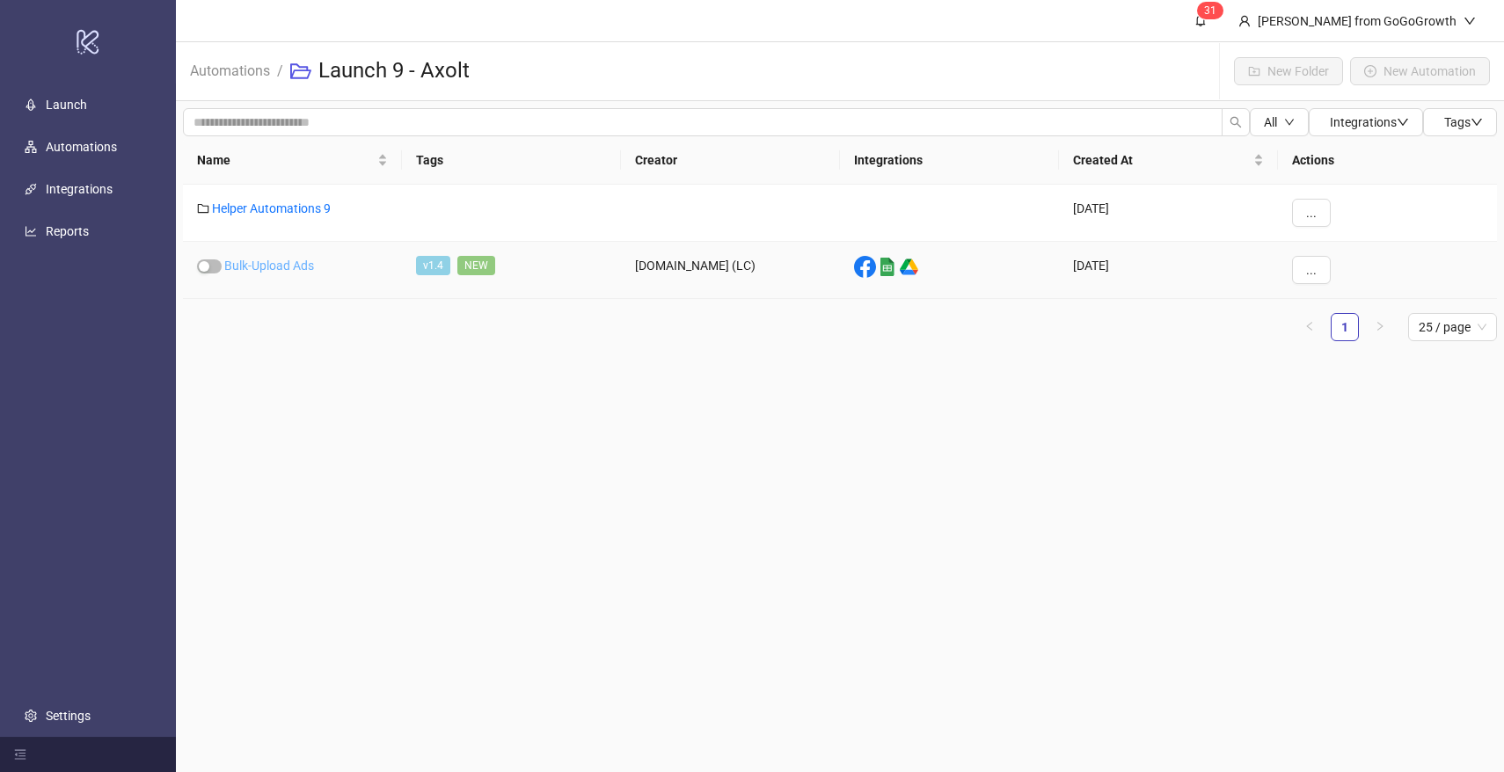
click at [254, 265] on link "Bulk-Upload Ads" at bounding box center [269, 266] width 90 height 14
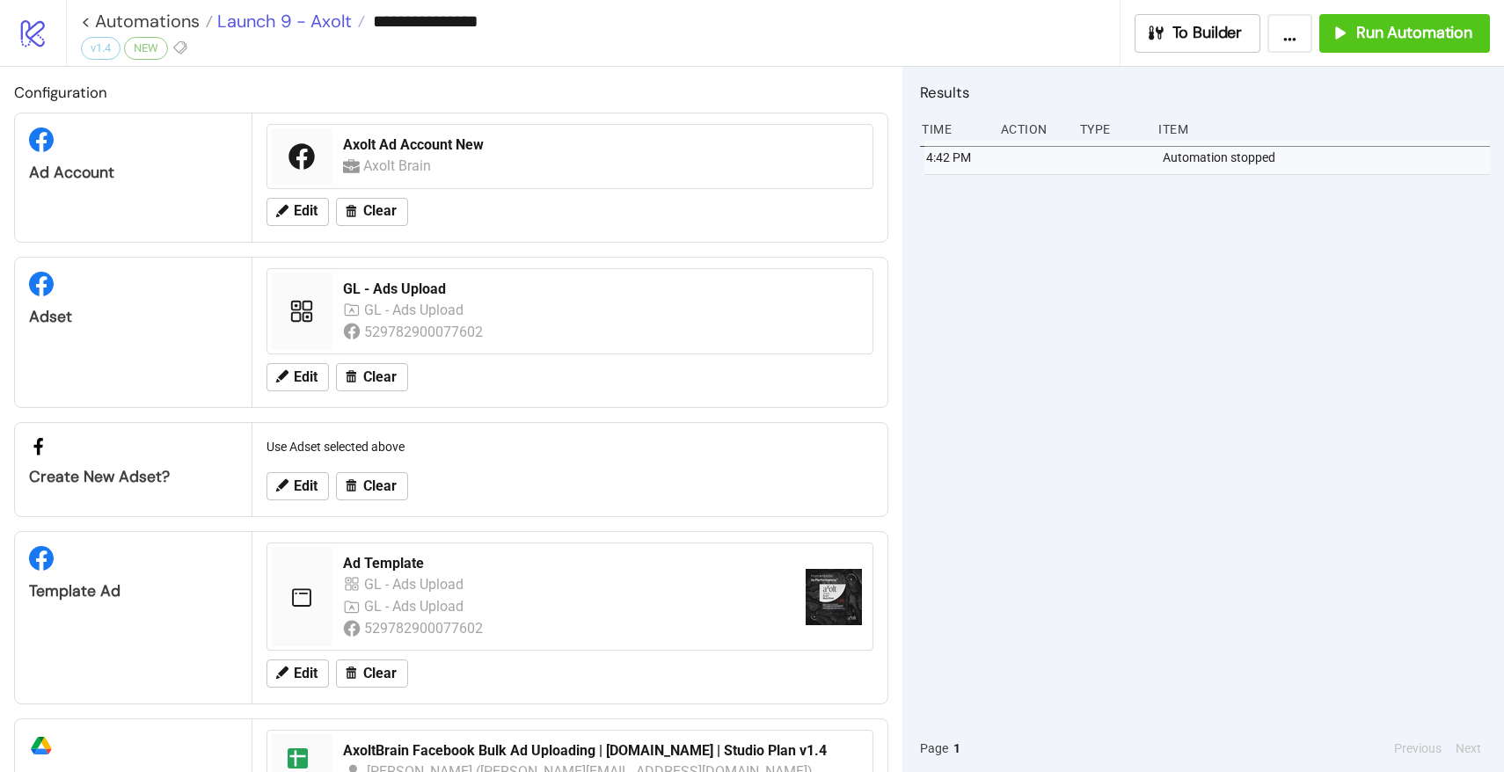
click at [330, 30] on span "Launch 9 - Axolt" at bounding box center [282, 21] width 139 height 23
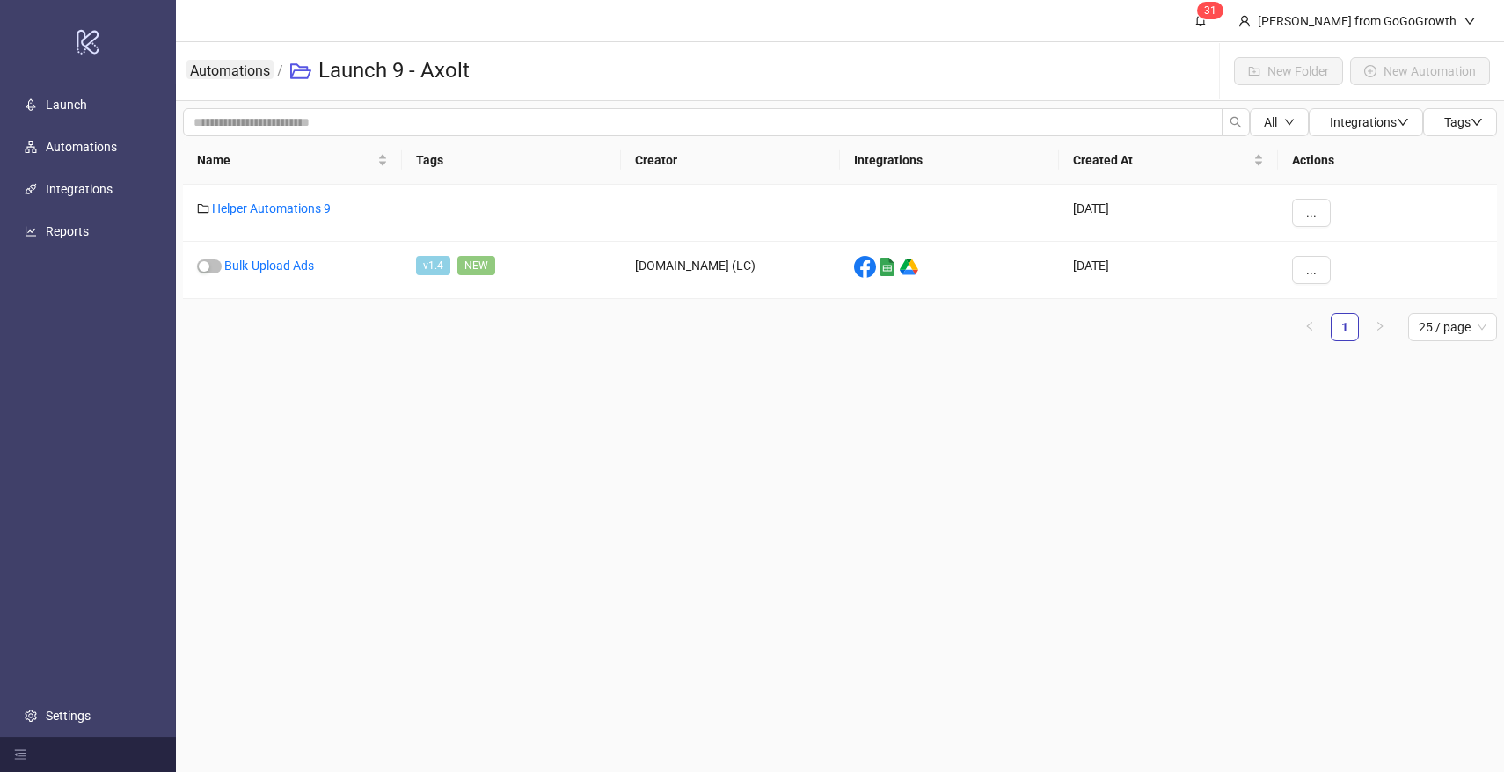
click at [254, 63] on link "Automations" at bounding box center [229, 69] width 87 height 19
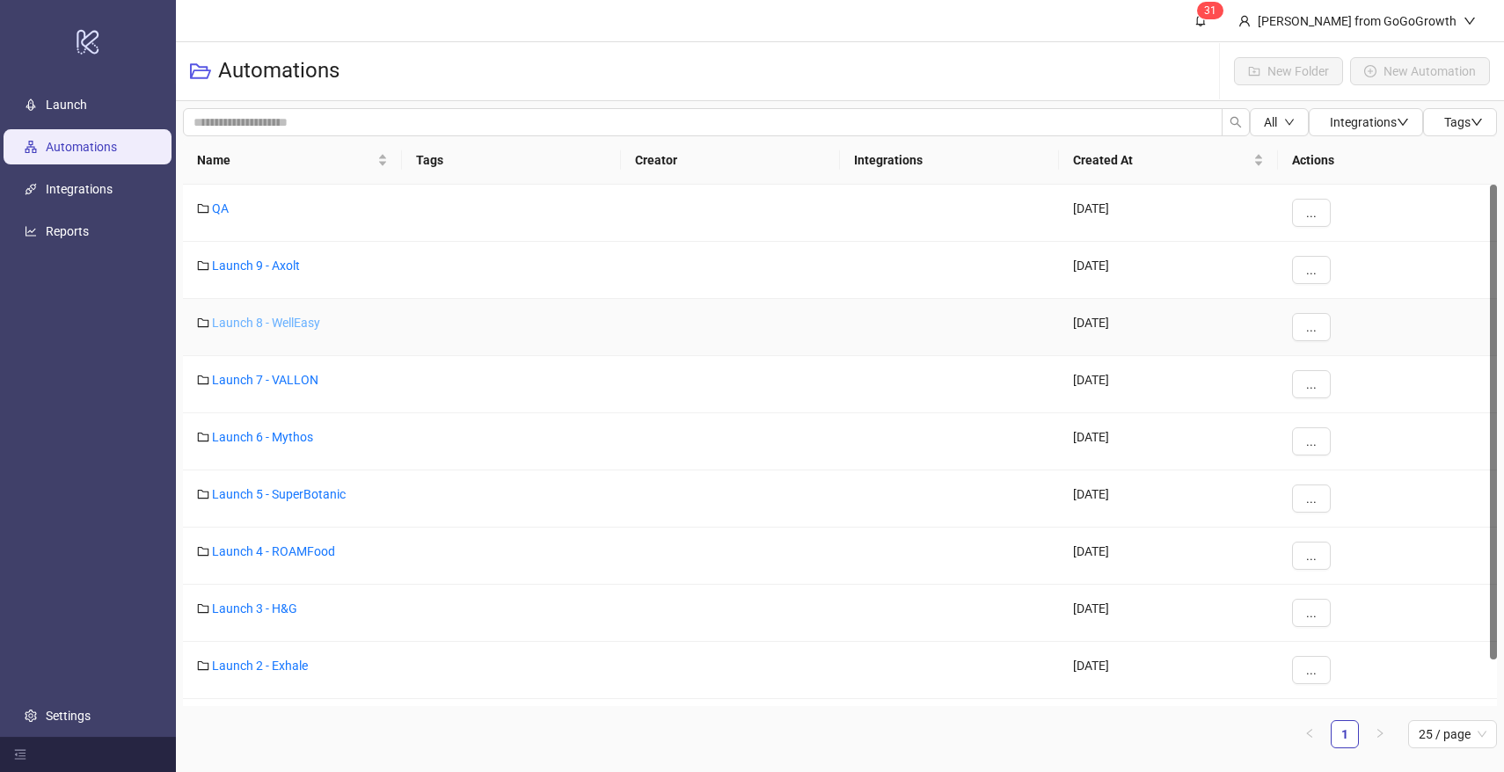
click at [276, 324] on link "Launch 8 - WellEasy" at bounding box center [266, 323] width 108 height 14
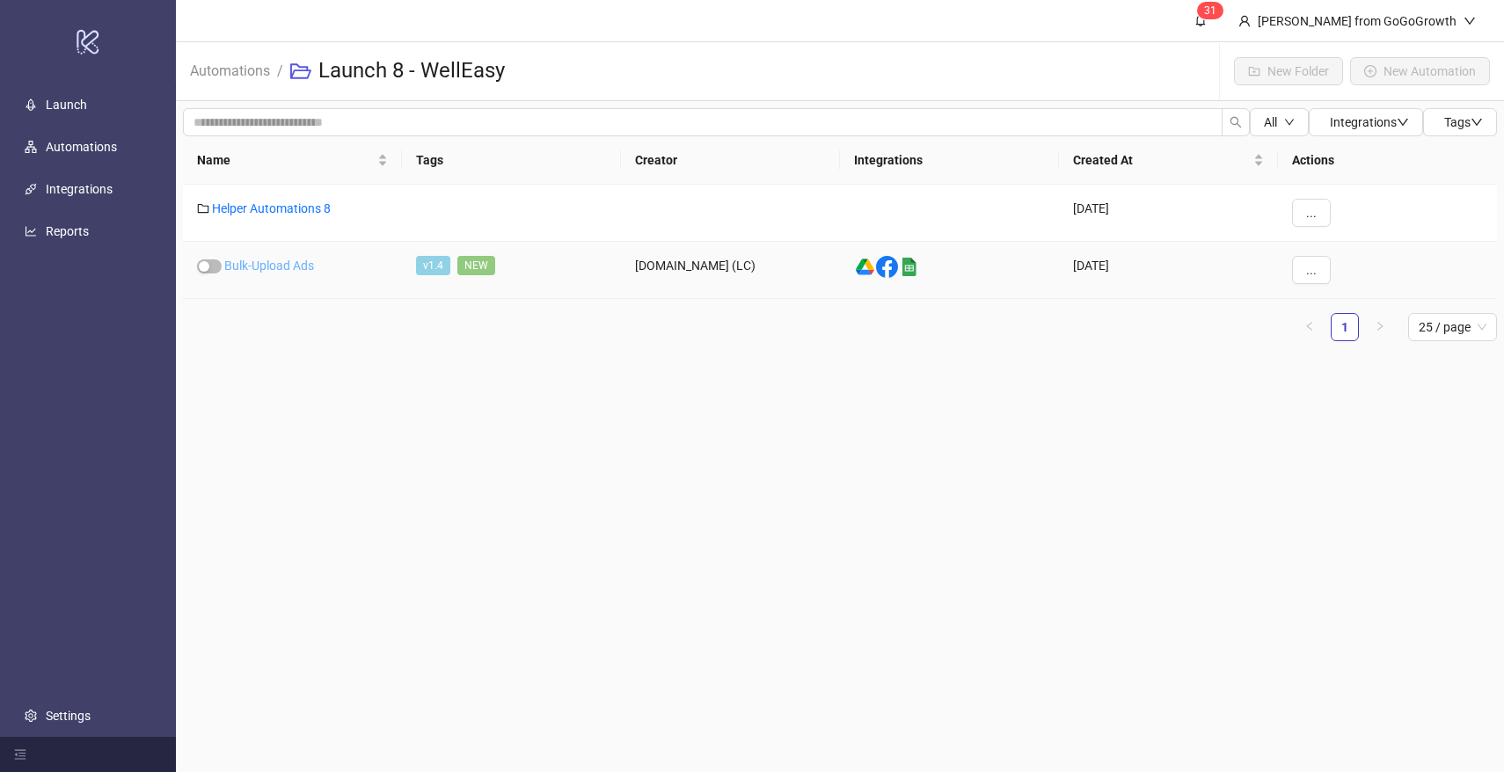
click at [283, 262] on link "Bulk-Upload Ads" at bounding box center [269, 266] width 90 height 14
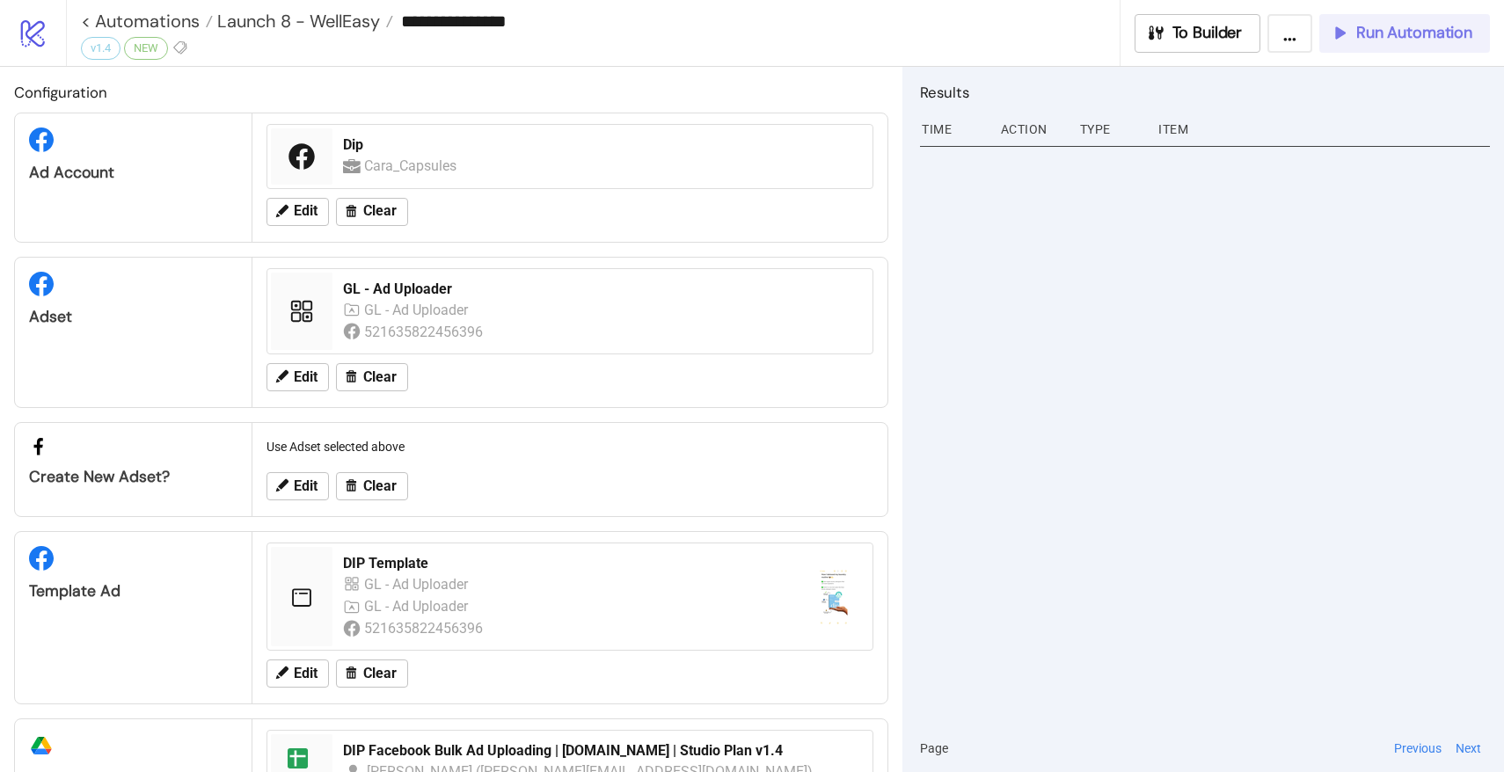
click at [1381, 39] on span "Run Automation" at bounding box center [1414, 33] width 116 height 20
